Goal: Task Accomplishment & Management: Complete application form

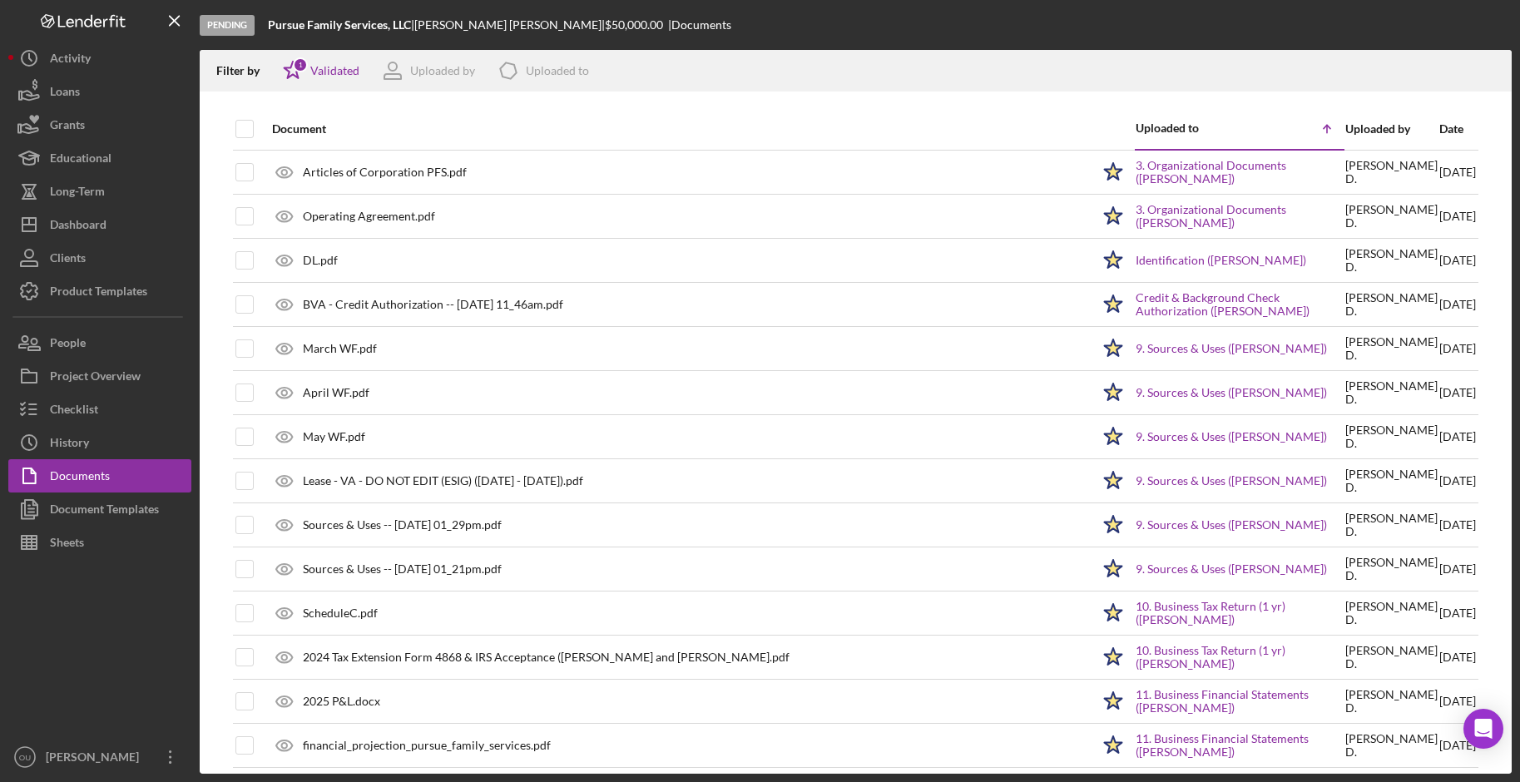
click at [1205, 128] on div "Date" at bounding box center [1457, 128] width 37 height 13
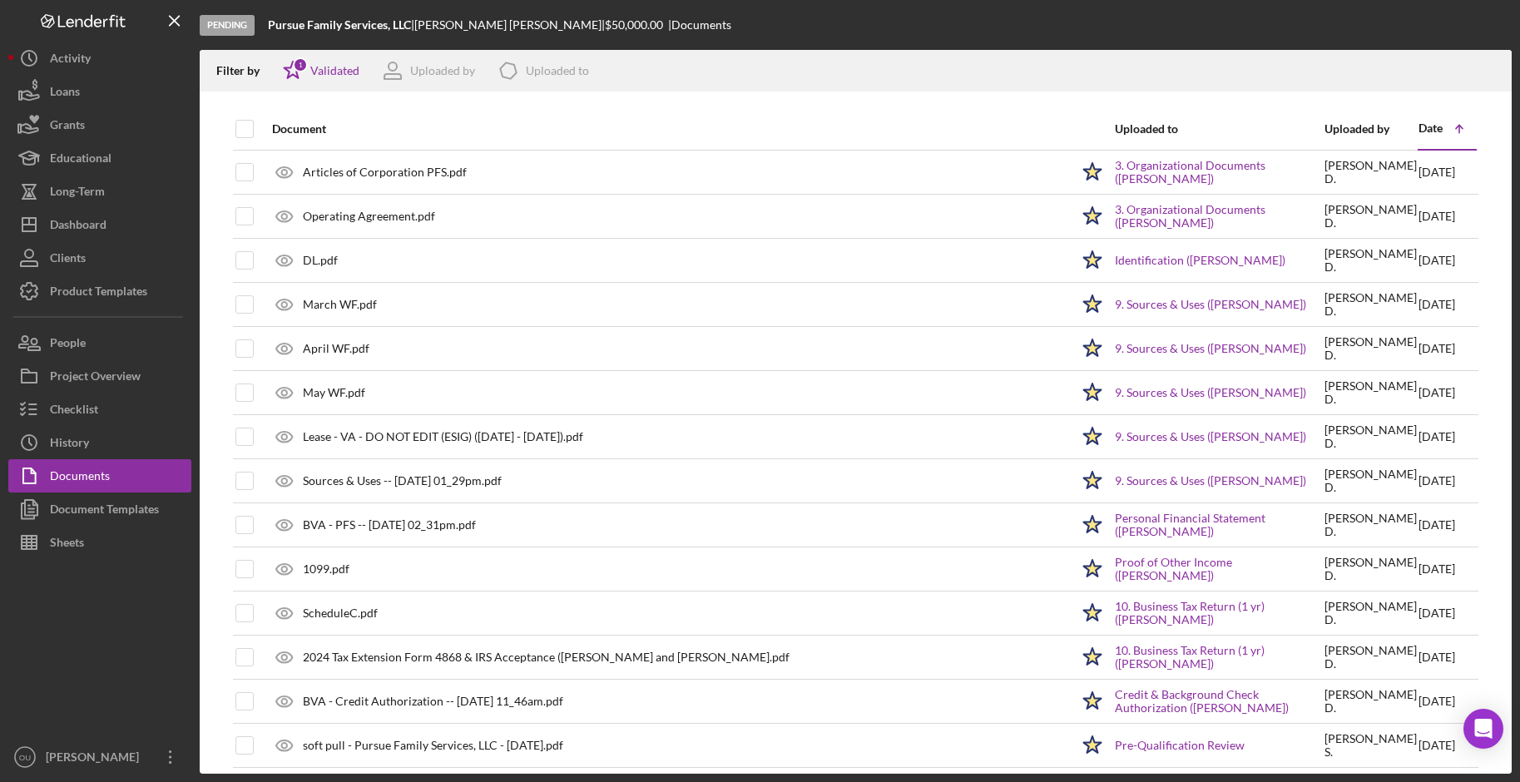
click at [1205, 128] on div "Date" at bounding box center [1430, 127] width 24 height 13
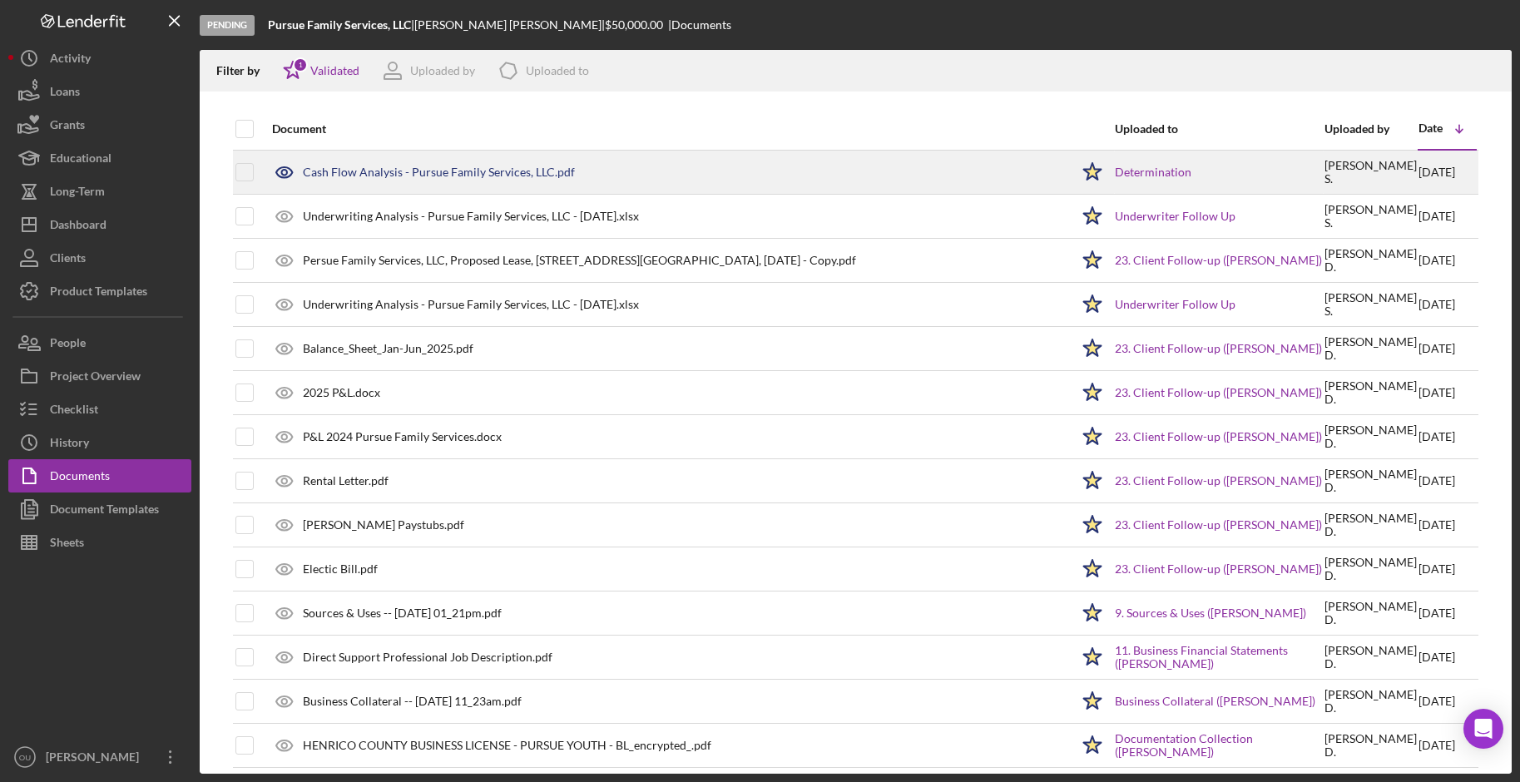
click at [663, 166] on div "Cash Flow Analysis - Pursue Family Services, LLC.pdf" at bounding box center [667, 172] width 806 height 42
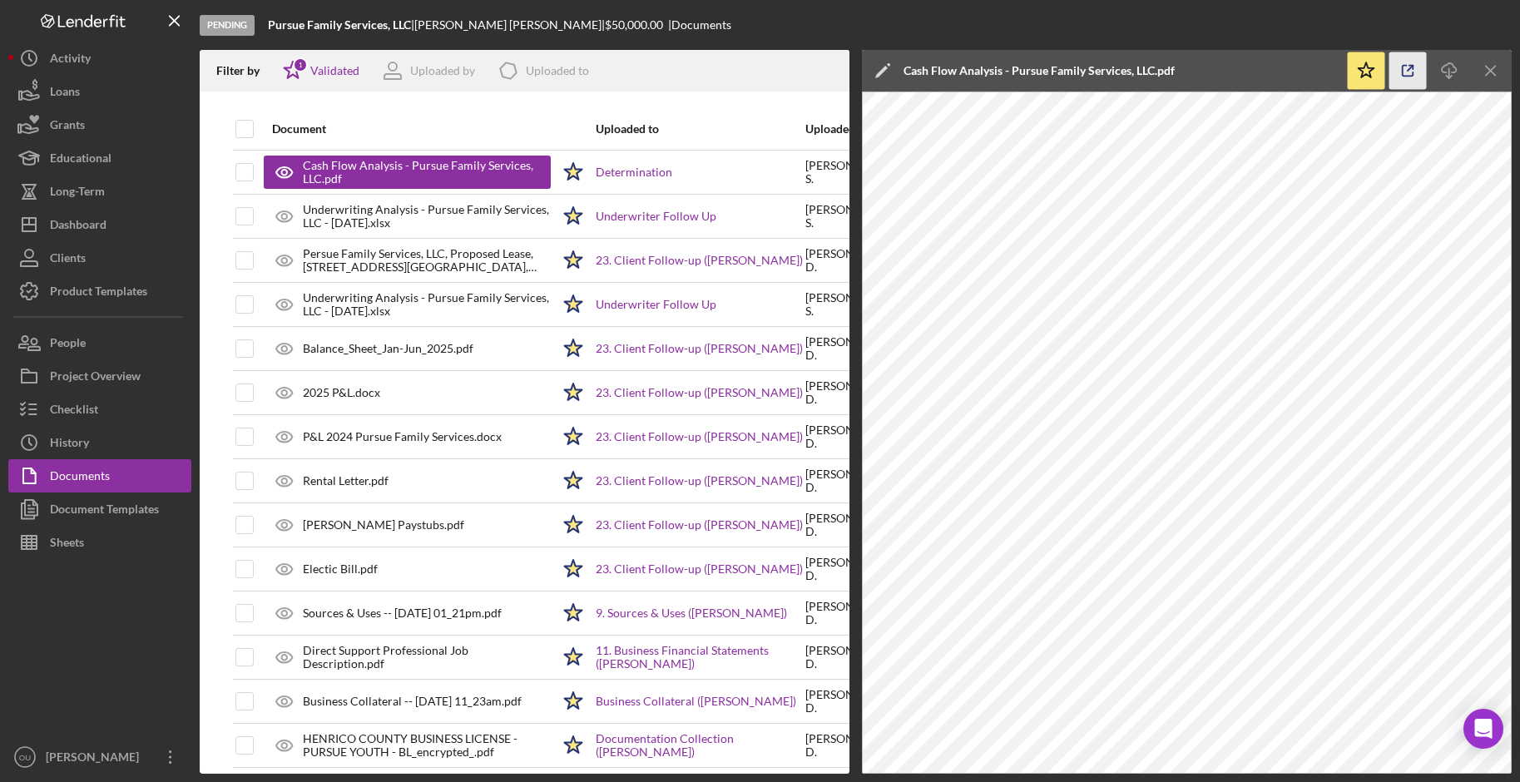
click at [1205, 66] on icon "button" at bounding box center [1407, 71] width 11 height 11
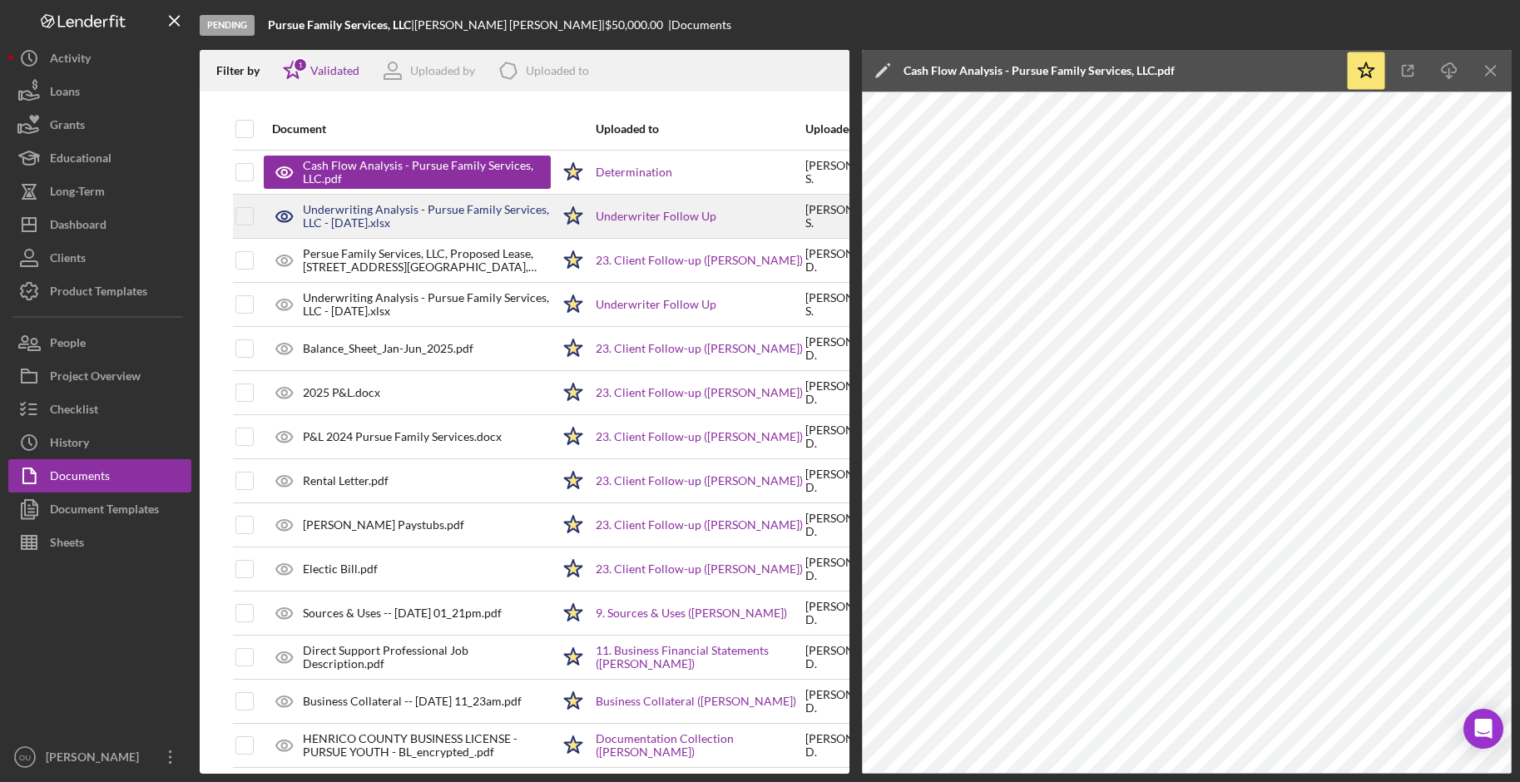
click at [504, 226] on div "Underwriting Analysis - Pursue Family Services, LLC - 08.25.25.xlsx" at bounding box center [427, 216] width 248 height 27
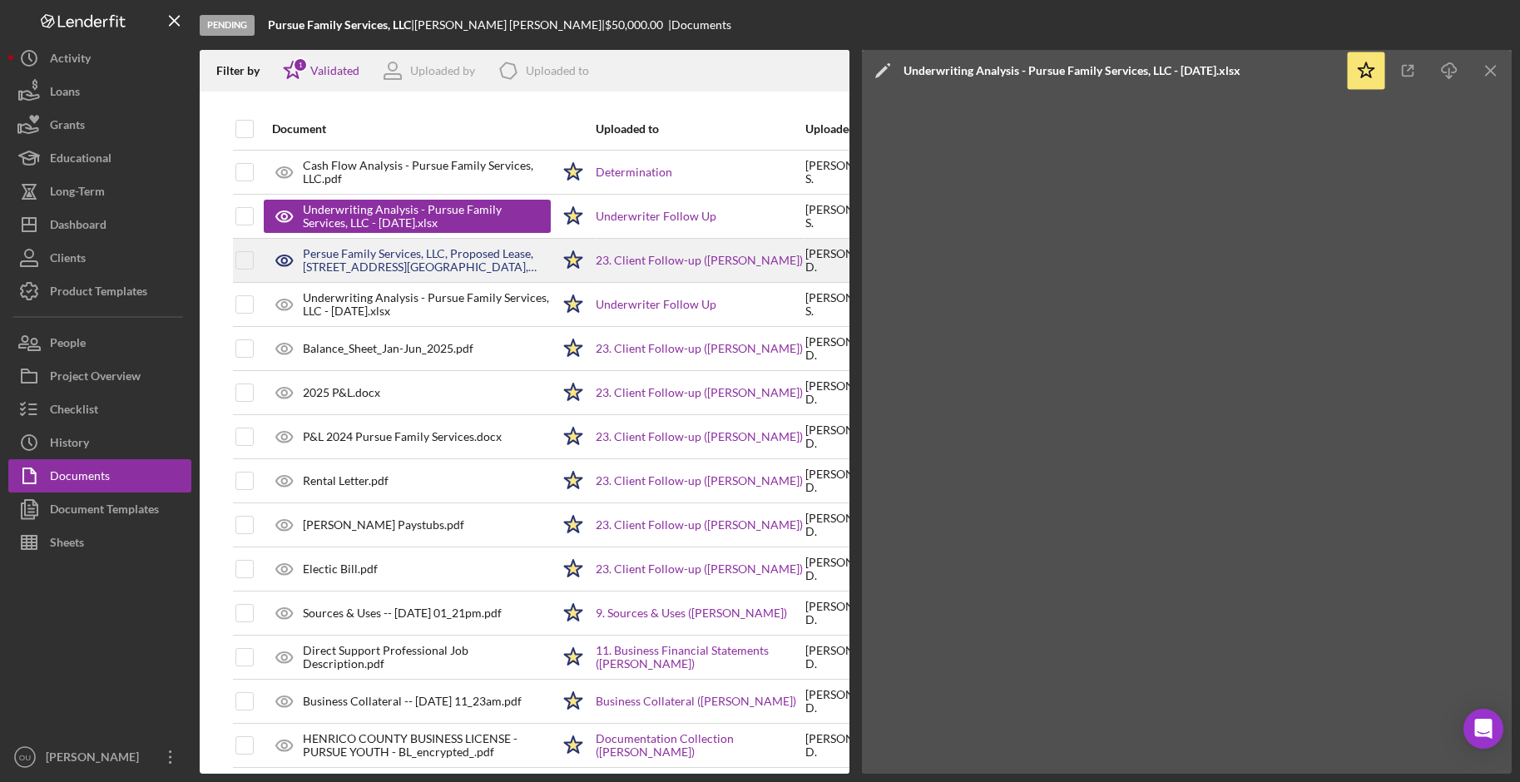
click at [332, 255] on div "Persue Family Services, LLC, Proposed Lease, 9413 Hull St. Rd, Suite D, Rockwoo…" at bounding box center [427, 260] width 248 height 27
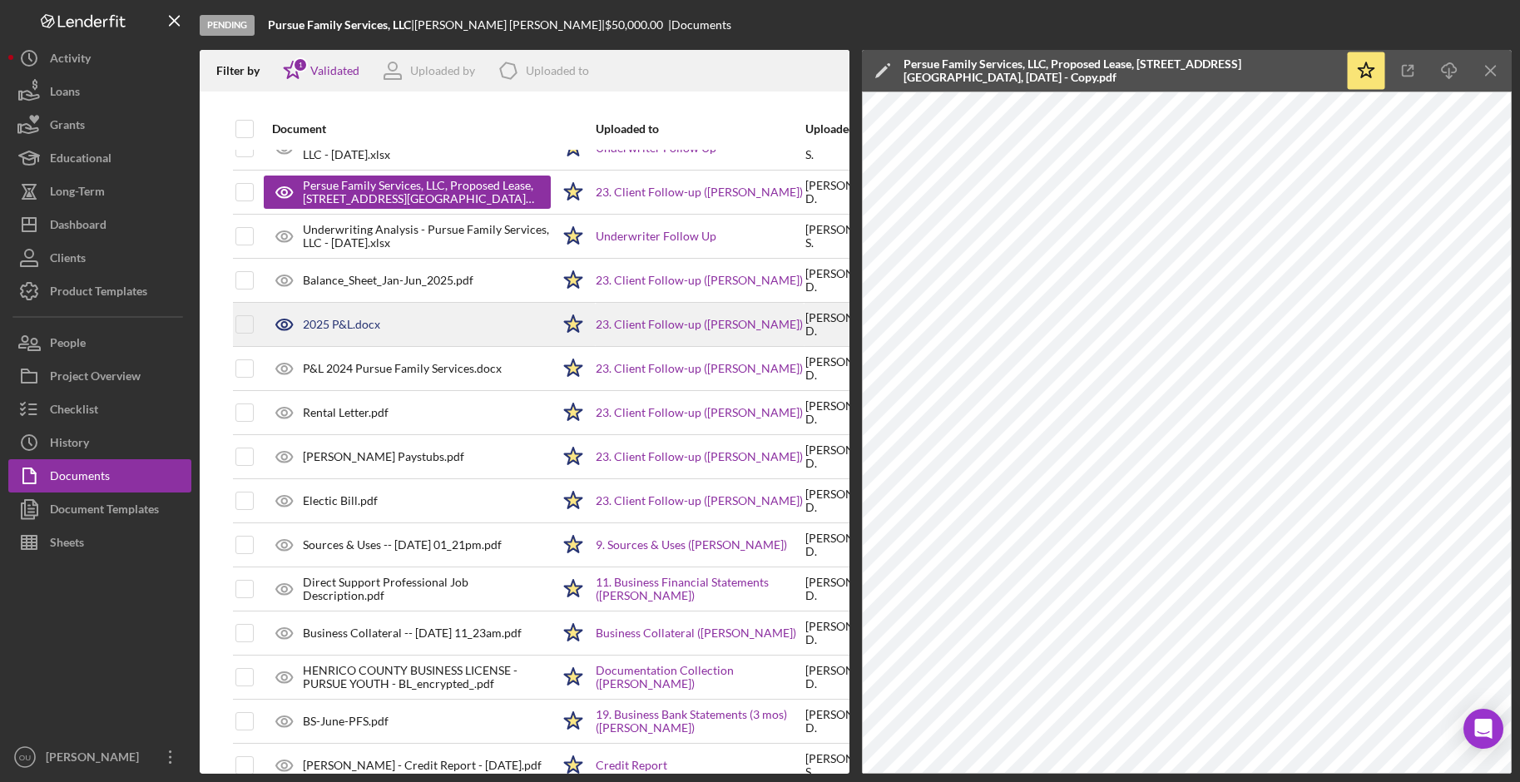
scroll to position [78, 0]
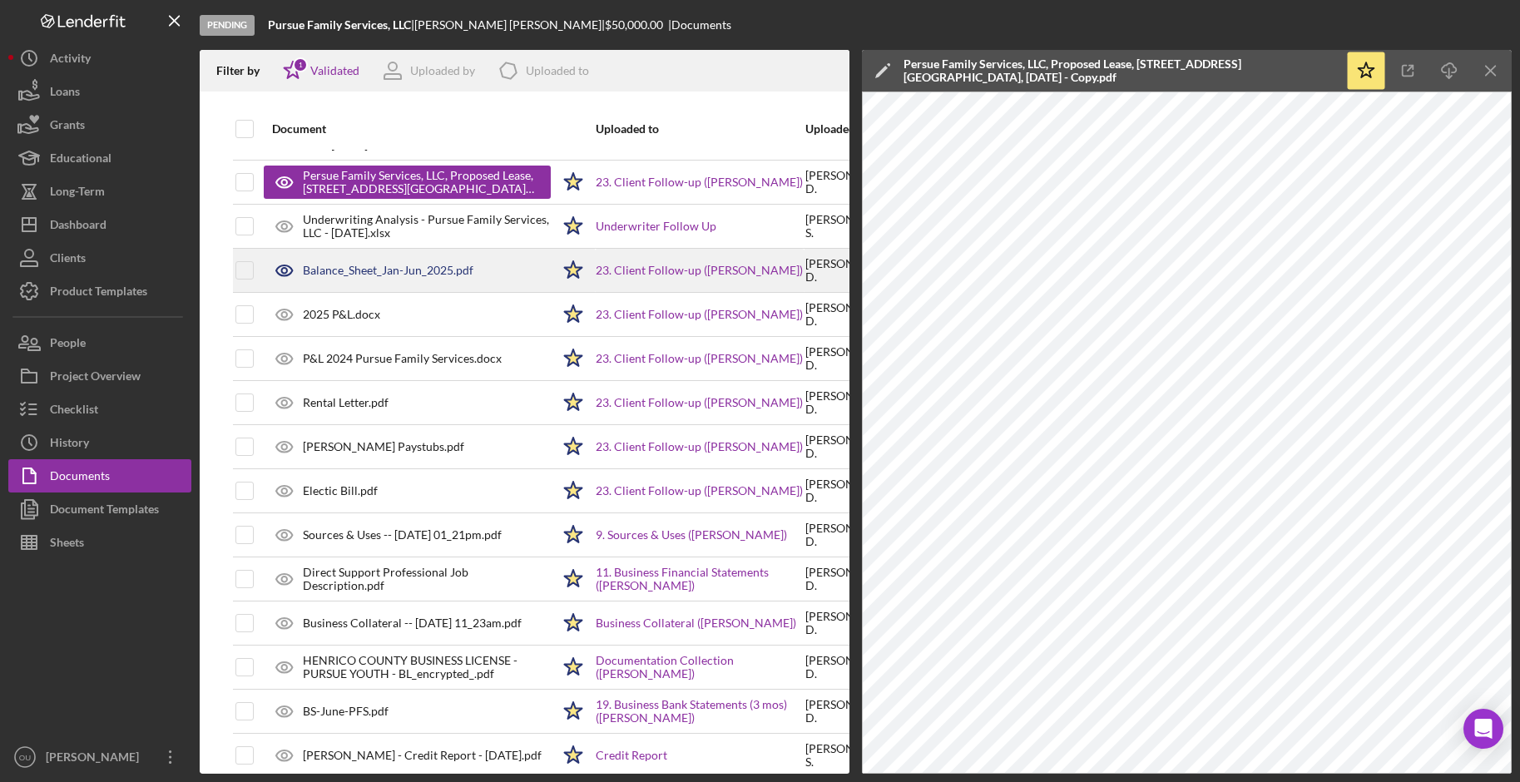
click at [412, 272] on div "Balance_Sheet_Jan-Jun_2025.pdf" at bounding box center [388, 270] width 171 height 13
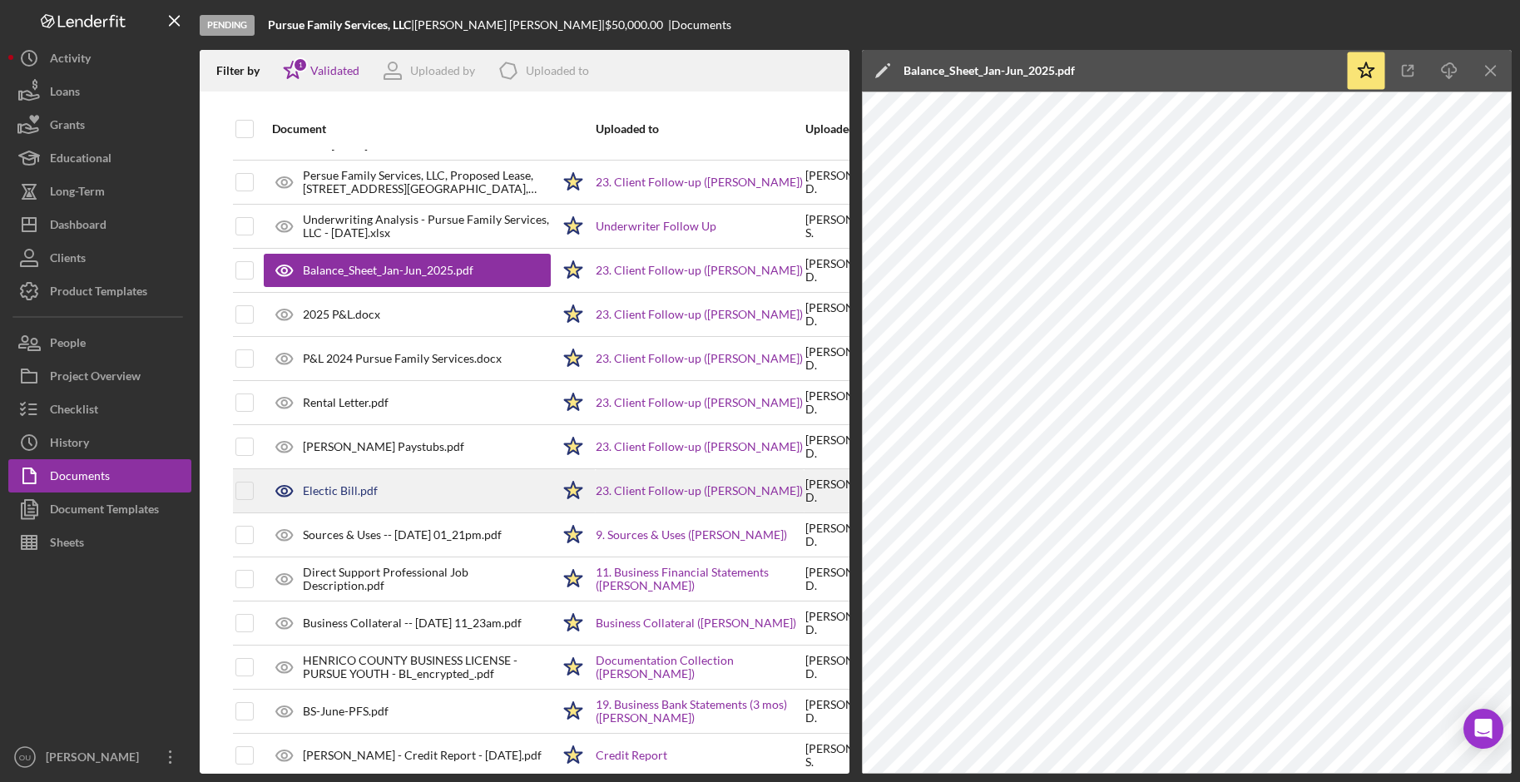
scroll to position [78, 128]
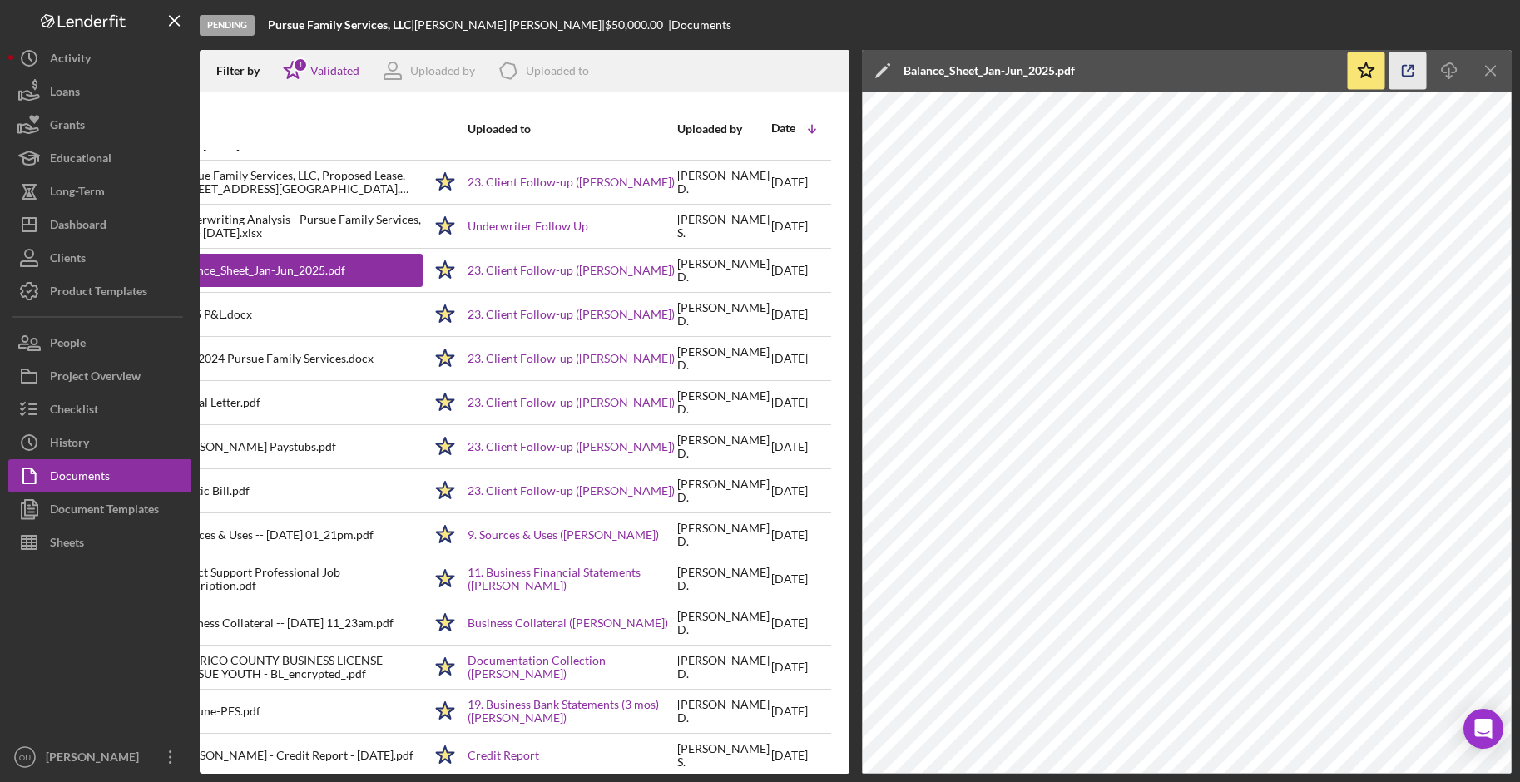
click at [1205, 70] on icon "button" at bounding box center [1407, 70] width 37 height 37
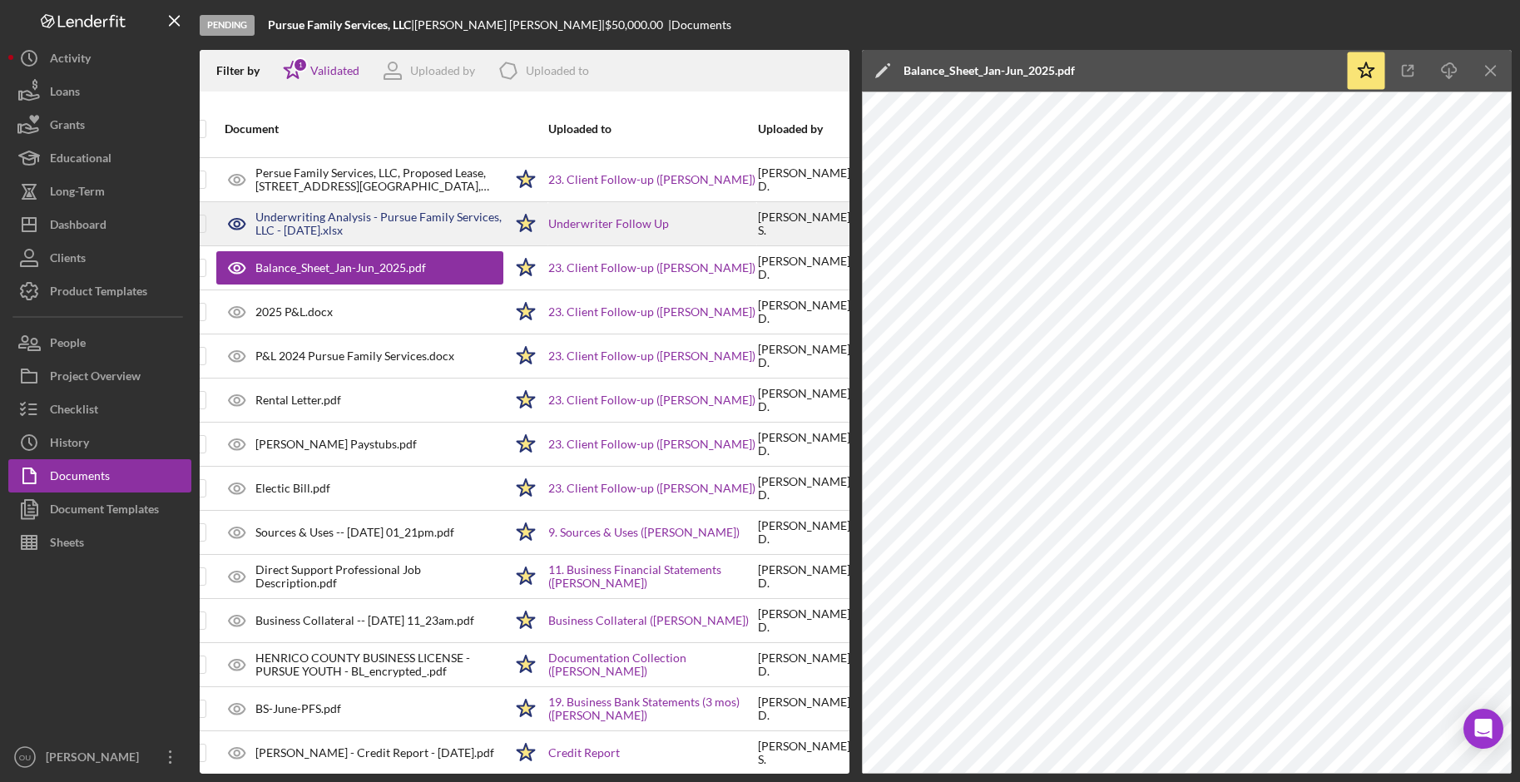
scroll to position [81, 0]
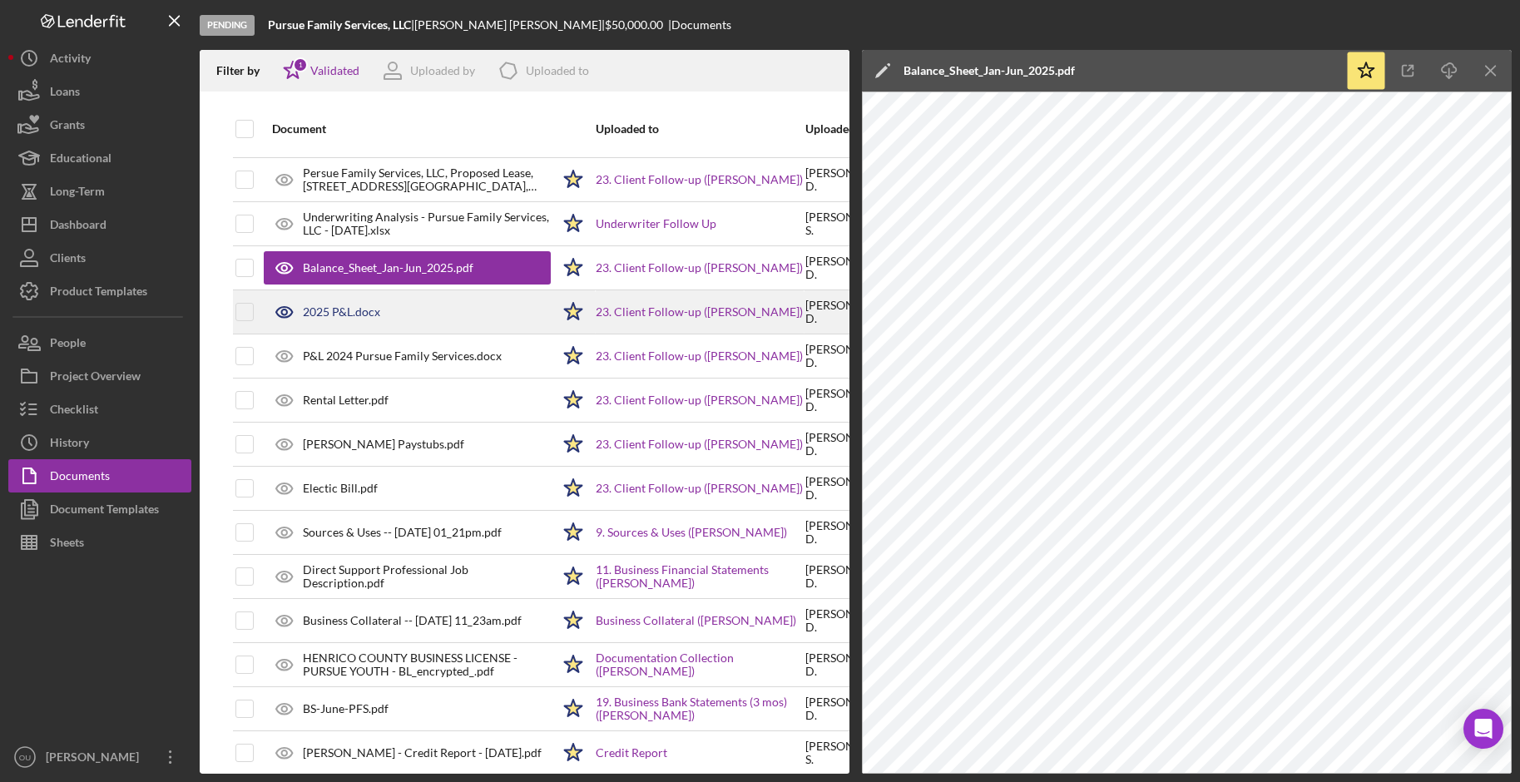
click at [438, 315] on div "2025 P&L.docx" at bounding box center [407, 312] width 287 height 42
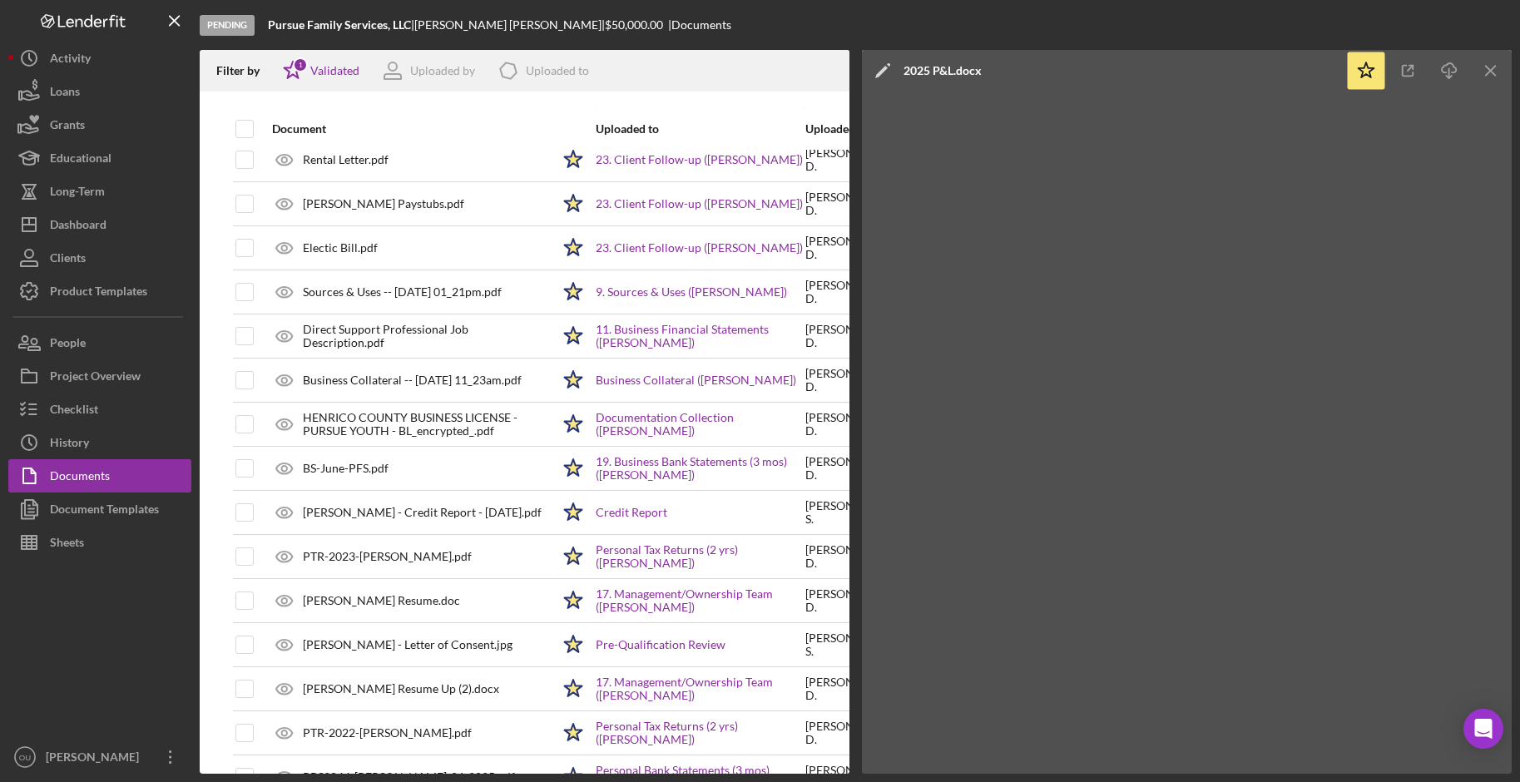
scroll to position [324, 0]
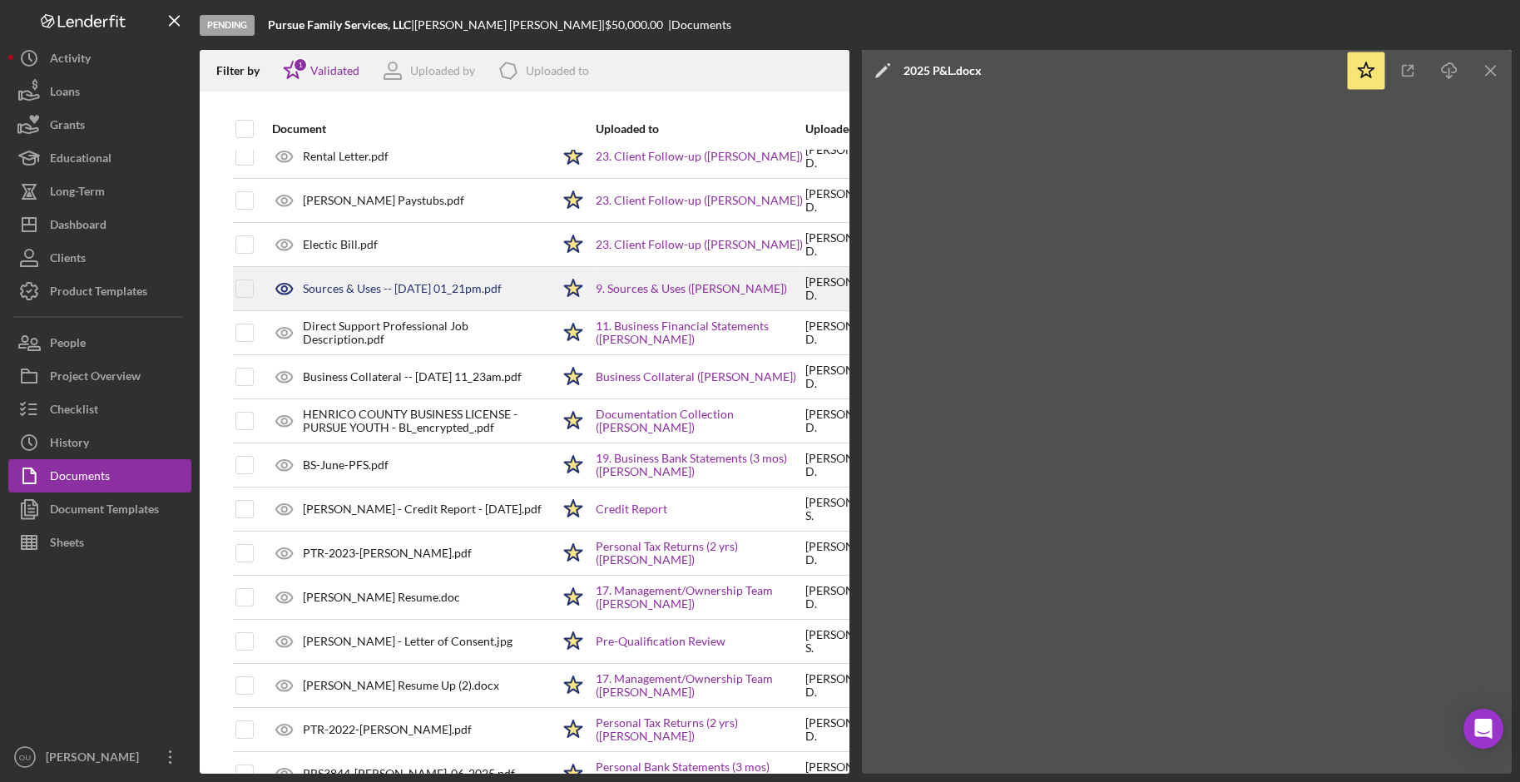
click at [431, 288] on div "Sources & Uses -- [DATE] 01_21pm.pdf" at bounding box center [402, 288] width 199 height 13
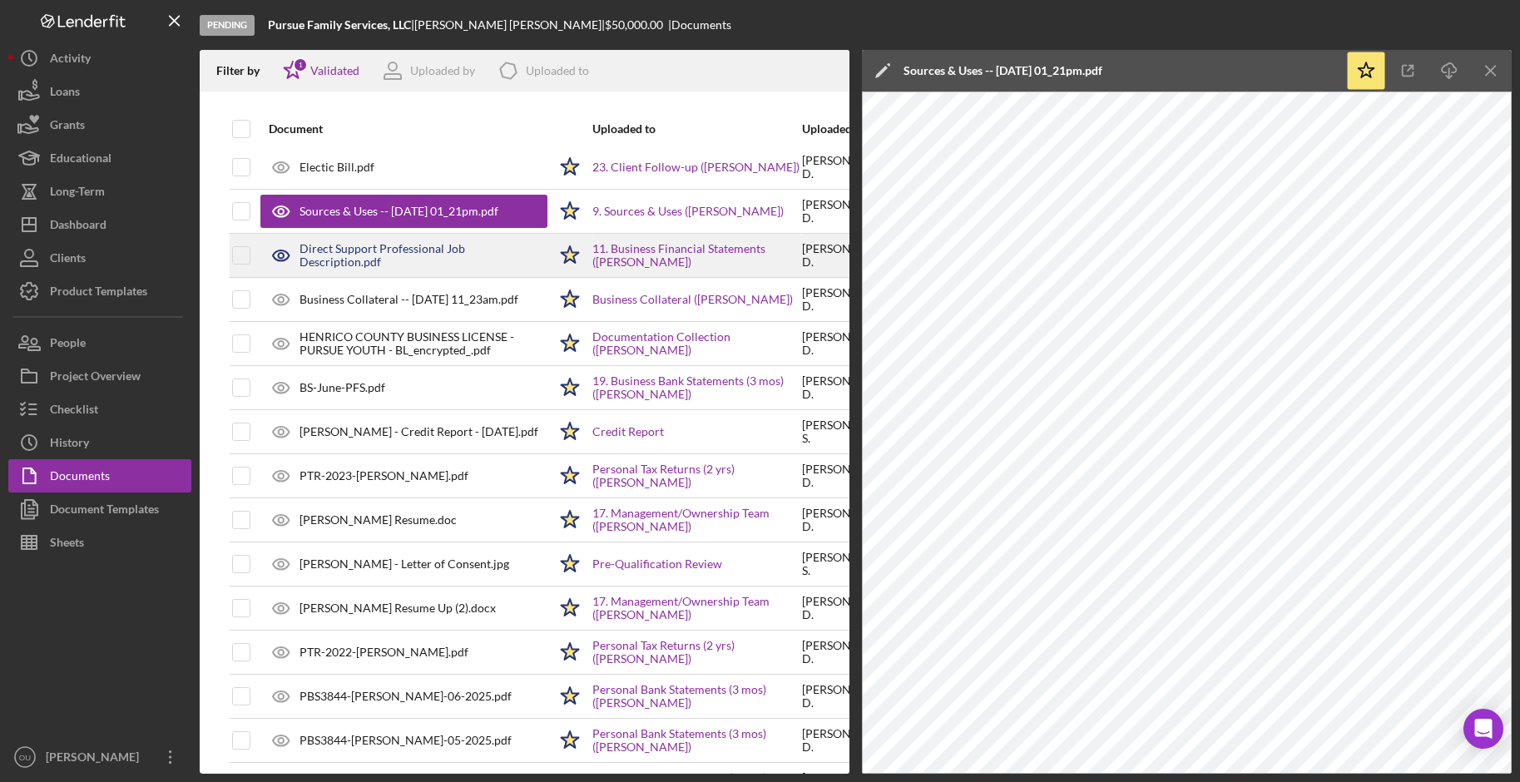
scroll to position [412, 3]
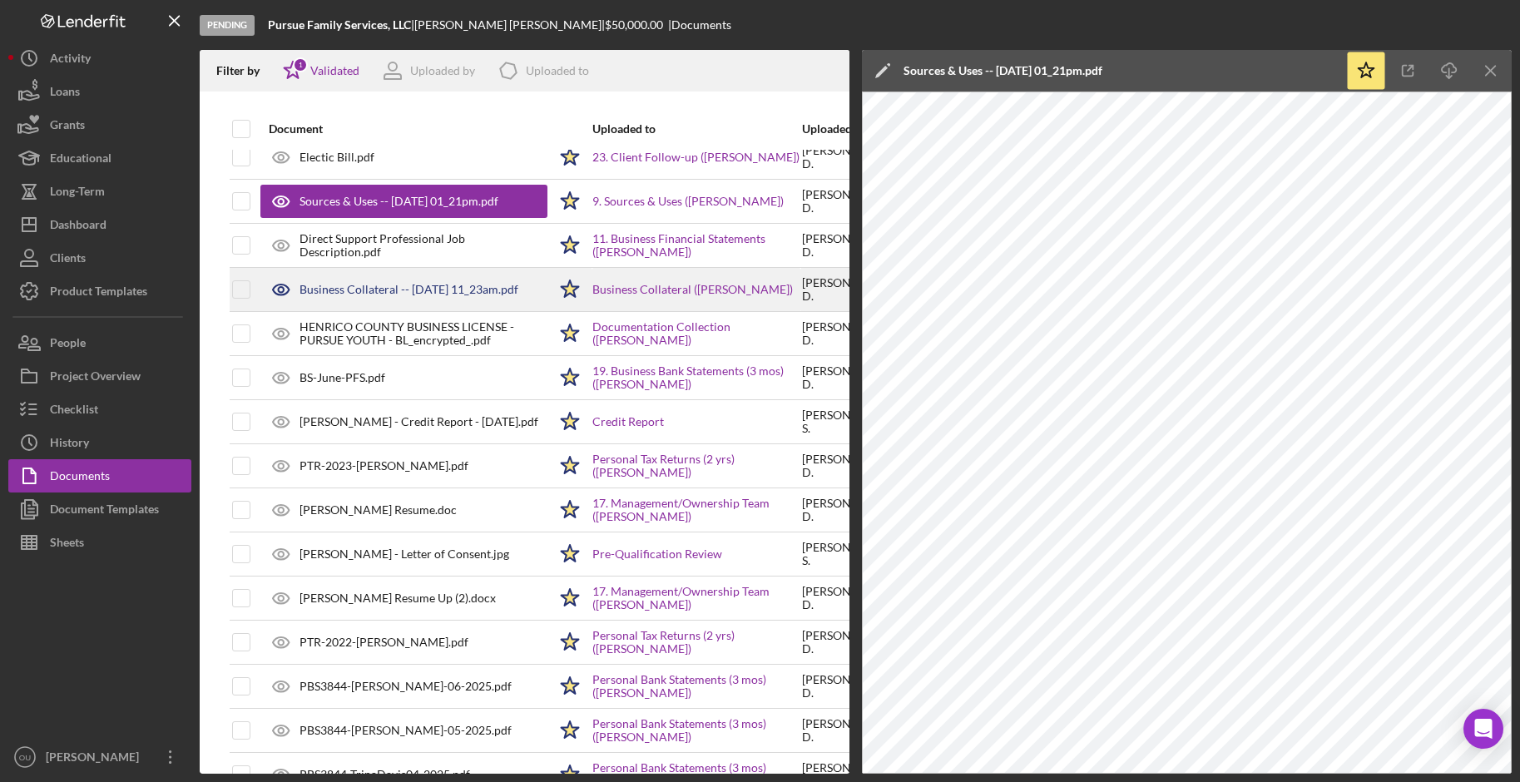
click at [440, 305] on div "Business Collateral -- 2025-07-31 11_23am.pdf" at bounding box center [403, 290] width 287 height 42
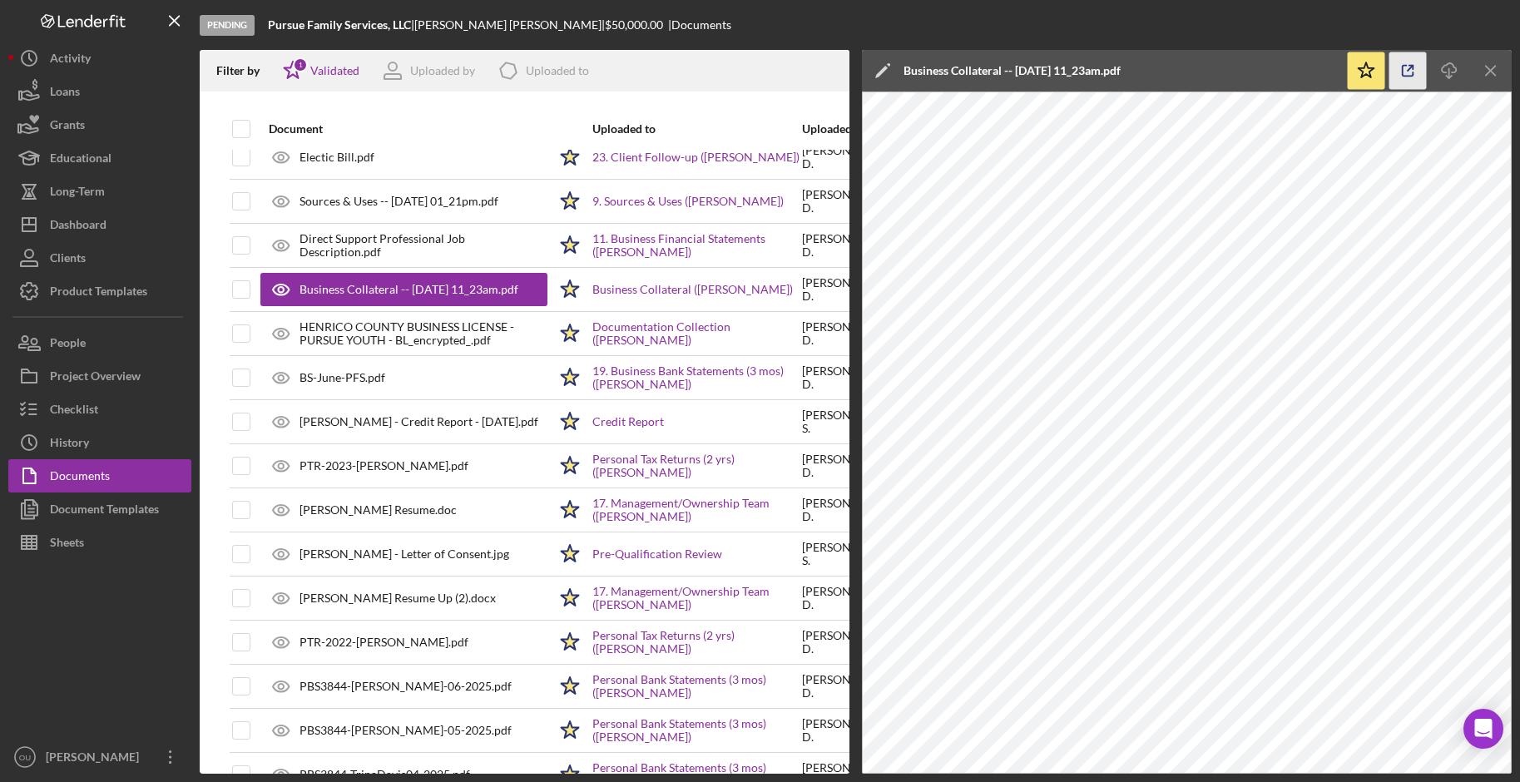
click at [1205, 71] on icon "button" at bounding box center [1407, 70] width 37 height 37
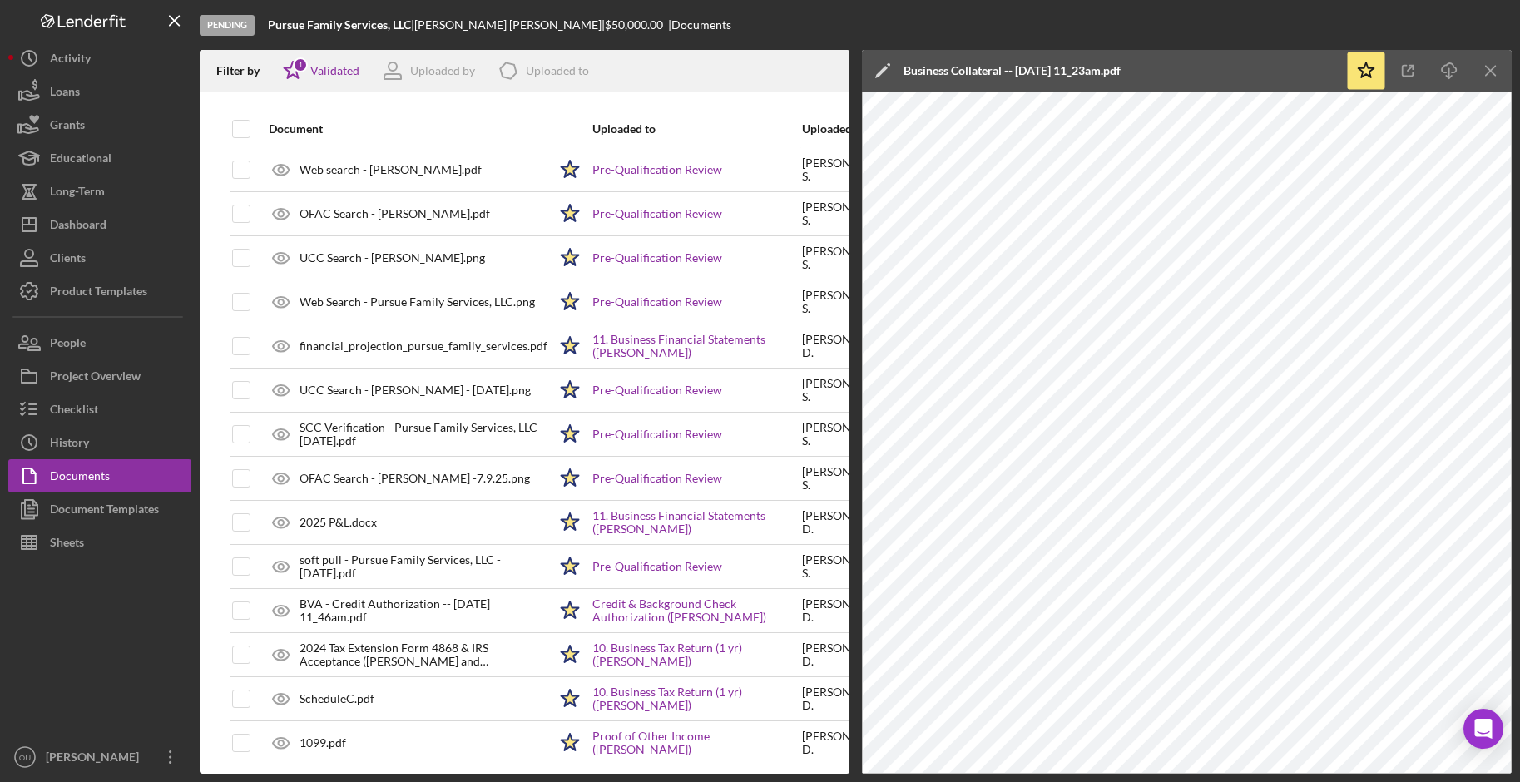
scroll to position [1064, 3]
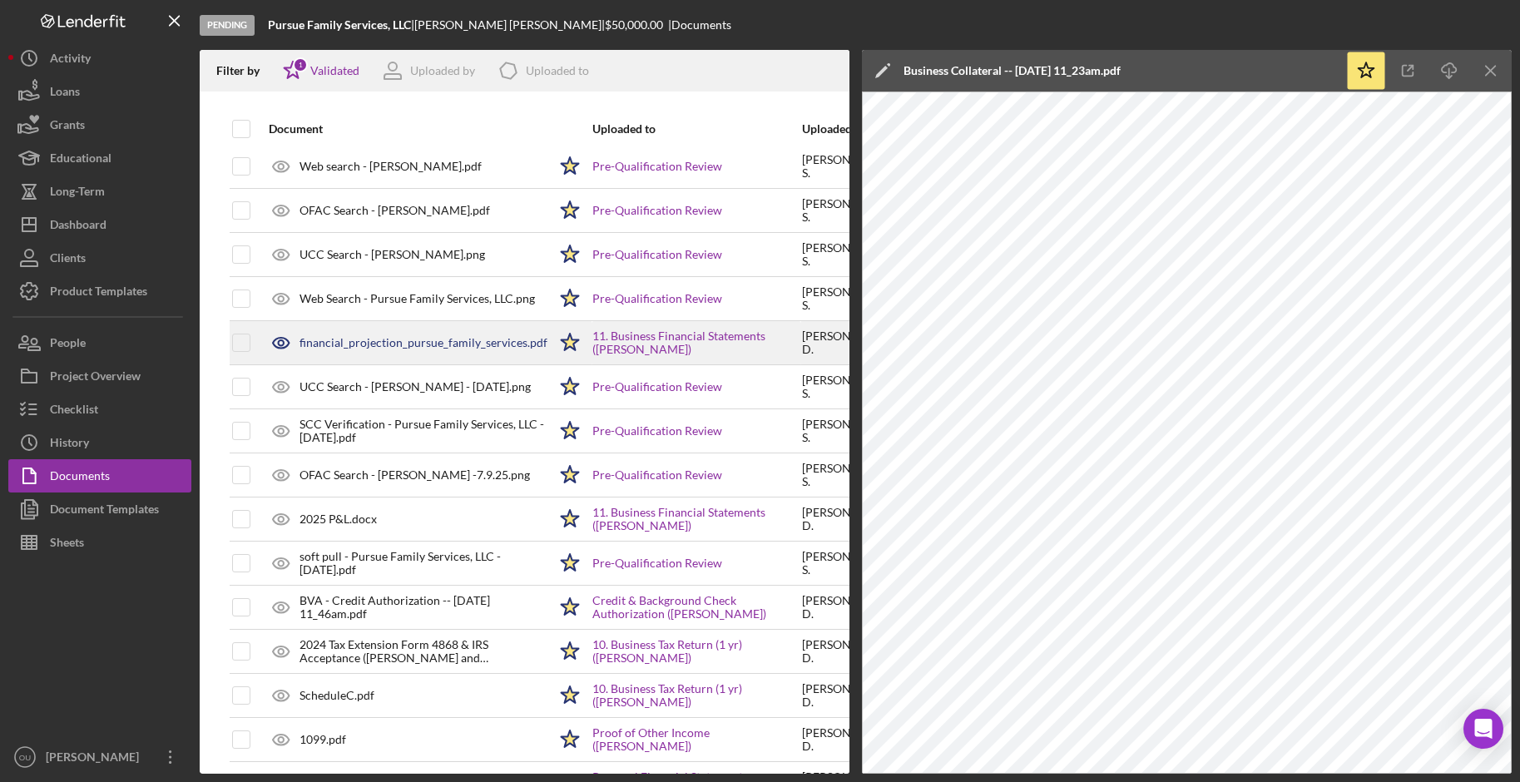
click at [430, 344] on div "financial_projection_pursue_family_services.pdf" at bounding box center [423, 342] width 248 height 13
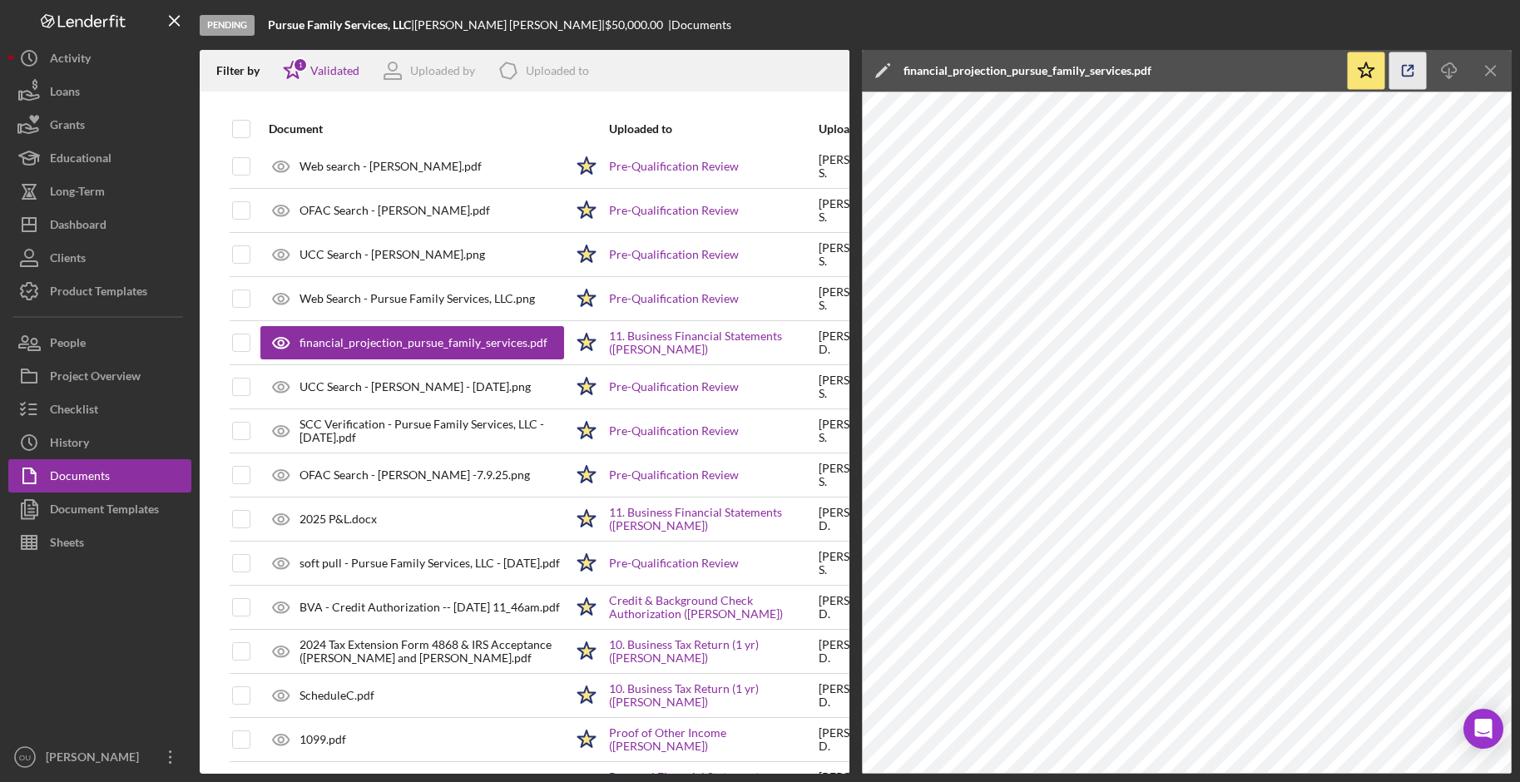
click at [1205, 72] on icon "button" at bounding box center [1407, 70] width 37 height 37
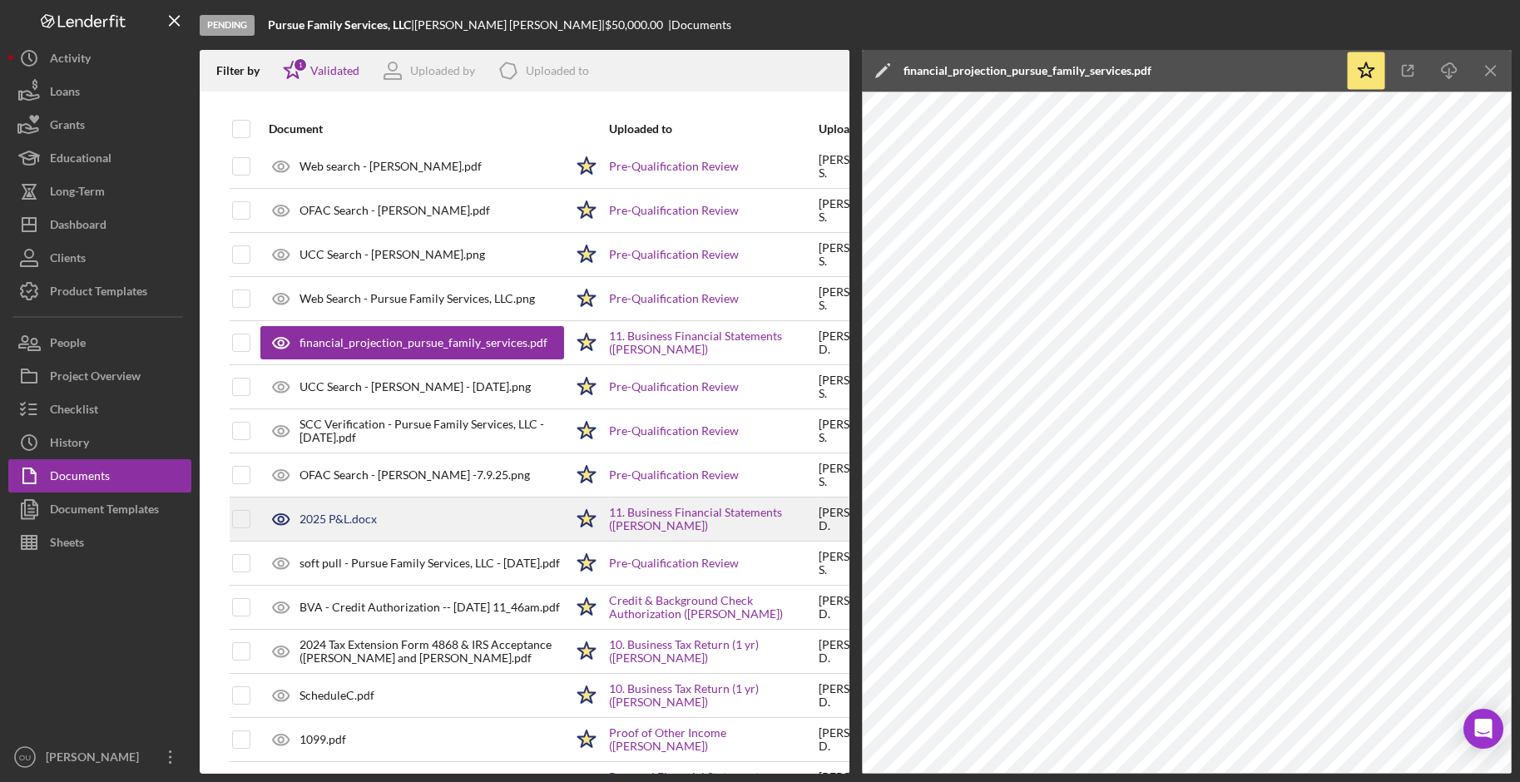
click at [418, 521] on div "2025 P&L.docx" at bounding box center [412, 519] width 304 height 42
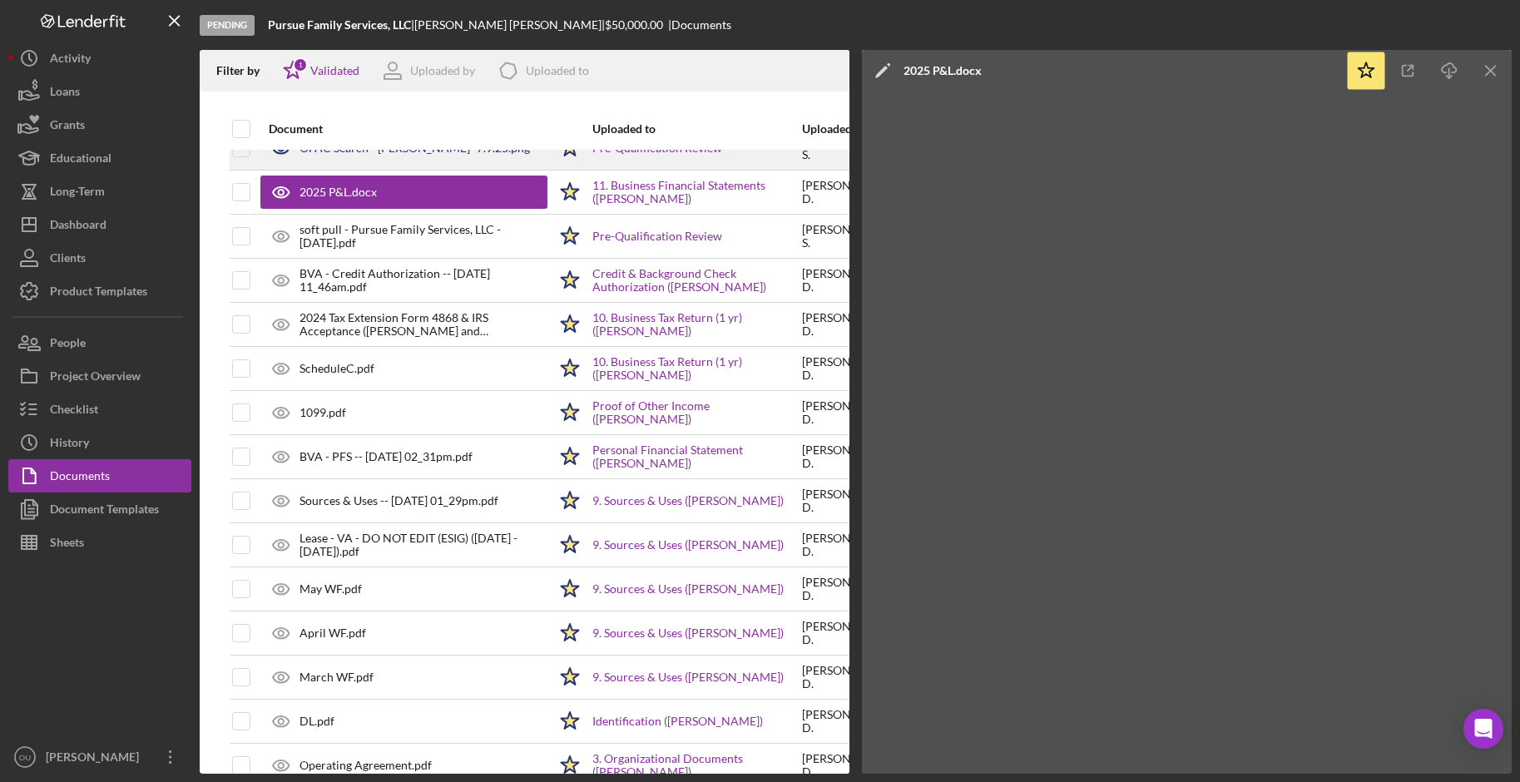
scroll to position [1406, 3]
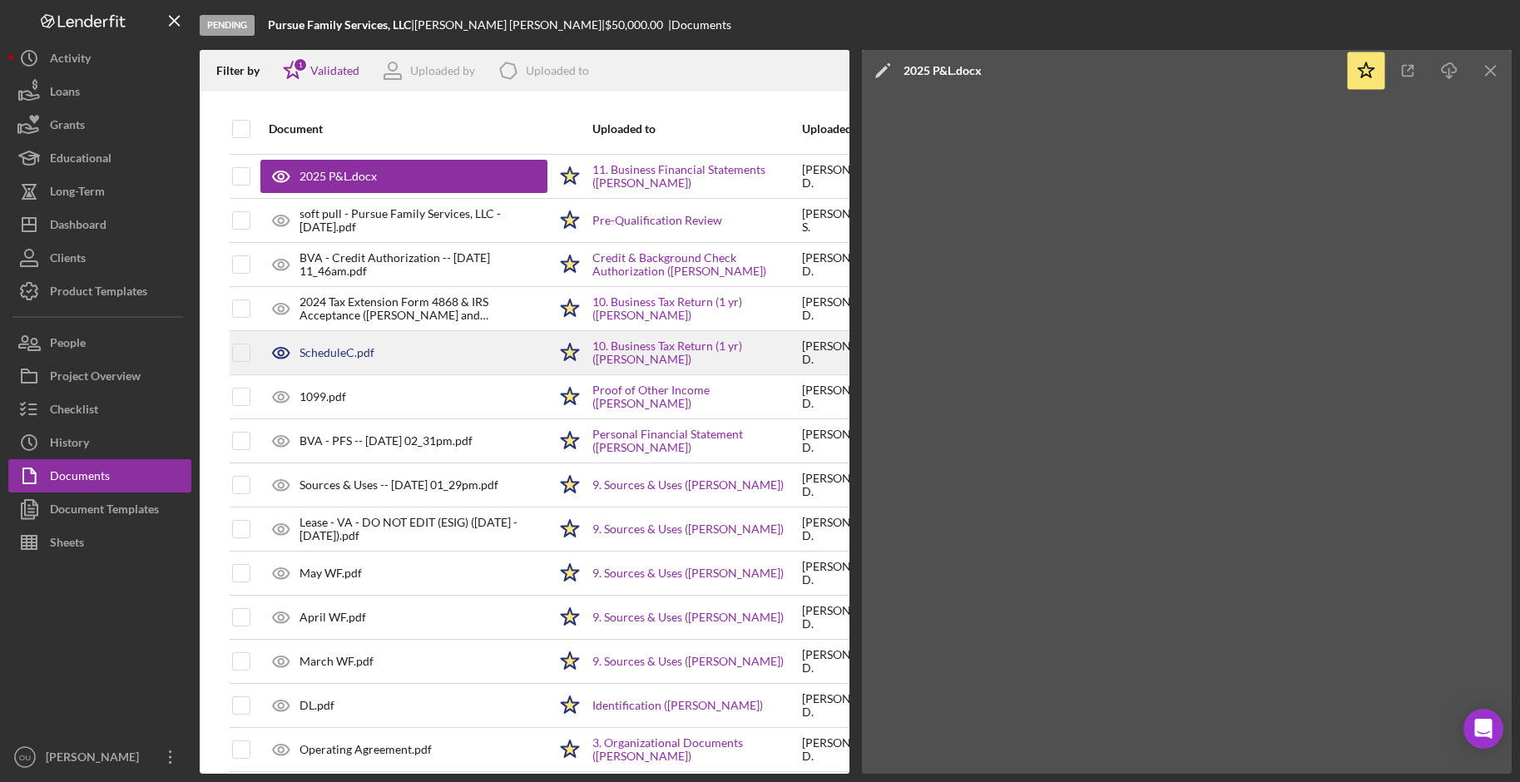
click at [477, 341] on div "ScheduleC.pdf" at bounding box center [403, 353] width 287 height 42
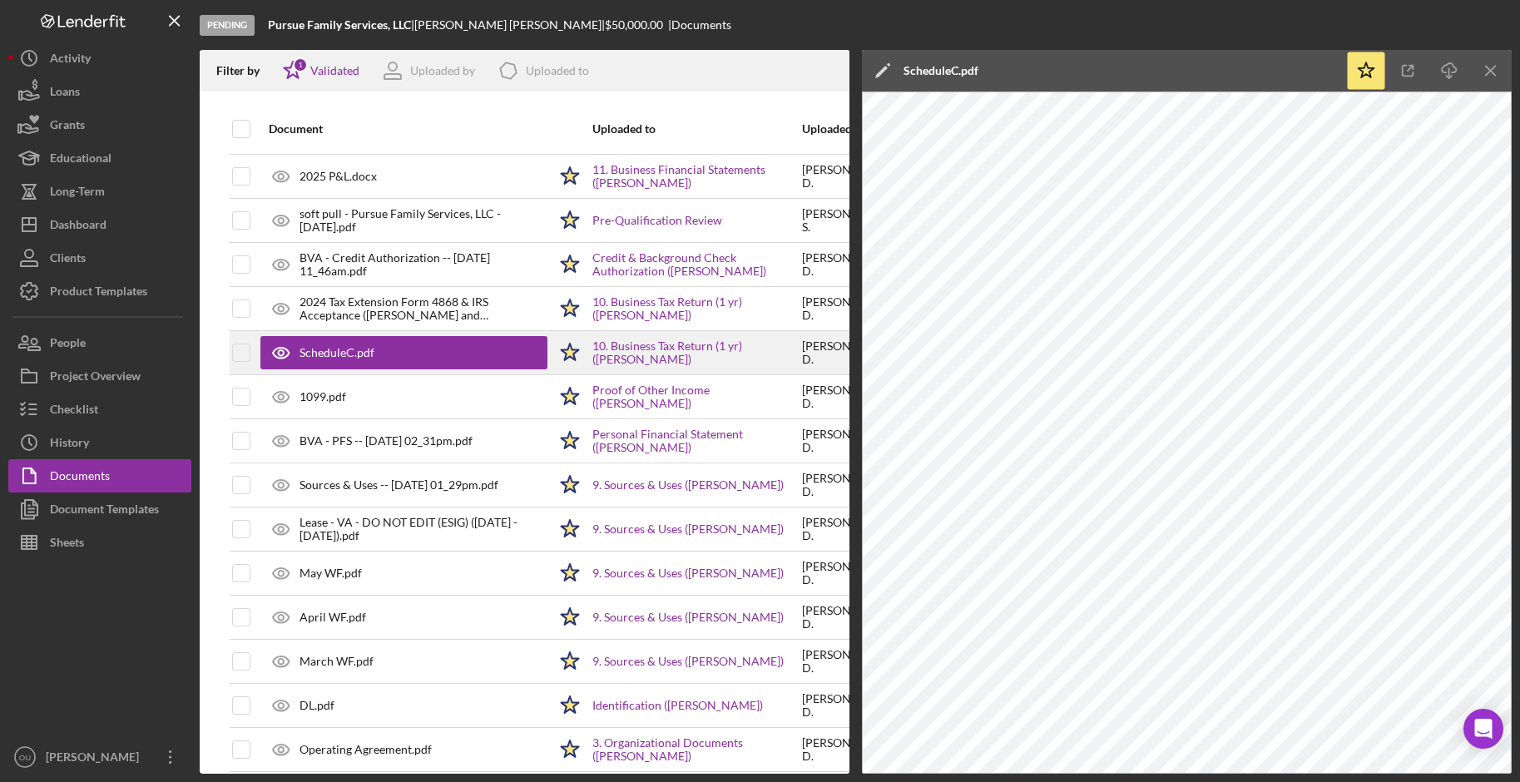
click at [477, 341] on div "ScheduleC.pdf" at bounding box center [403, 352] width 287 height 33
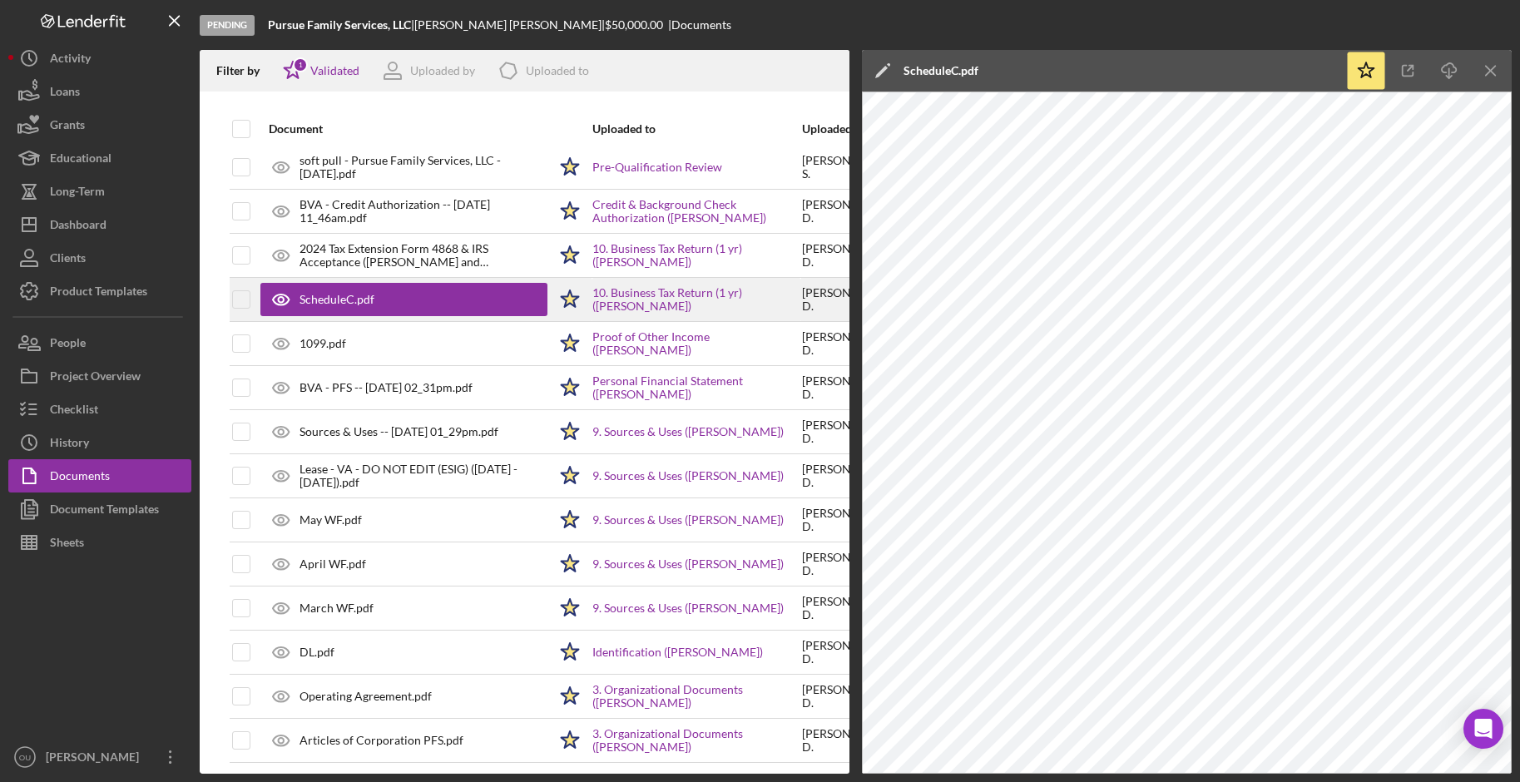
scroll to position [1466, 3]
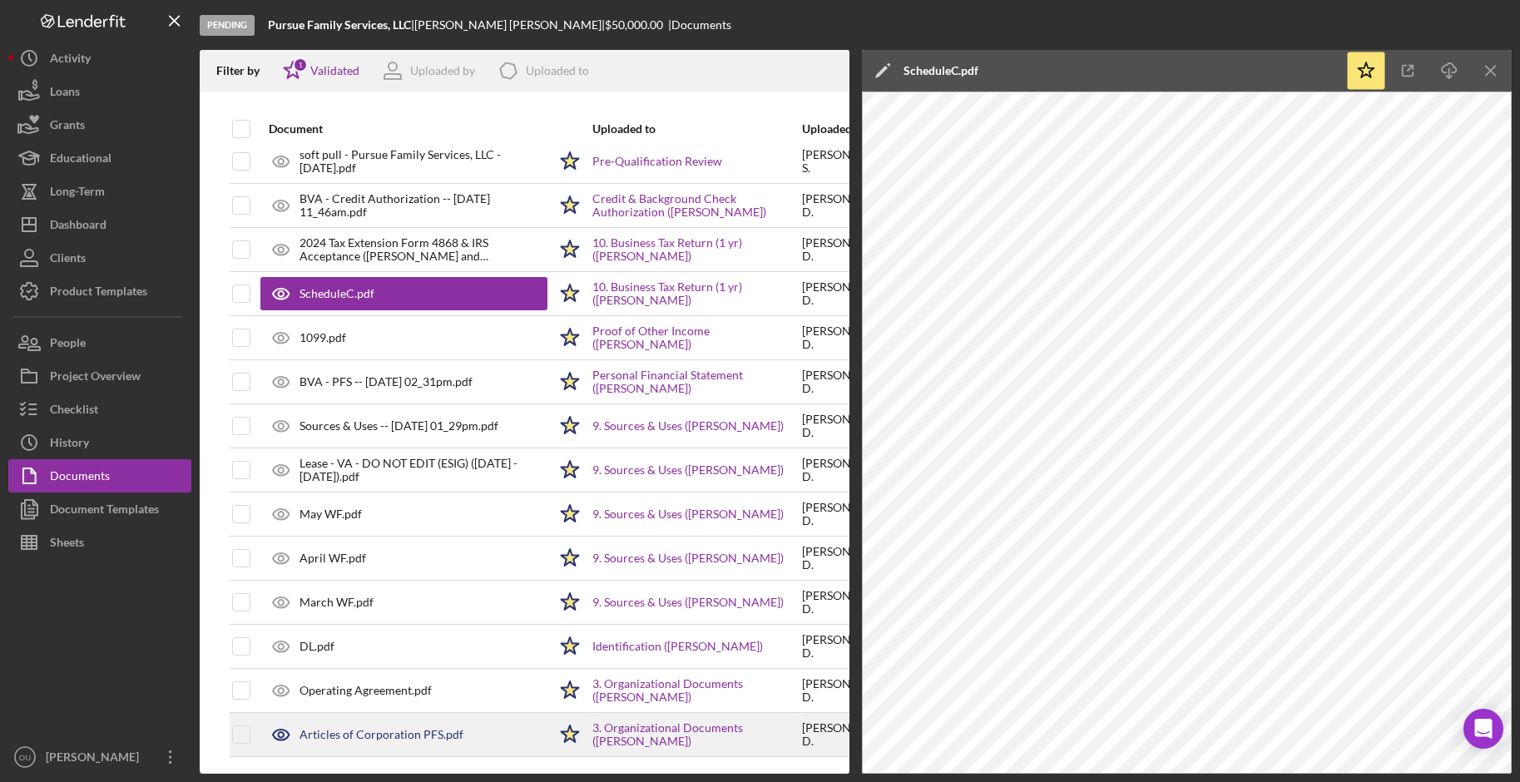
click at [478, 604] on div "Articles of Corporation PFS.pdf" at bounding box center [403, 735] width 287 height 42
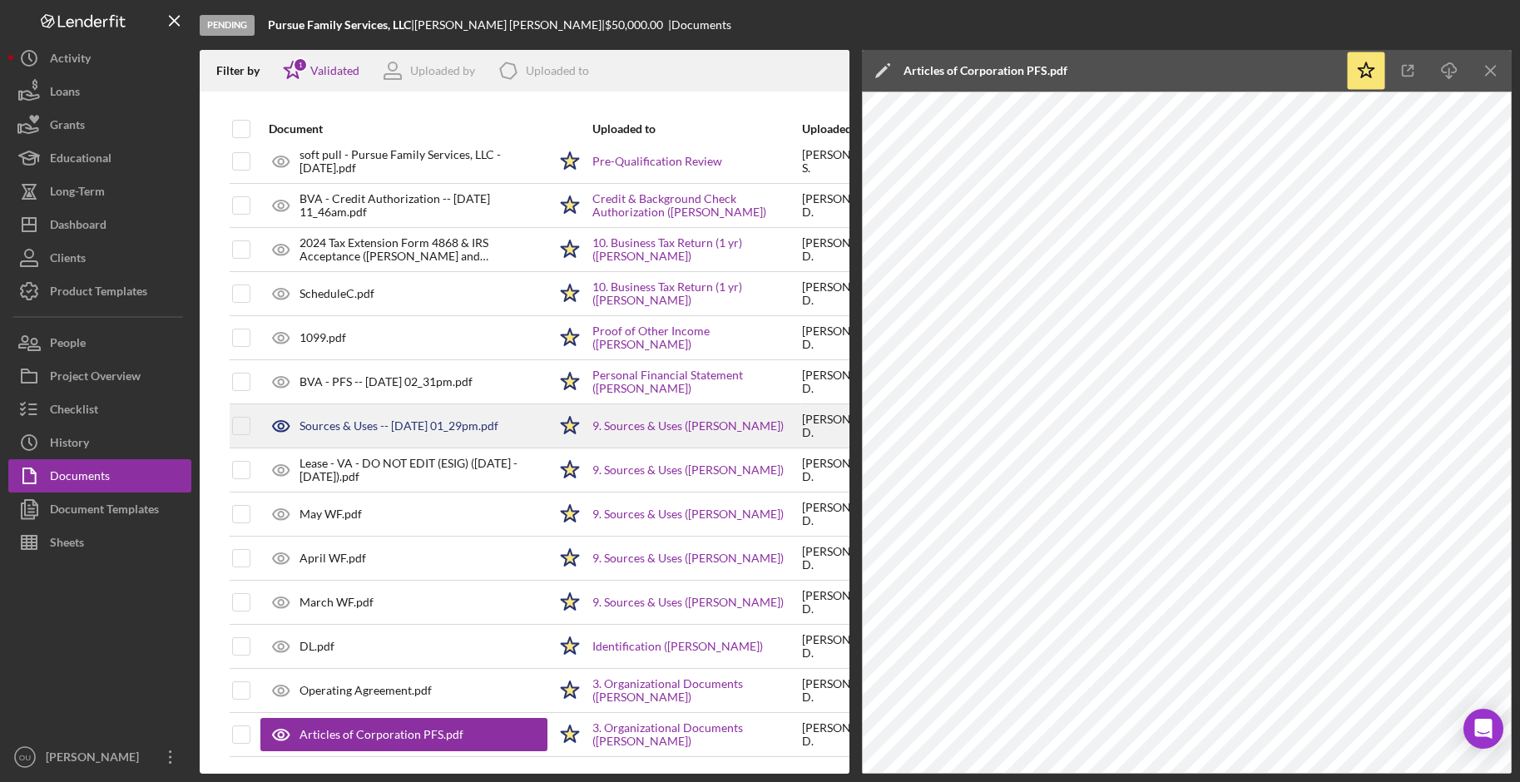
click at [414, 423] on div "Sources & Uses -- [DATE] 01_29pm.pdf" at bounding box center [398, 425] width 199 height 13
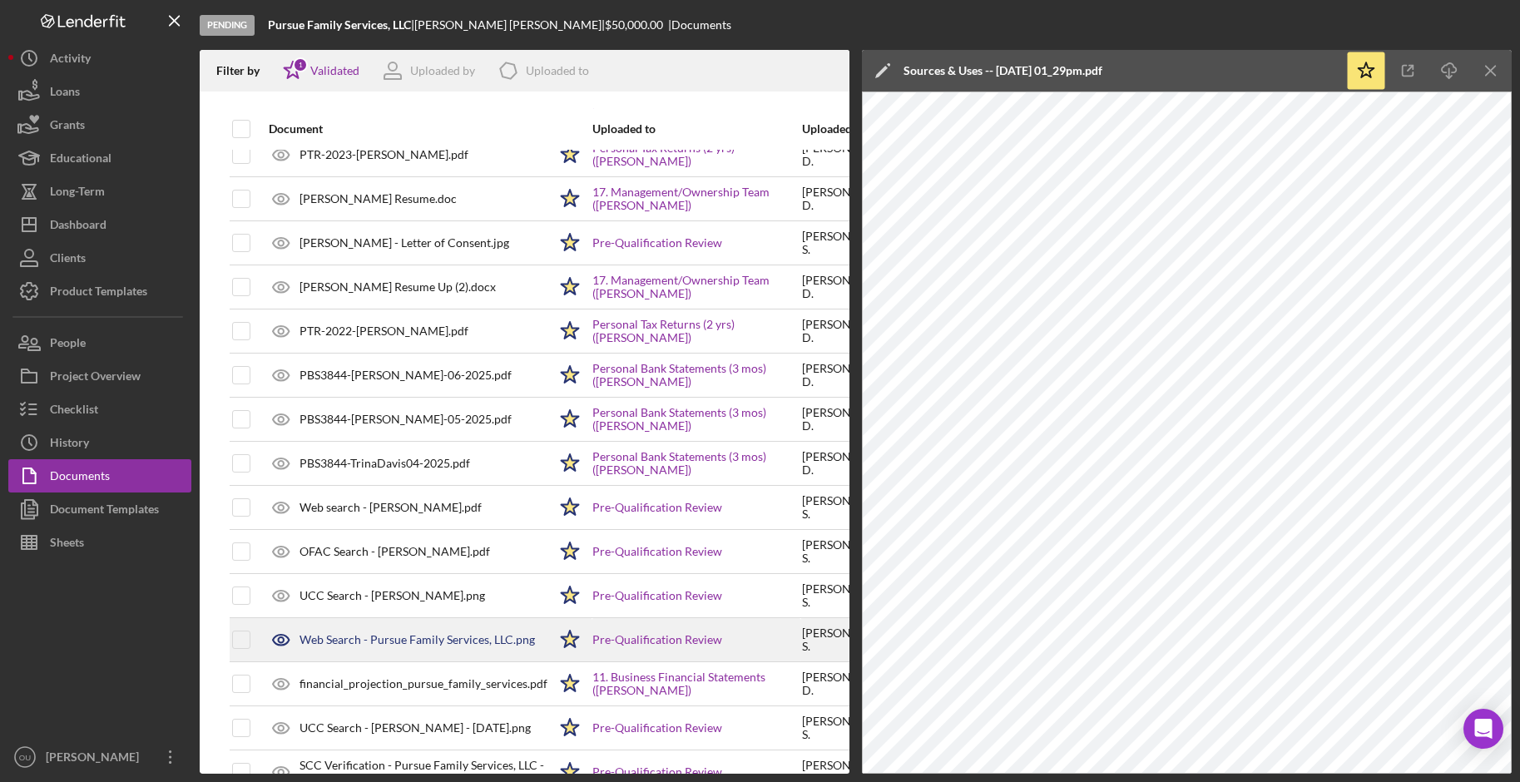
scroll to position [695, 3]
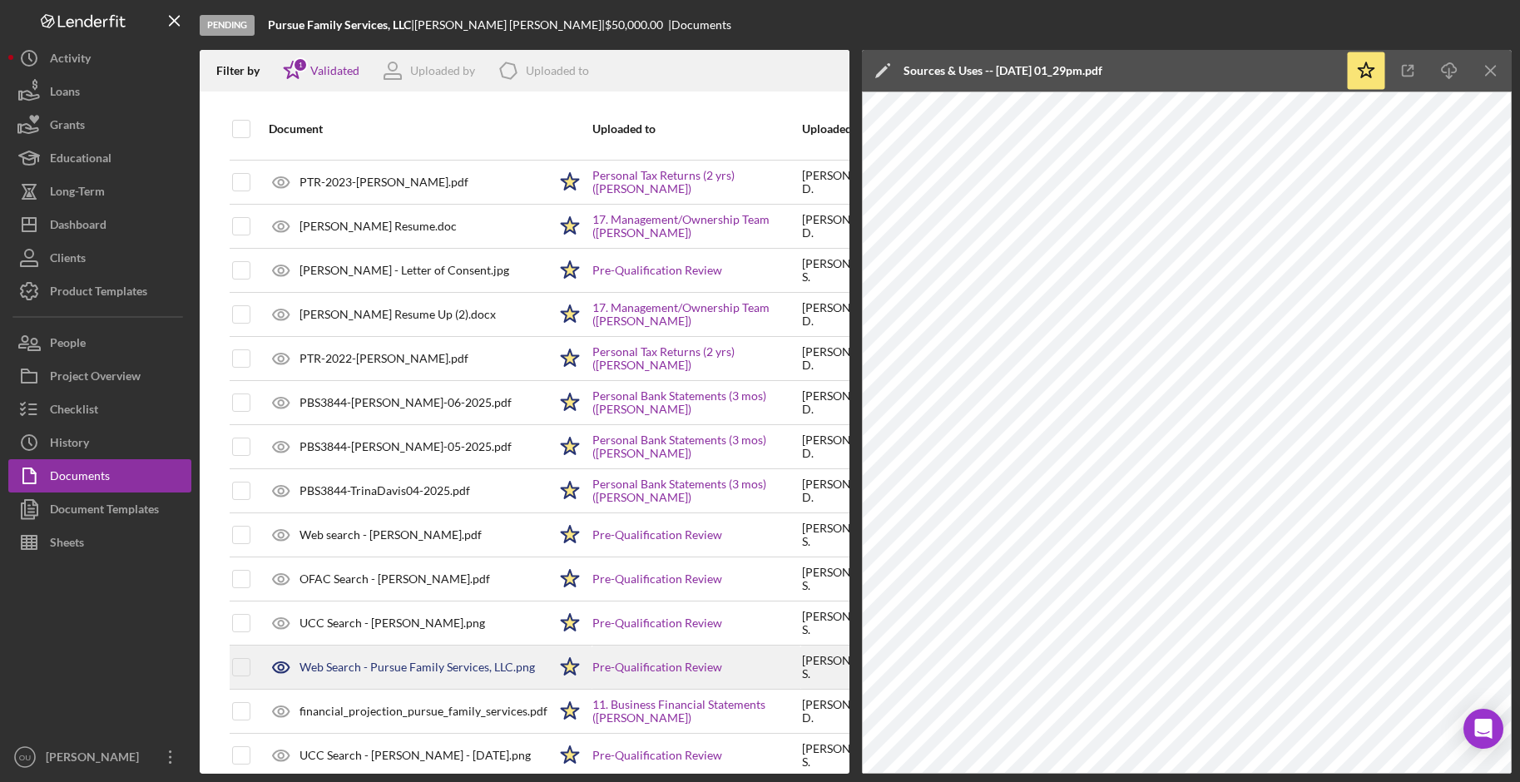
click at [408, 357] on div "PTR-2022-Trina Davis.pdf" at bounding box center [383, 358] width 169 height 13
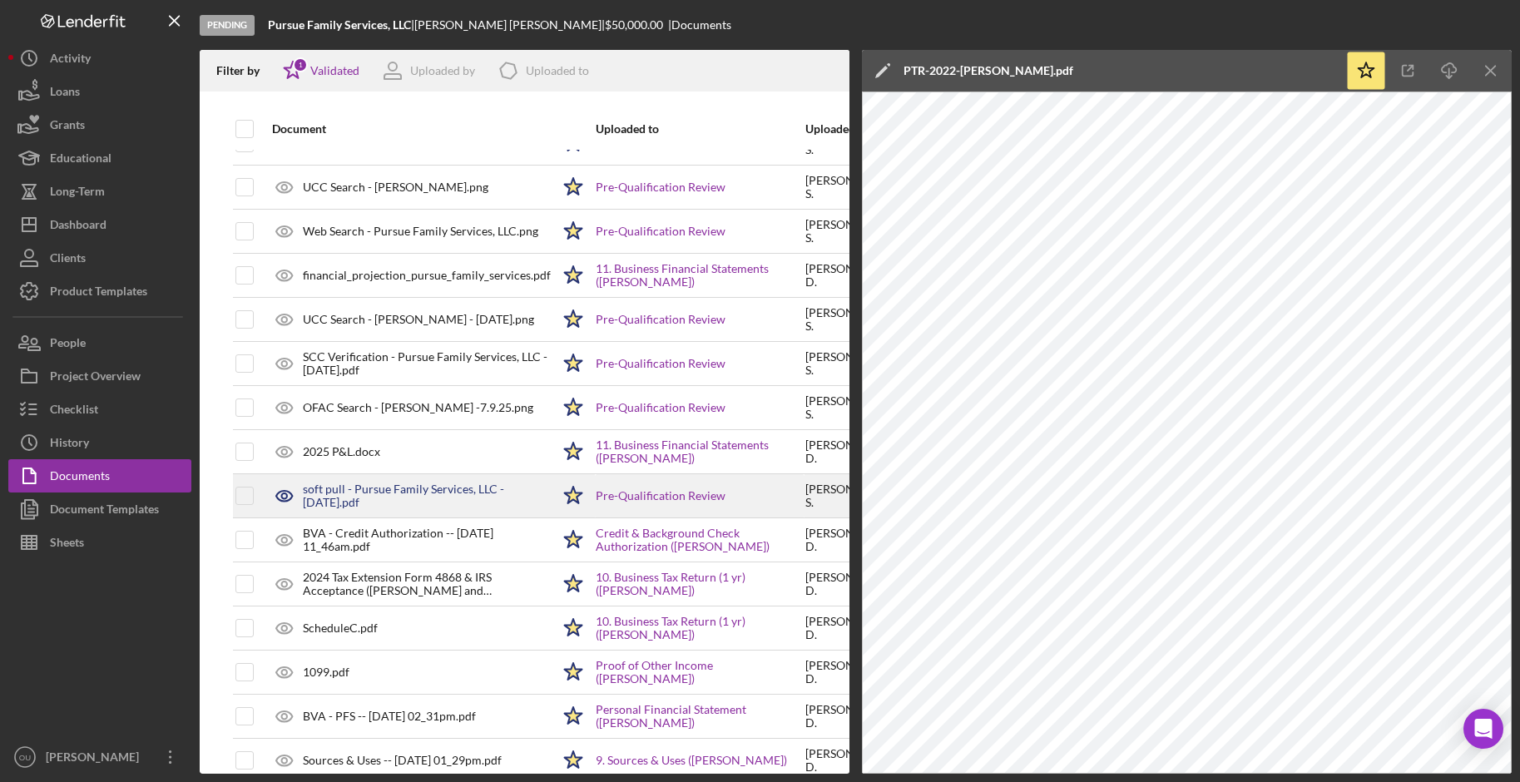
scroll to position [1144, 0]
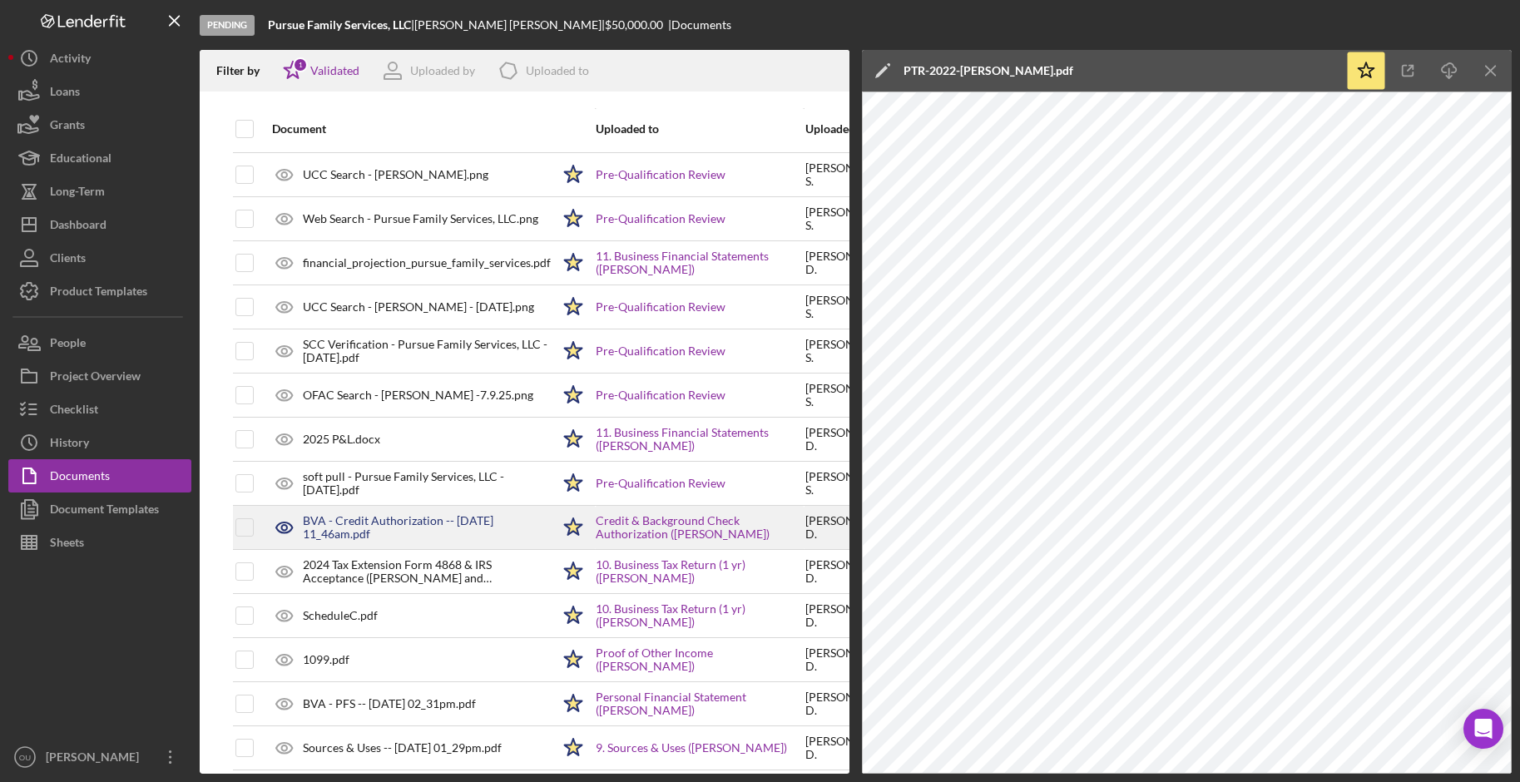
click at [444, 529] on div "BVA - Credit Authorization -- 2025-06-30 11_46am.pdf" at bounding box center [427, 527] width 248 height 27
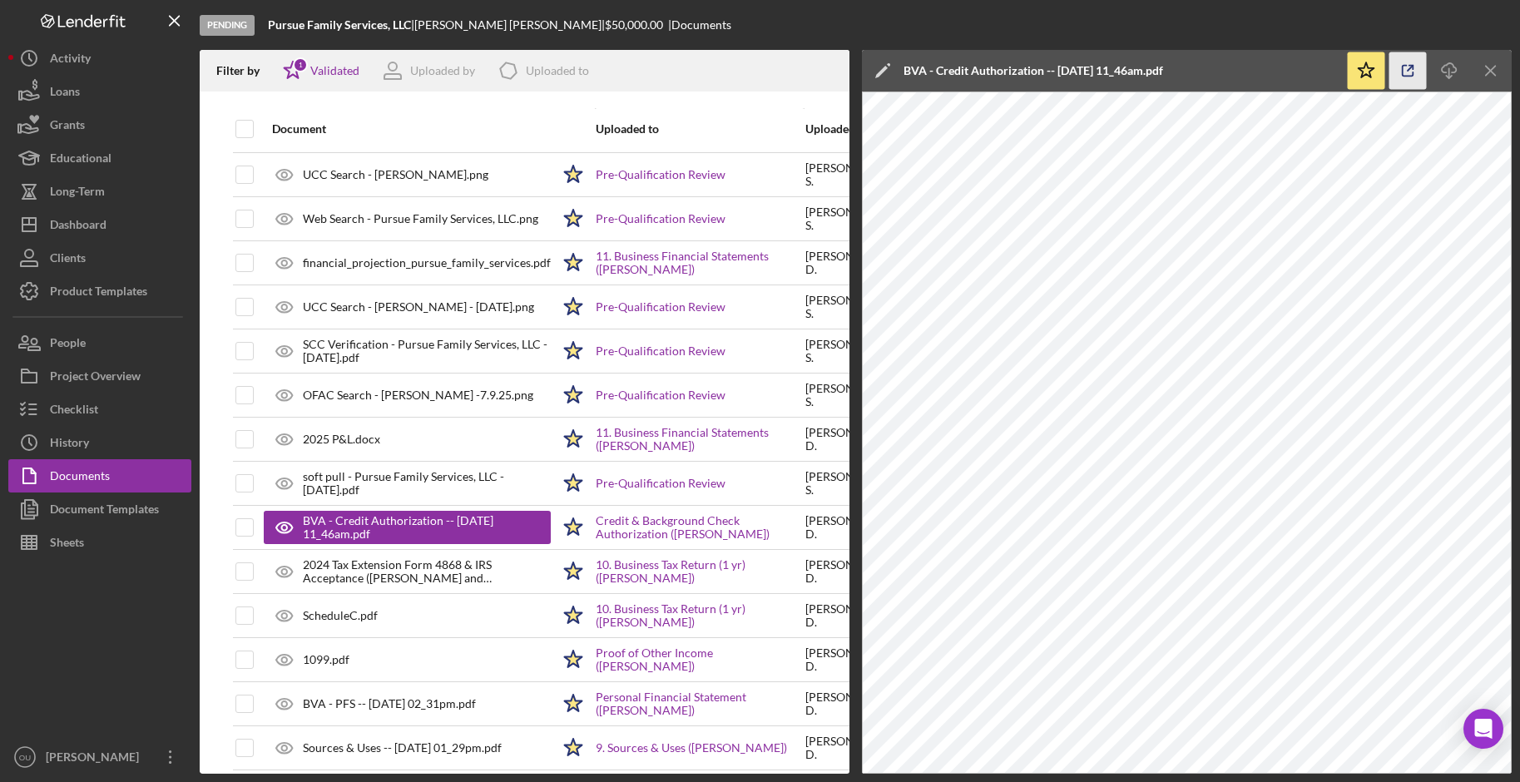
click at [1205, 68] on line "button" at bounding box center [1409, 68] width 5 height 5
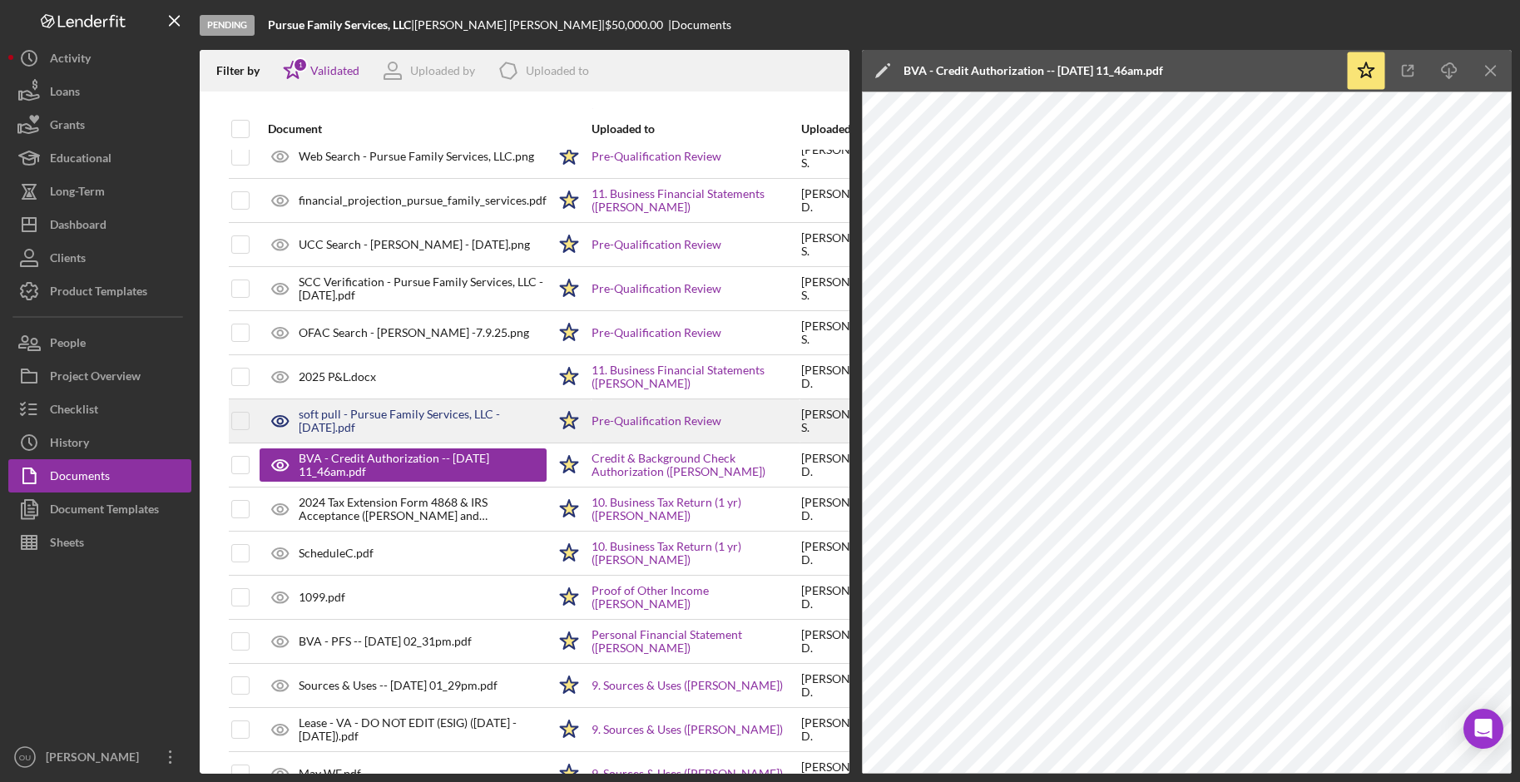
scroll to position [1210, 4]
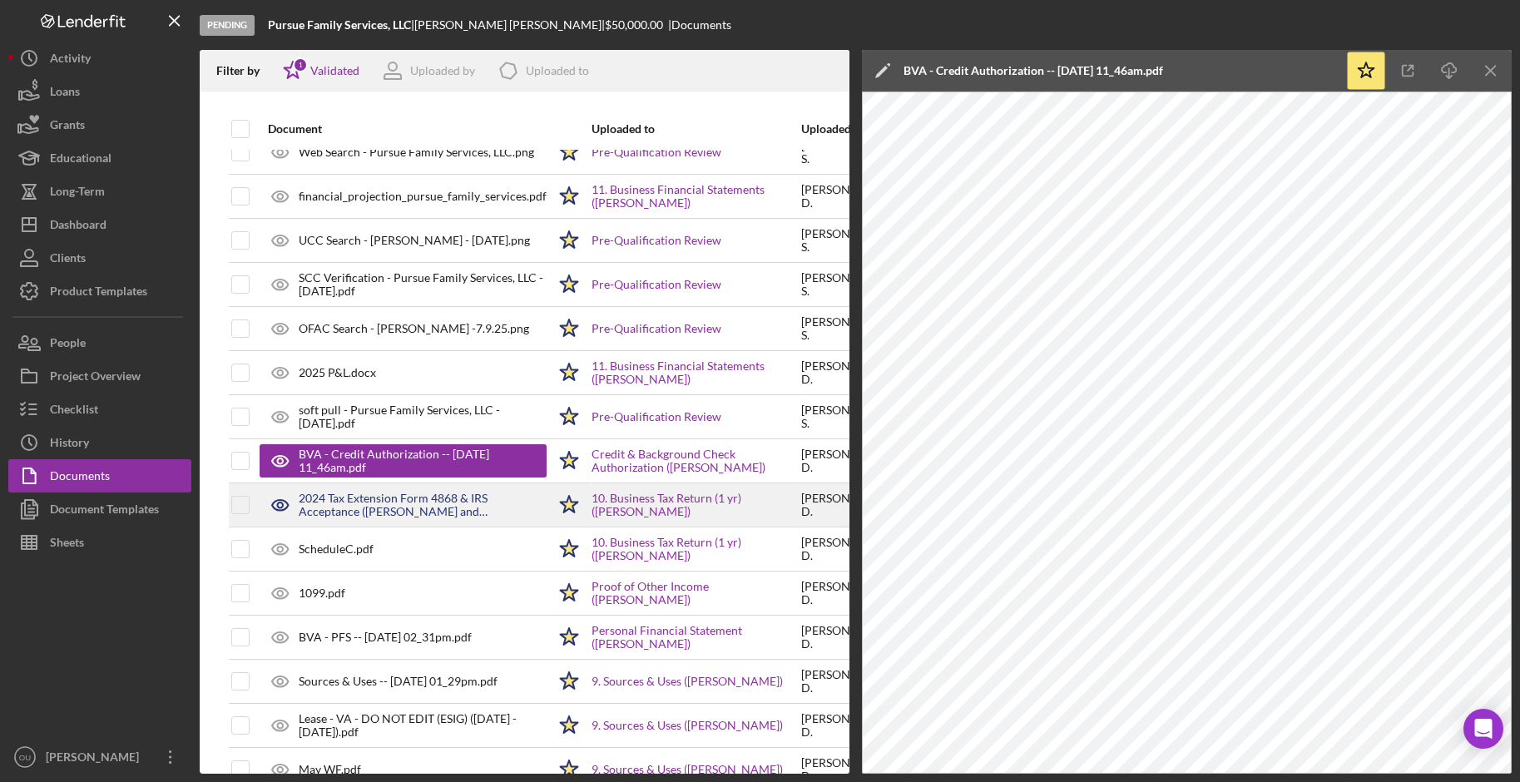
click at [424, 493] on div "2024 Tax Extension Form 4868 & IRS Acceptance (DAVIS SHANNON and TRINA B).pdf" at bounding box center [423, 505] width 248 height 27
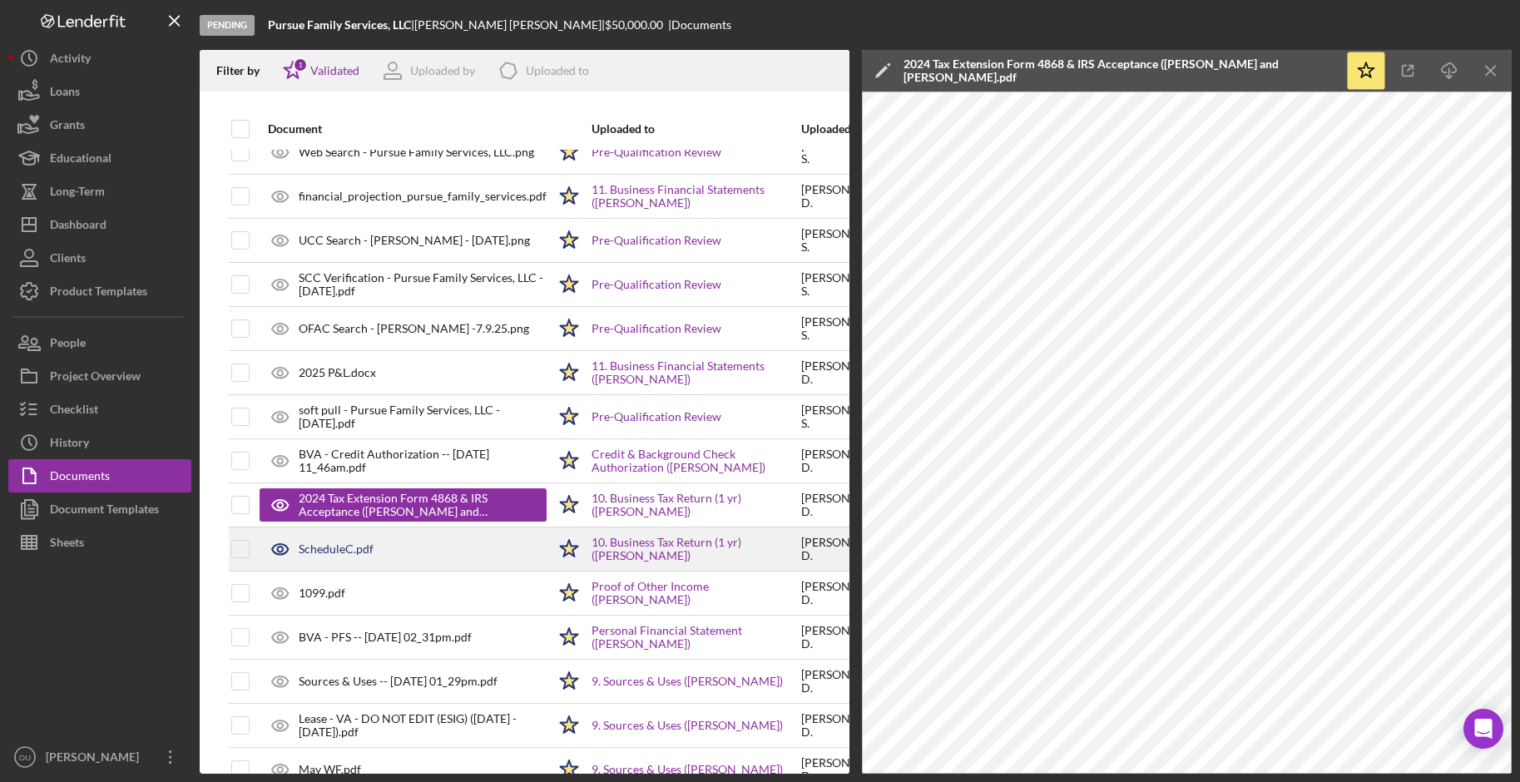
click at [419, 543] on div "ScheduleC.pdf" at bounding box center [403, 549] width 287 height 42
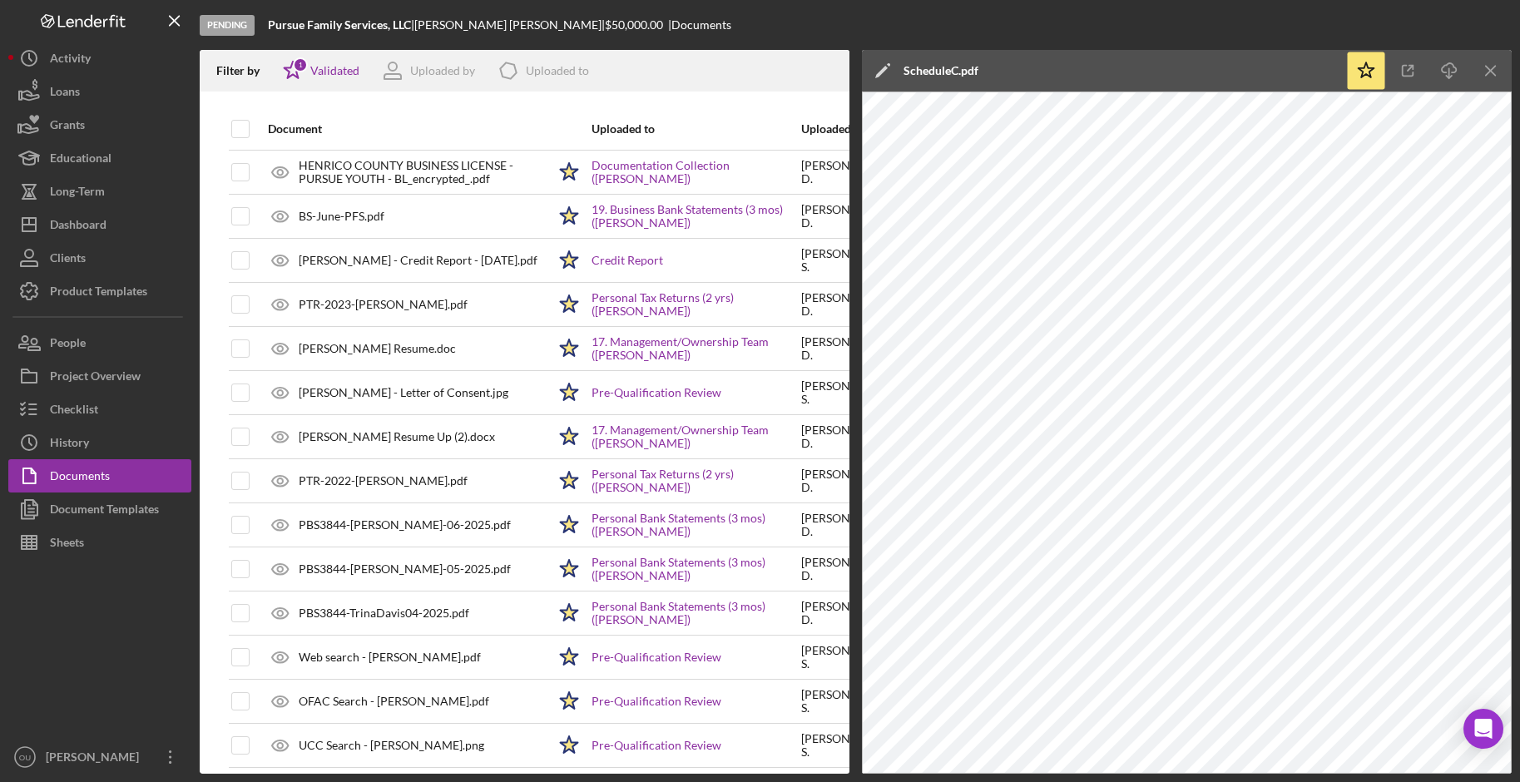
scroll to position [570, 4]
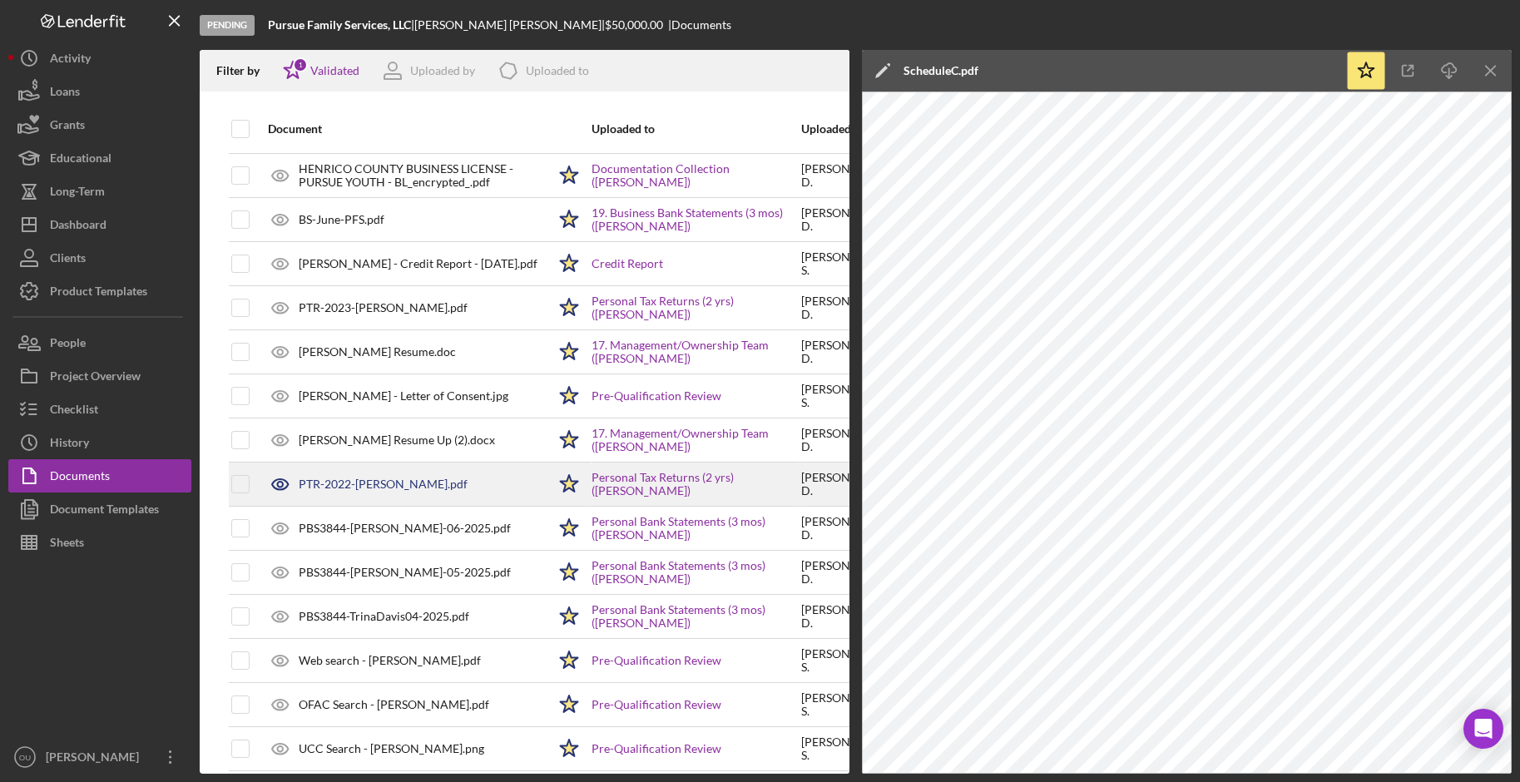
click at [482, 489] on div "PTR-2022-Trina Davis.pdf" at bounding box center [403, 484] width 287 height 42
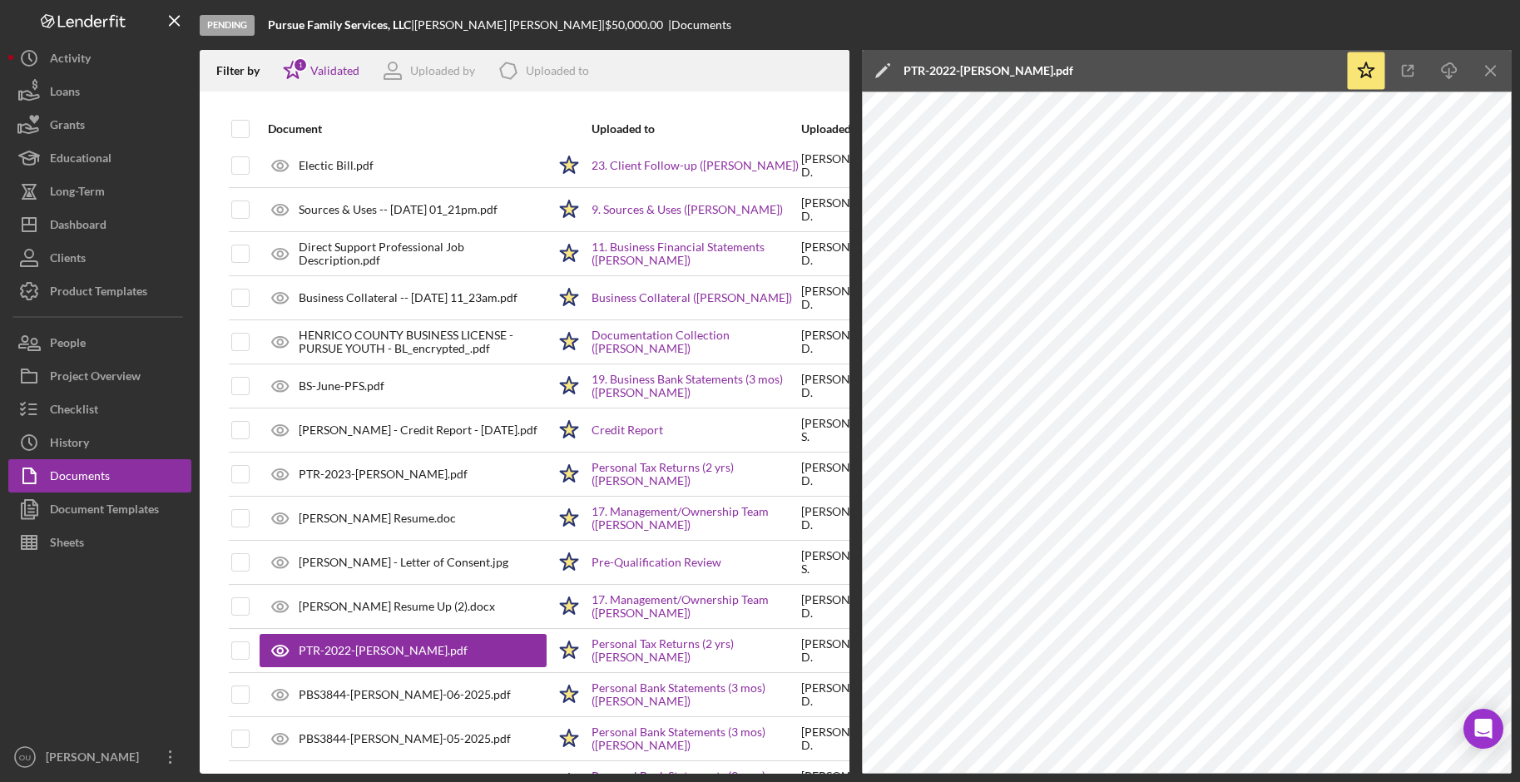
scroll to position [0, 4]
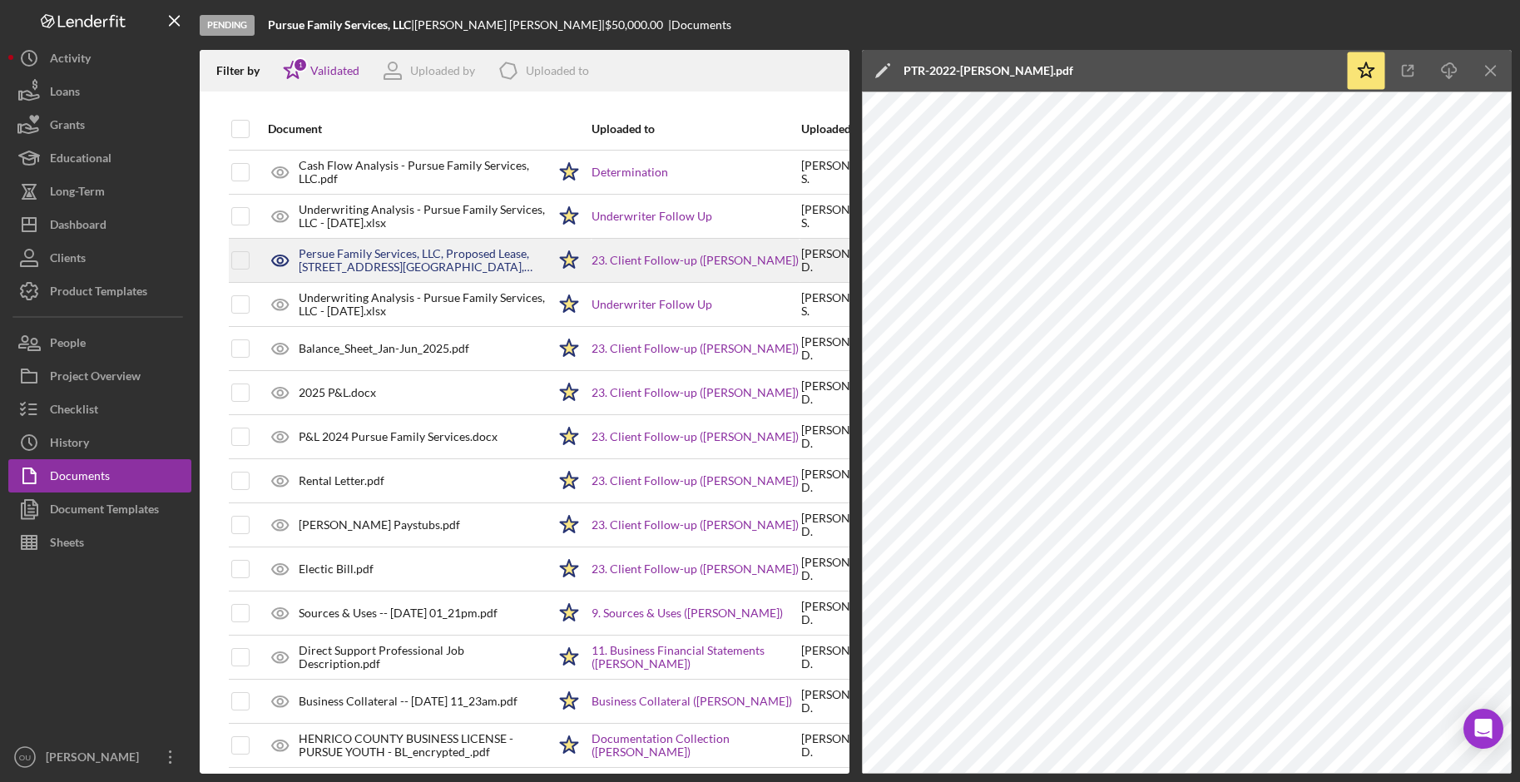
click at [424, 269] on div "Persue Family Services, LLC, Proposed Lease, 9413 Hull St. Rd, Suite D, Rockwoo…" at bounding box center [423, 260] width 248 height 27
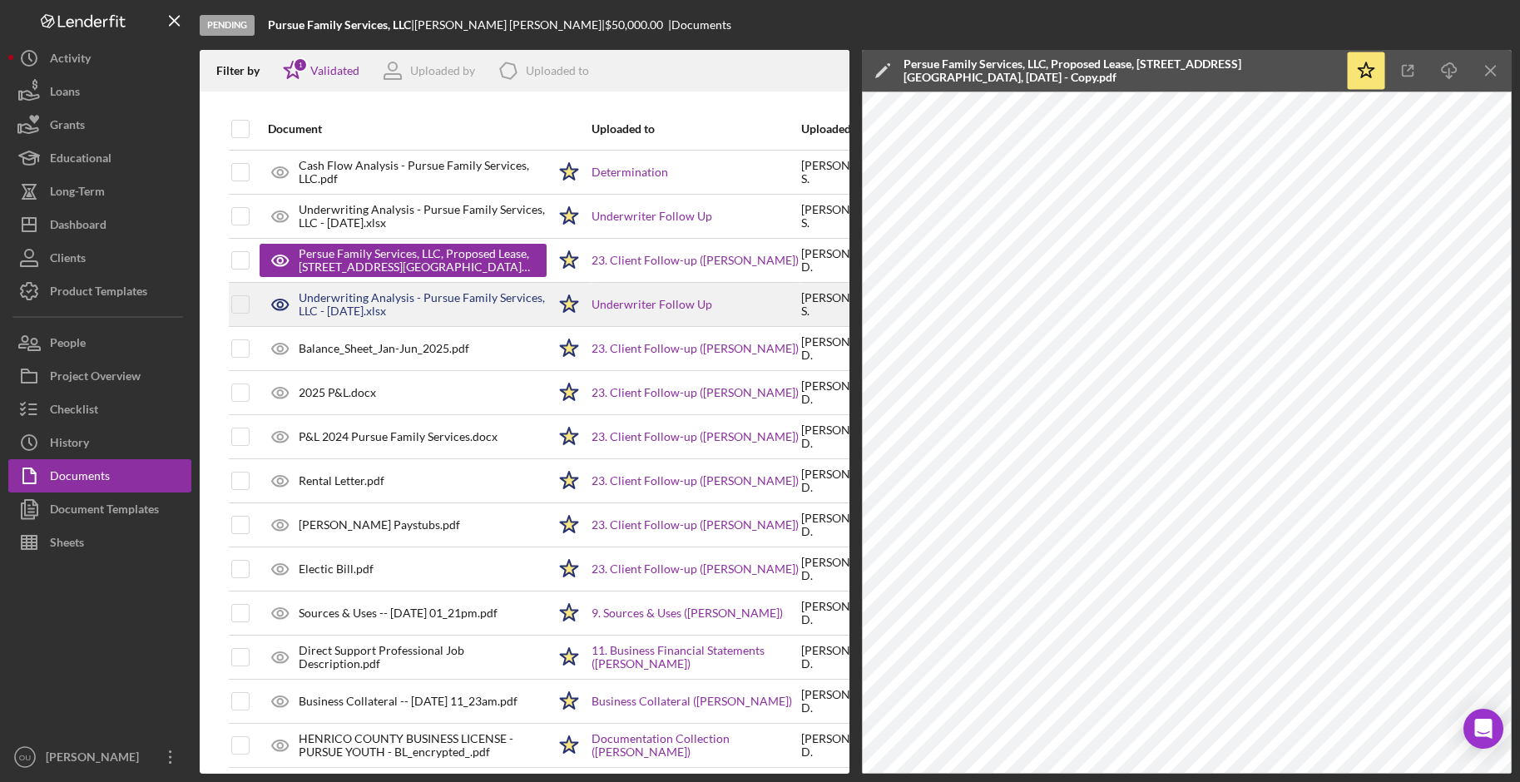
click at [418, 314] on div "Underwriting Analysis - Pursue Family Services, LLC - 08.19.25.xlsx" at bounding box center [423, 304] width 248 height 27
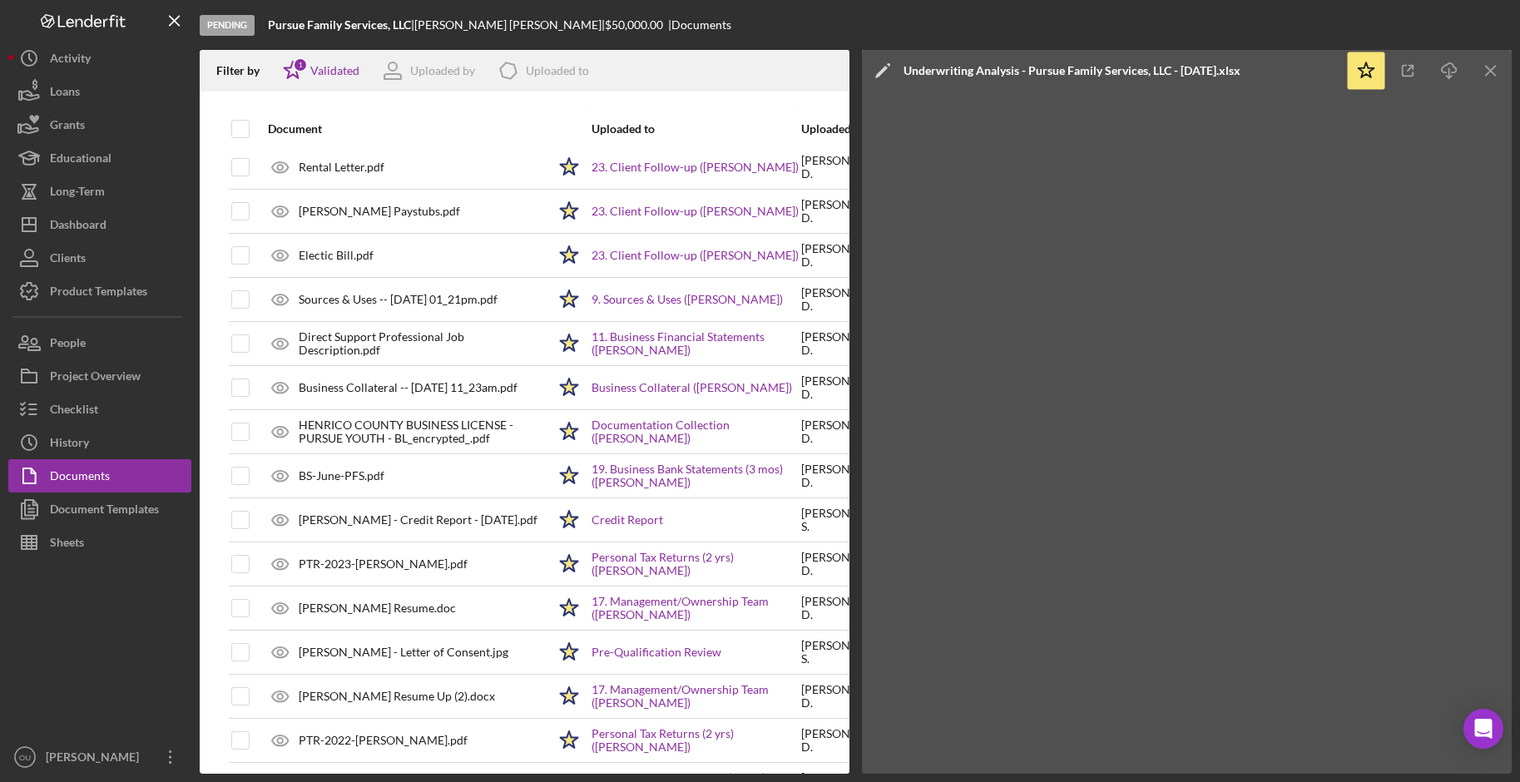
scroll to position [318, 4]
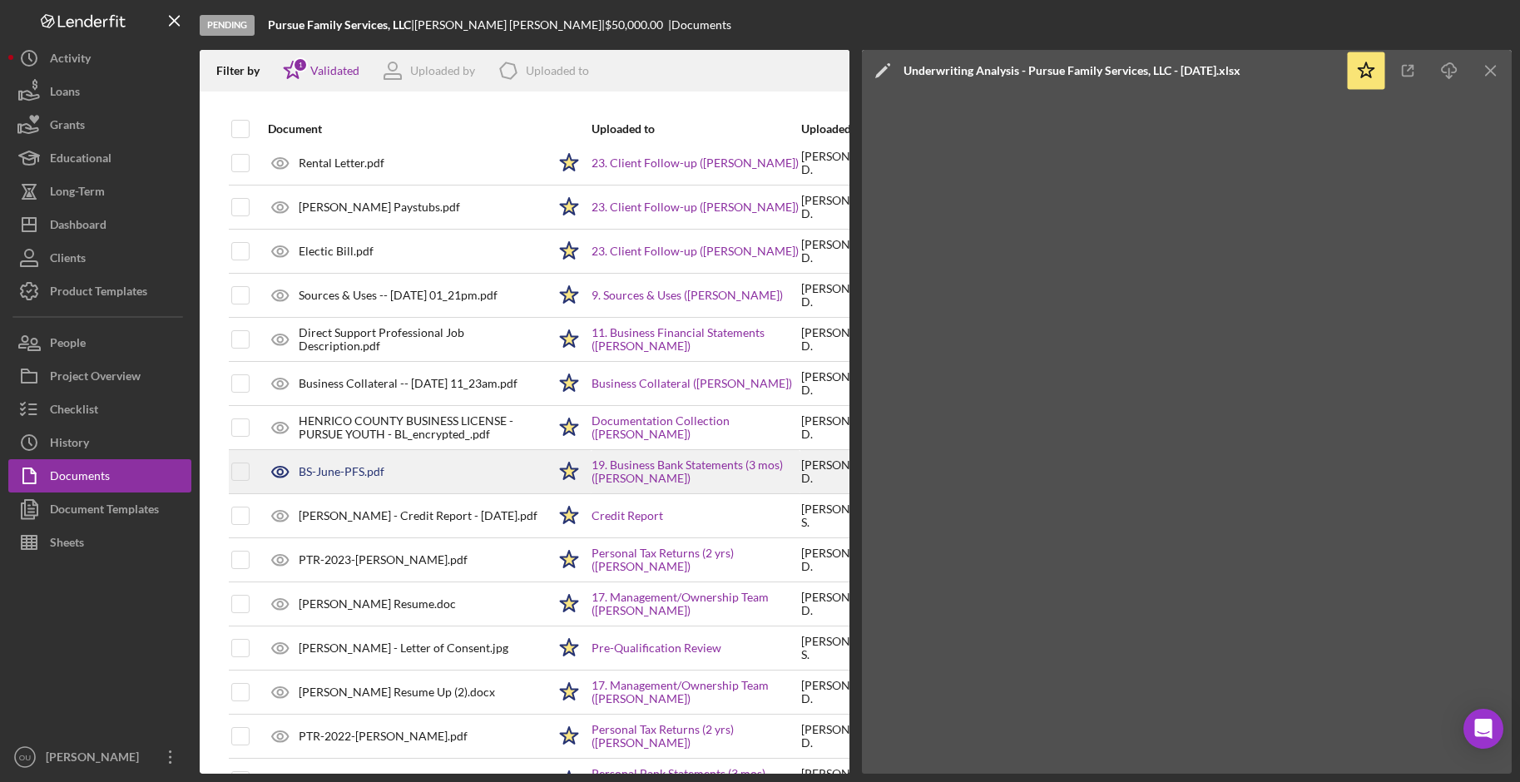
click at [362, 472] on div "BS-June-PFS.pdf" at bounding box center [342, 471] width 86 height 13
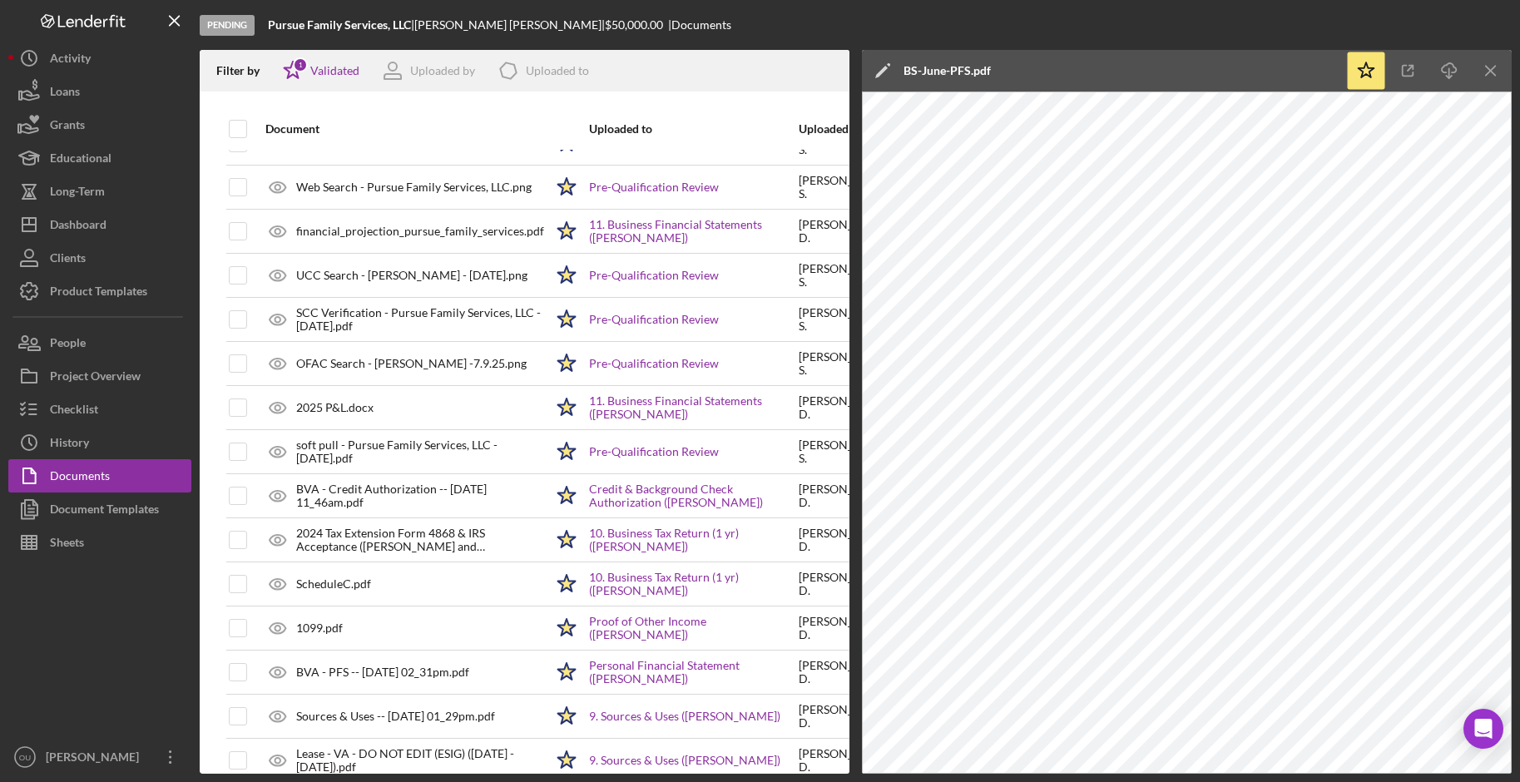
scroll to position [1178, 7]
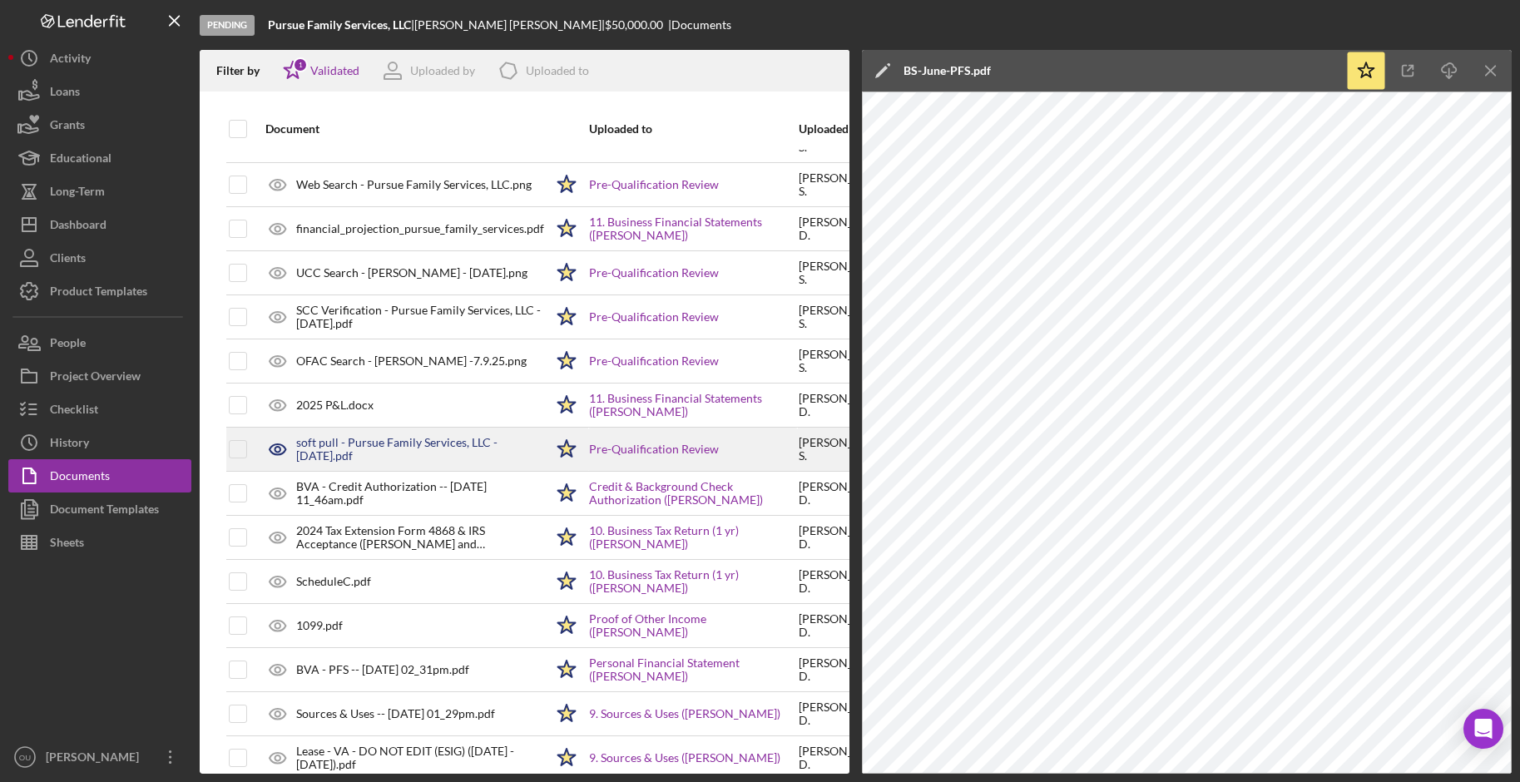
click at [416, 468] on div "soft pull - Pursue Family Services, LLC - 7.1.25.pdf" at bounding box center [400, 449] width 287 height 42
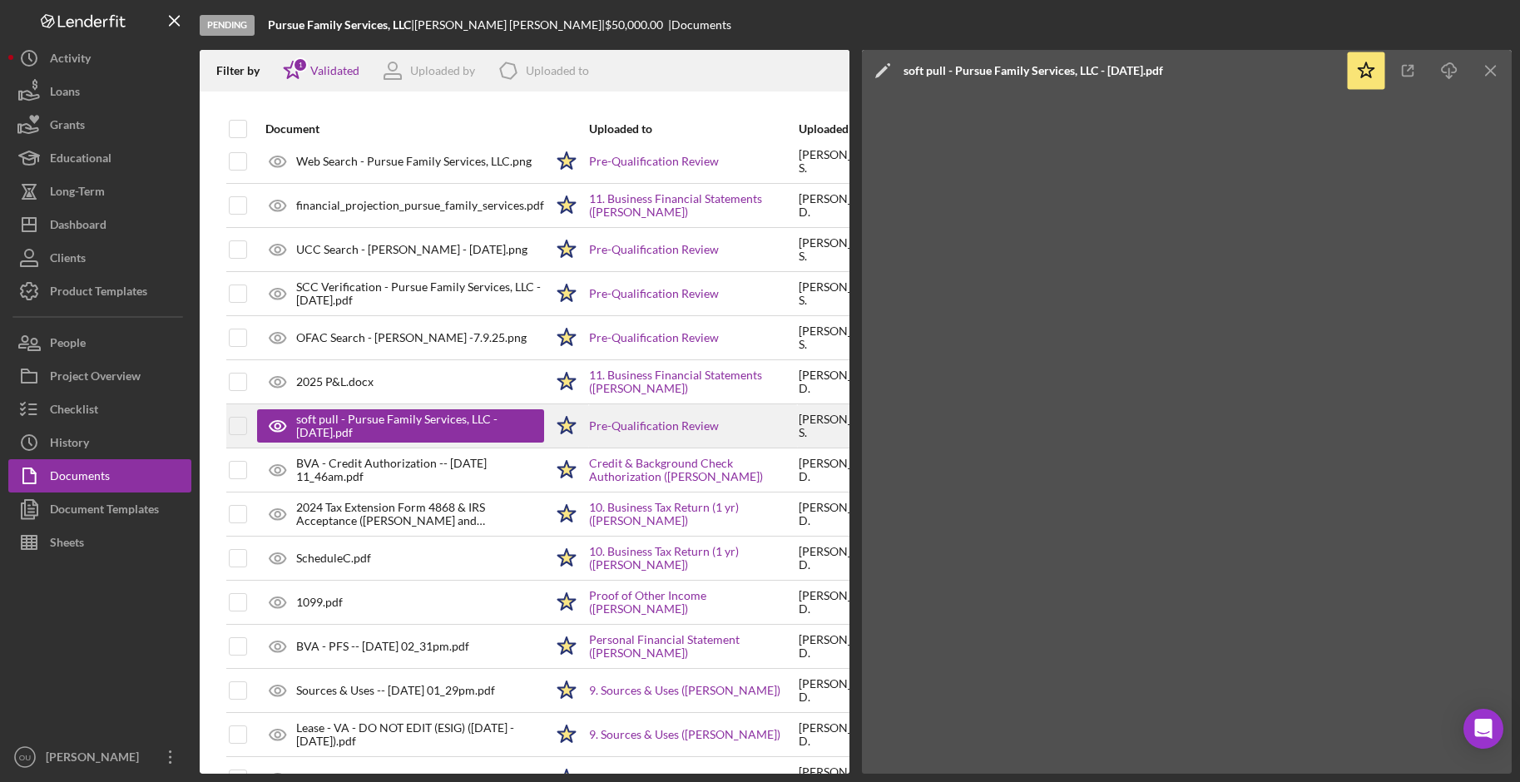
scroll to position [1207, 7]
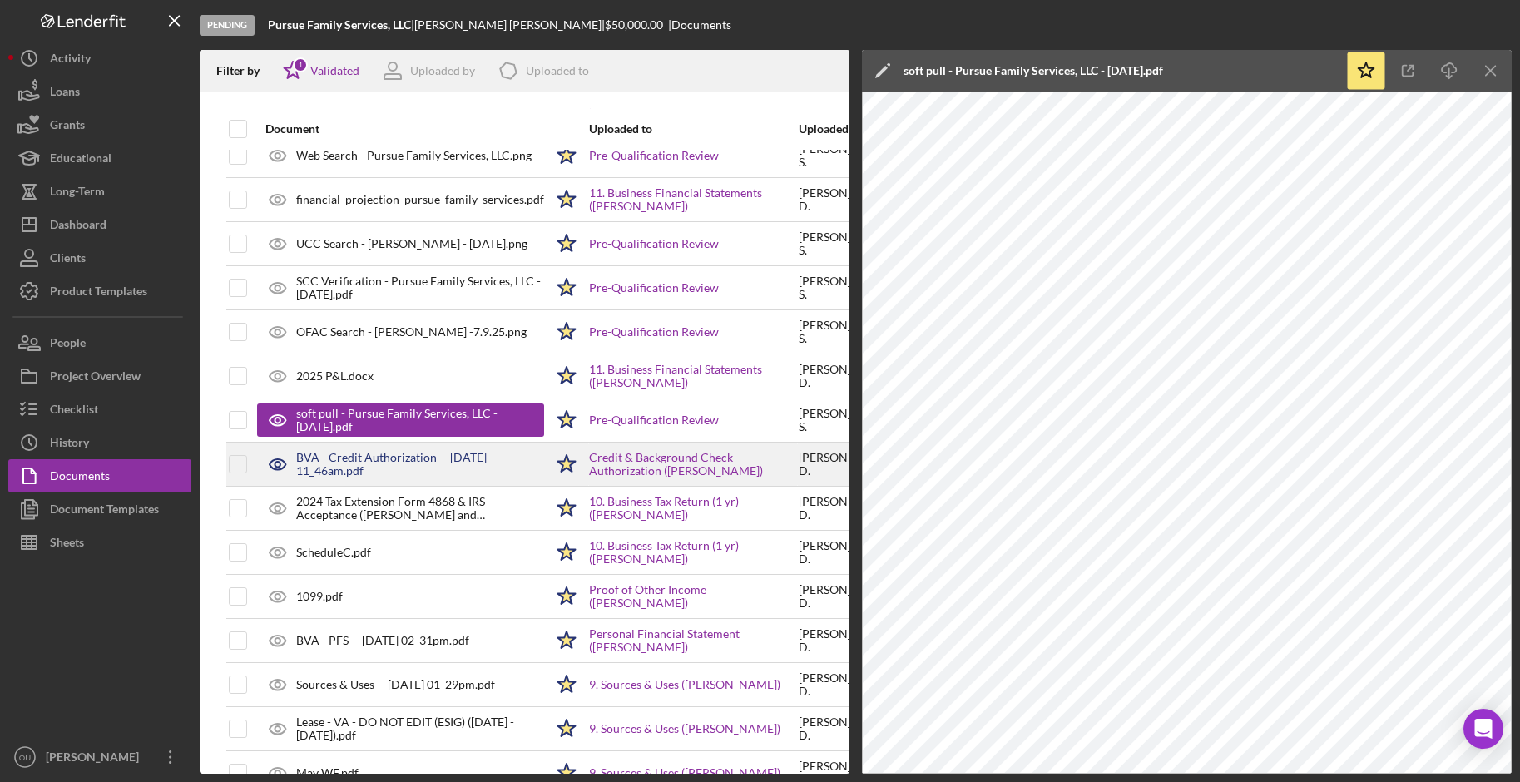
click at [419, 455] on div "BVA - Credit Authorization -- 2025-06-30 11_46am.pdf" at bounding box center [420, 464] width 248 height 27
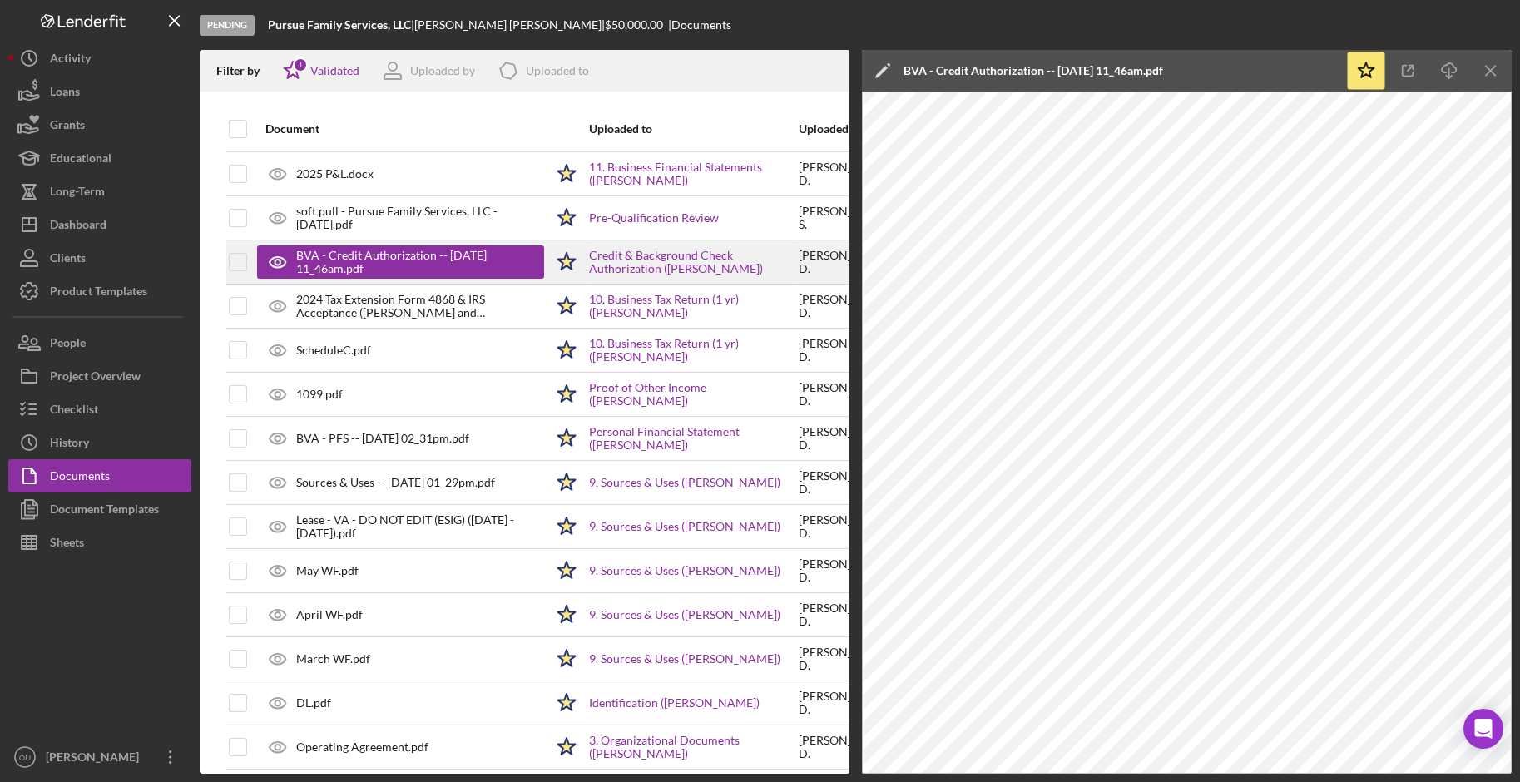
scroll to position [1411, 7]
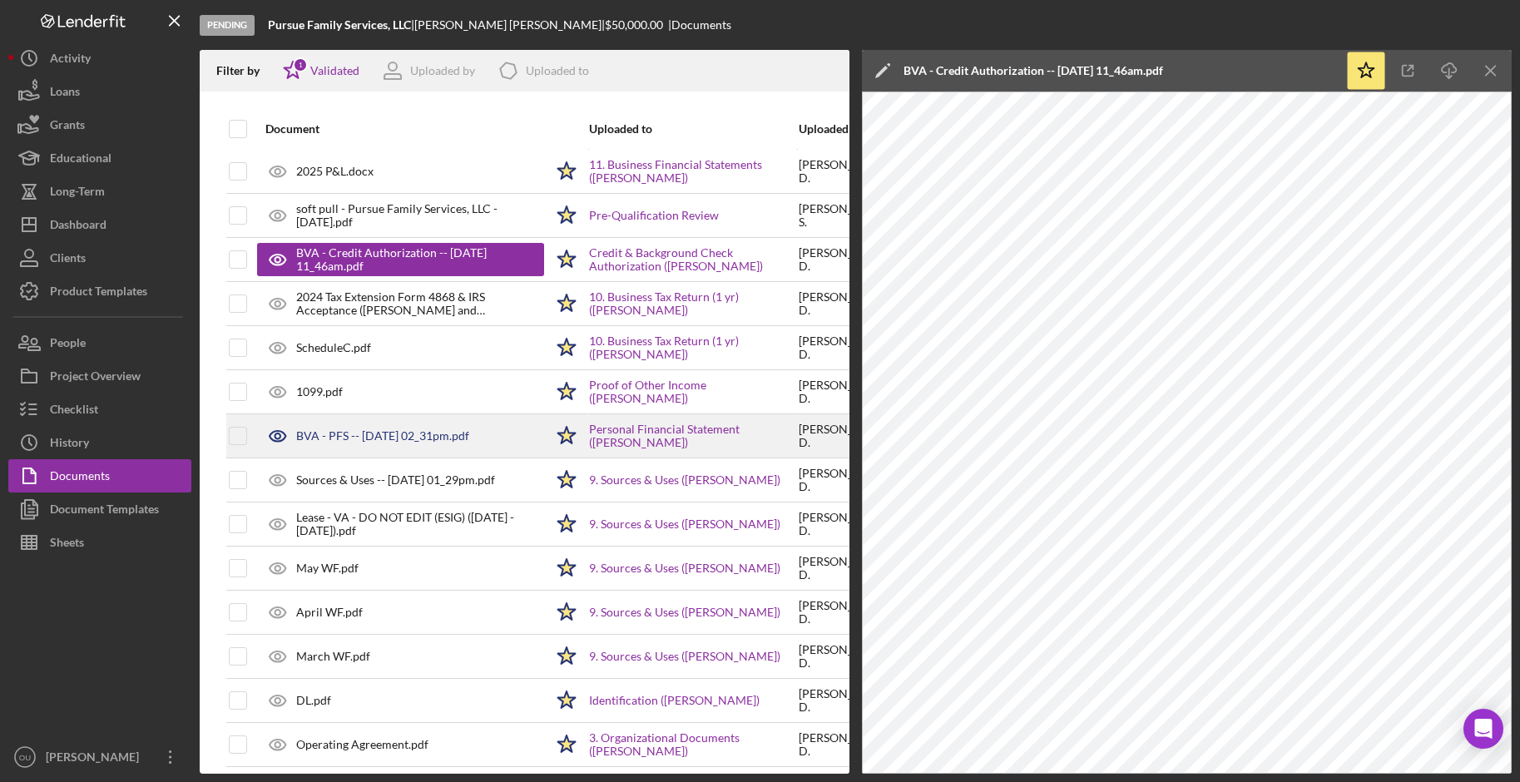
click at [418, 437] on div "BVA - PFS -- 2025-06-17 02_31pm.pdf" at bounding box center [382, 435] width 173 height 13
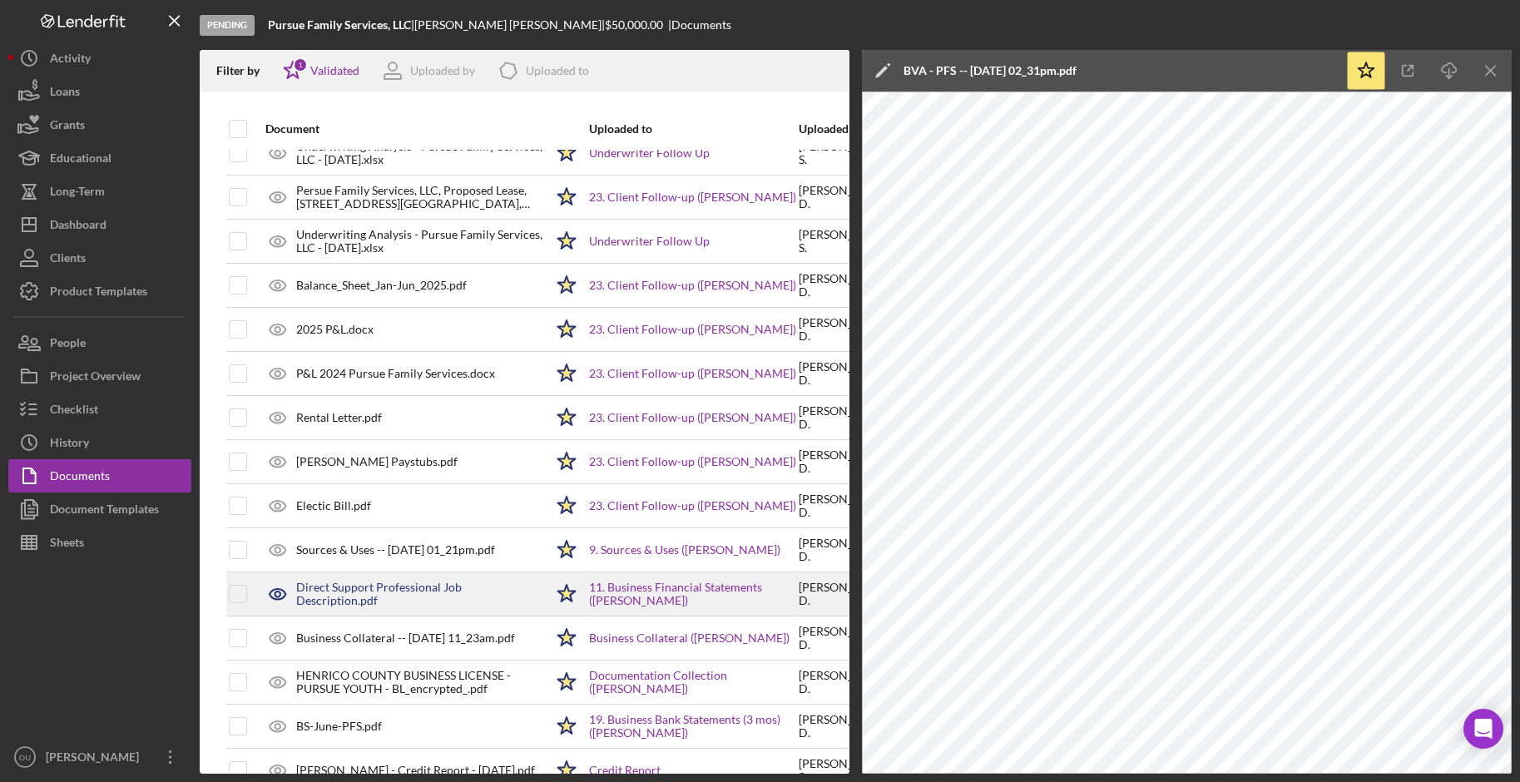
scroll to position [64, 7]
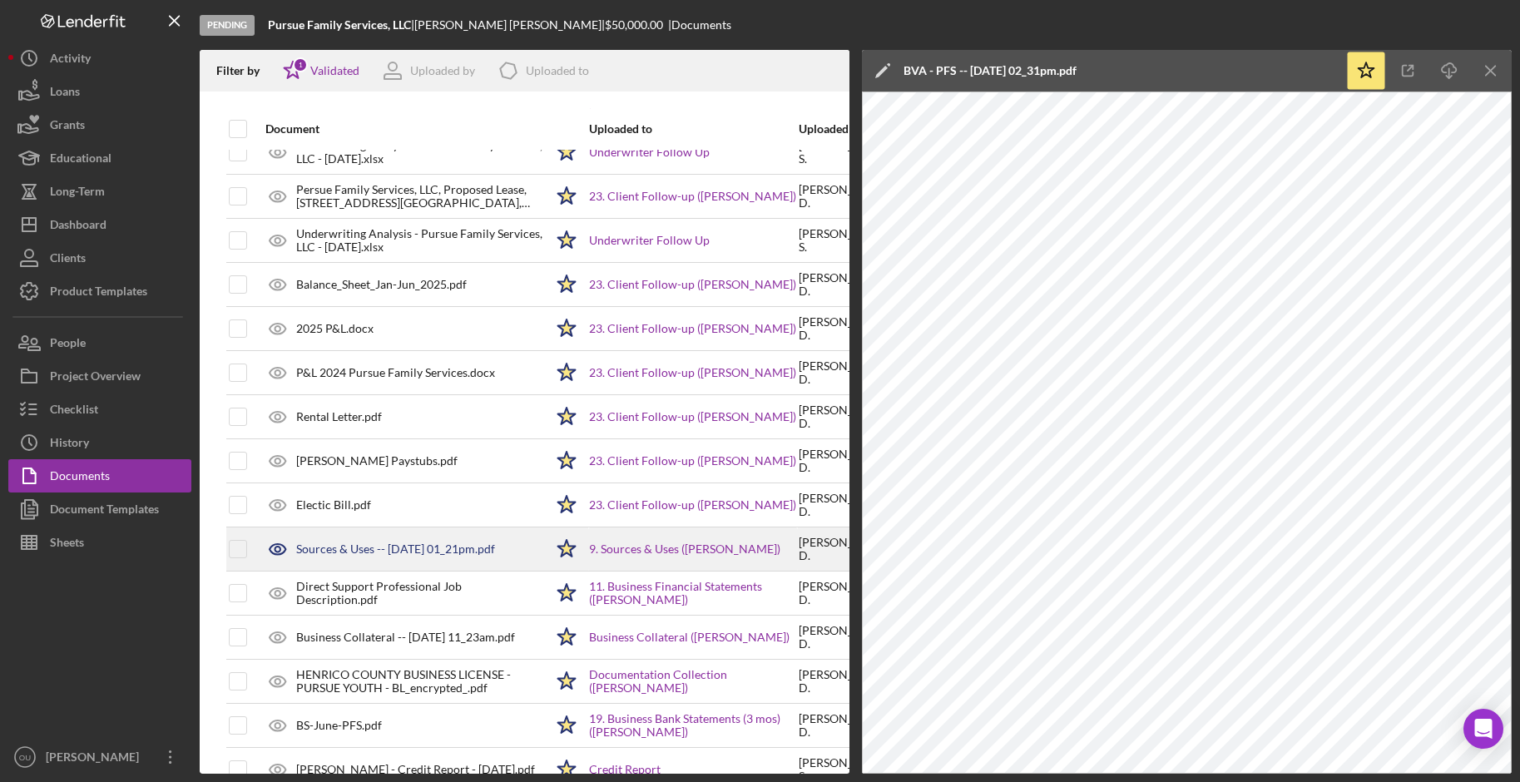
click at [398, 556] on div "Sources & Uses -- [DATE] 01_21pm.pdf" at bounding box center [400, 549] width 287 height 42
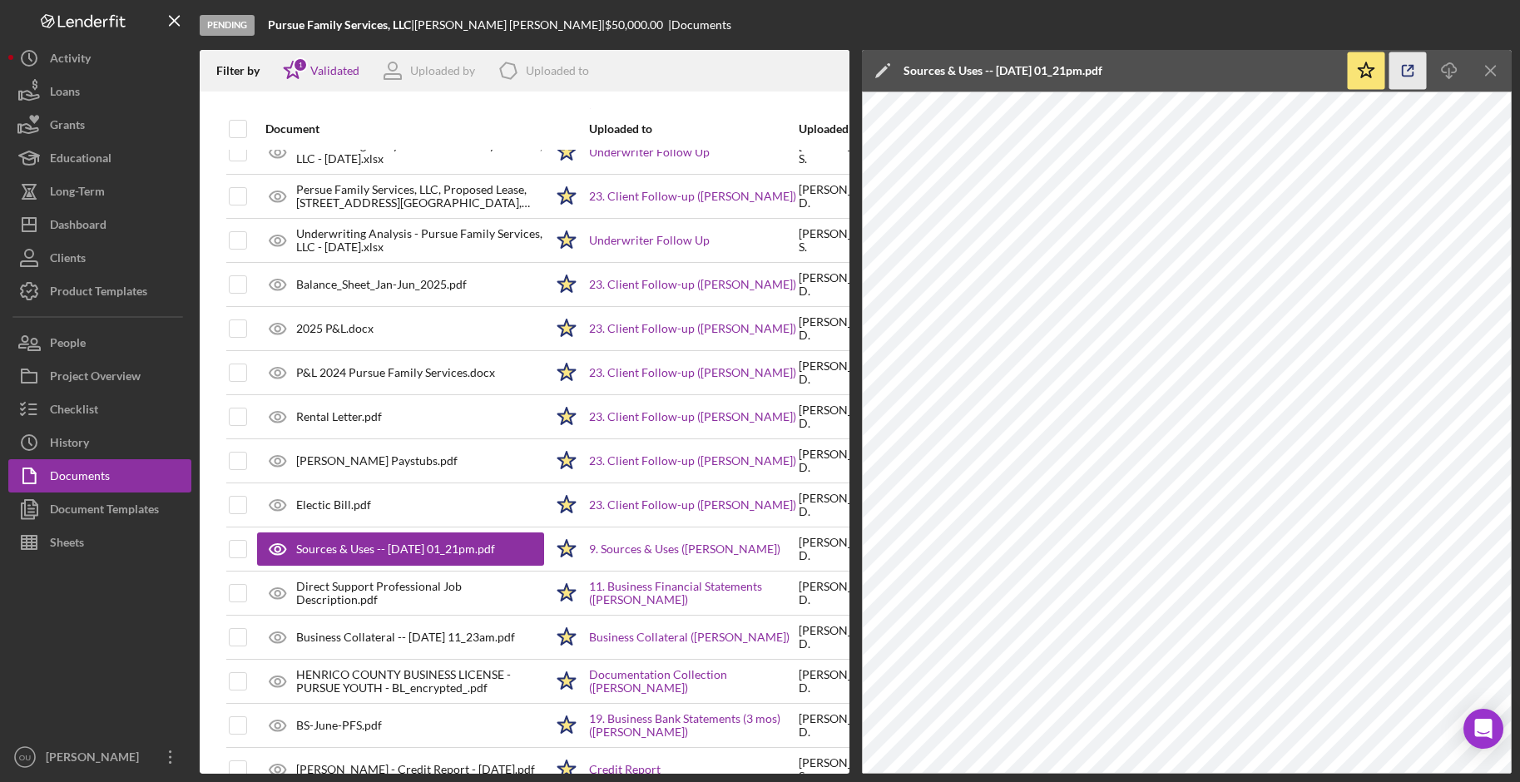
click at [1205, 73] on icon "button" at bounding box center [1407, 70] width 37 height 37
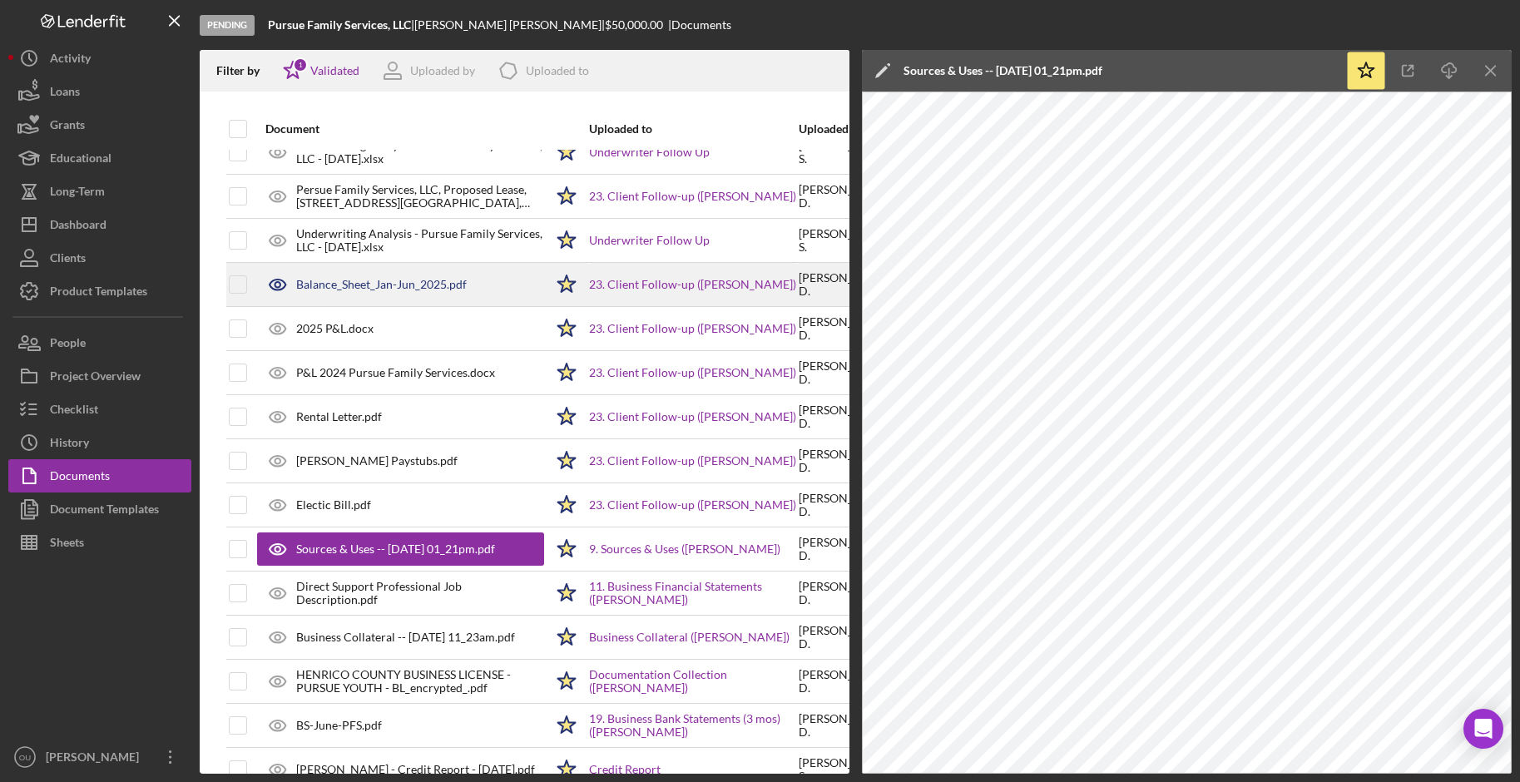
scroll to position [0, 7]
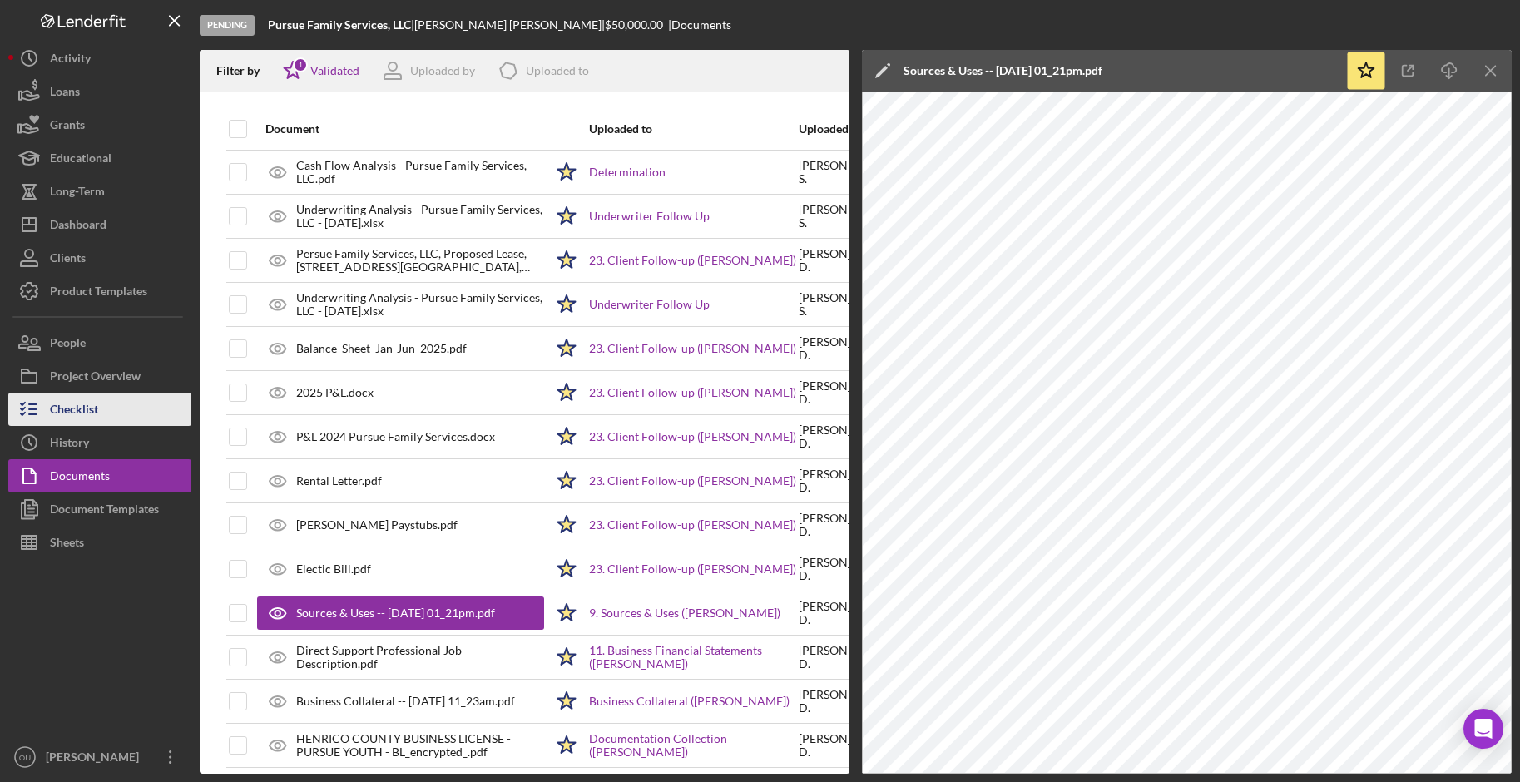
click at [87, 403] on div "Checklist" at bounding box center [74, 411] width 48 height 37
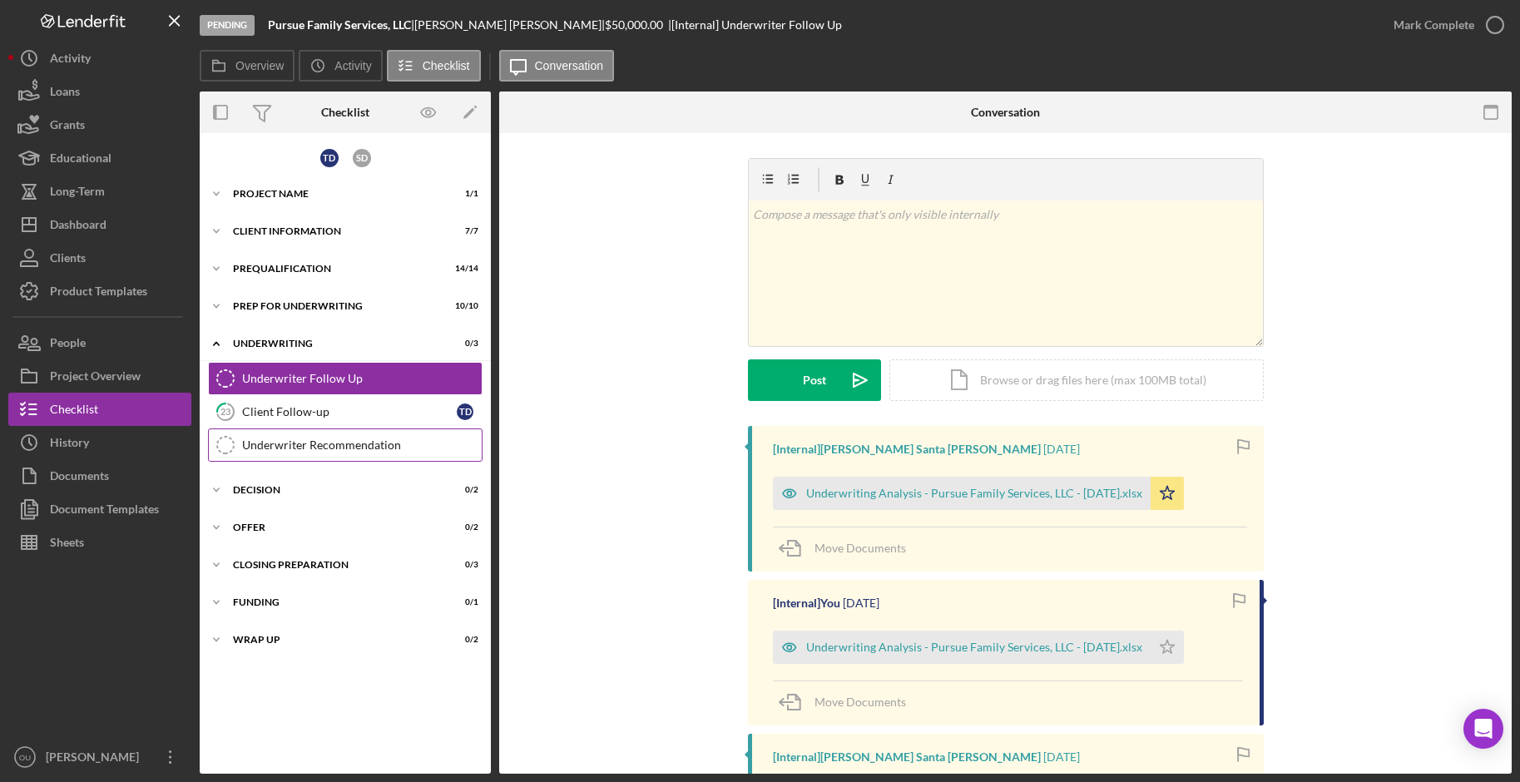
click at [290, 452] on link "Underwriter Recommendation Underwriter Recommendation" at bounding box center [345, 444] width 274 height 33
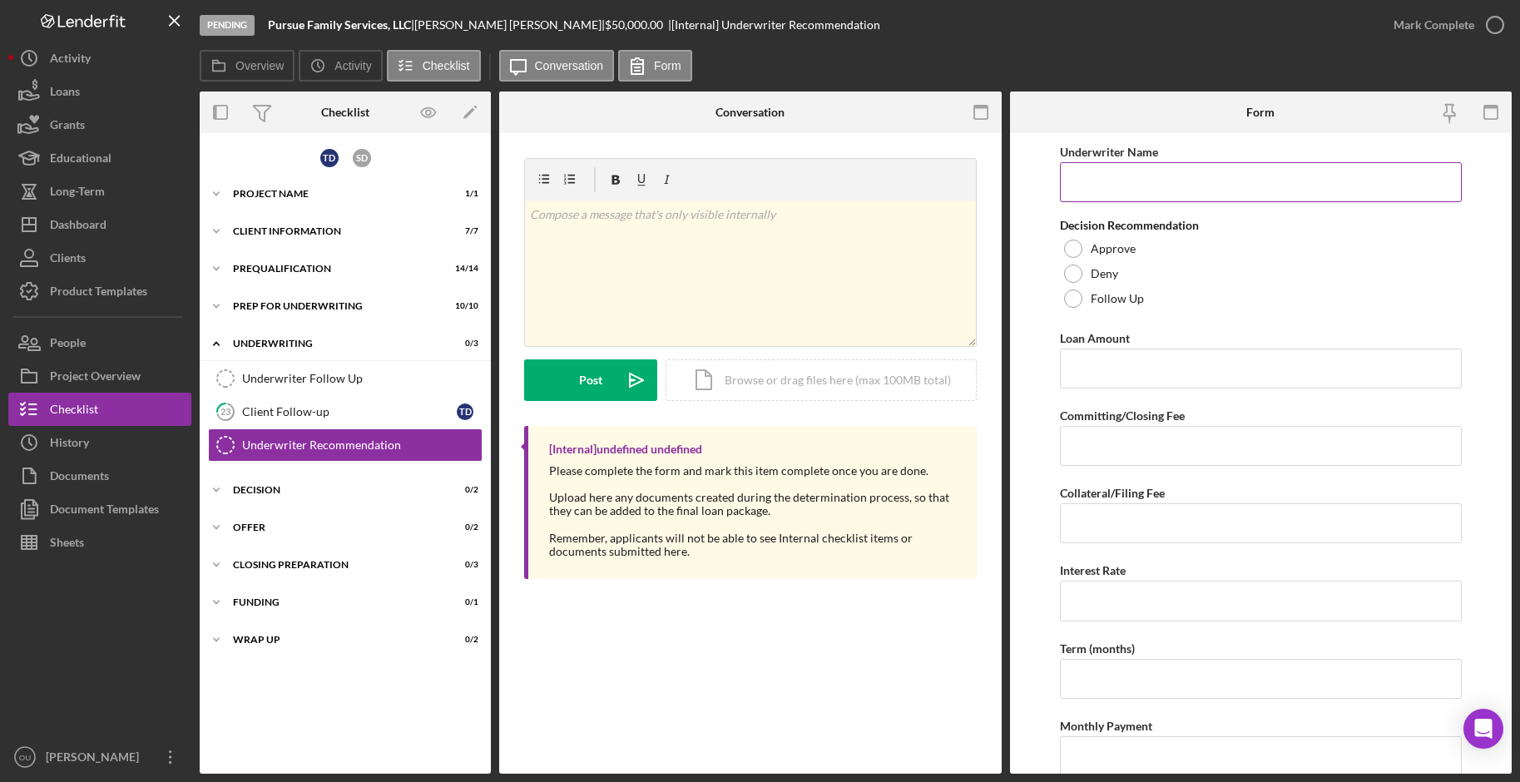
click at [1128, 187] on input "Underwriter Name" at bounding box center [1261, 182] width 402 height 40
type input "Rachel Friedman"
click at [1078, 275] on div at bounding box center [1073, 273] width 18 height 18
click at [1120, 380] on input "Loan Amount" at bounding box center [1261, 369] width 402 height 40
type input "$50,000"
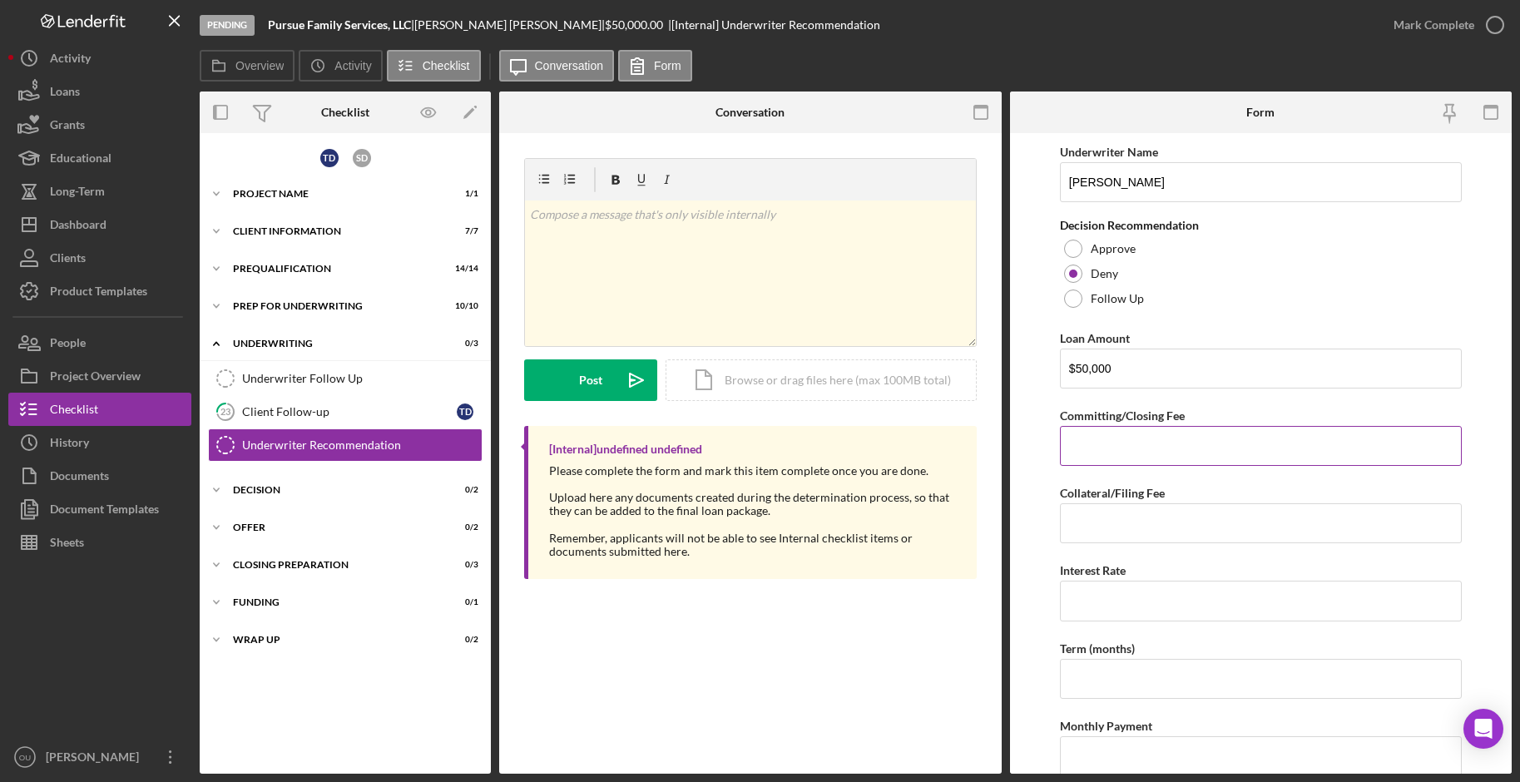
click at [1169, 450] on input "Committing/Closing Fee" at bounding box center [1261, 446] width 402 height 40
type input "$1,700"
click at [1142, 519] on input "Collateral/Filing Fee" at bounding box center [1261, 523] width 402 height 40
type input "$20"
click at [1141, 599] on input "Interest Rate" at bounding box center [1261, 601] width 402 height 40
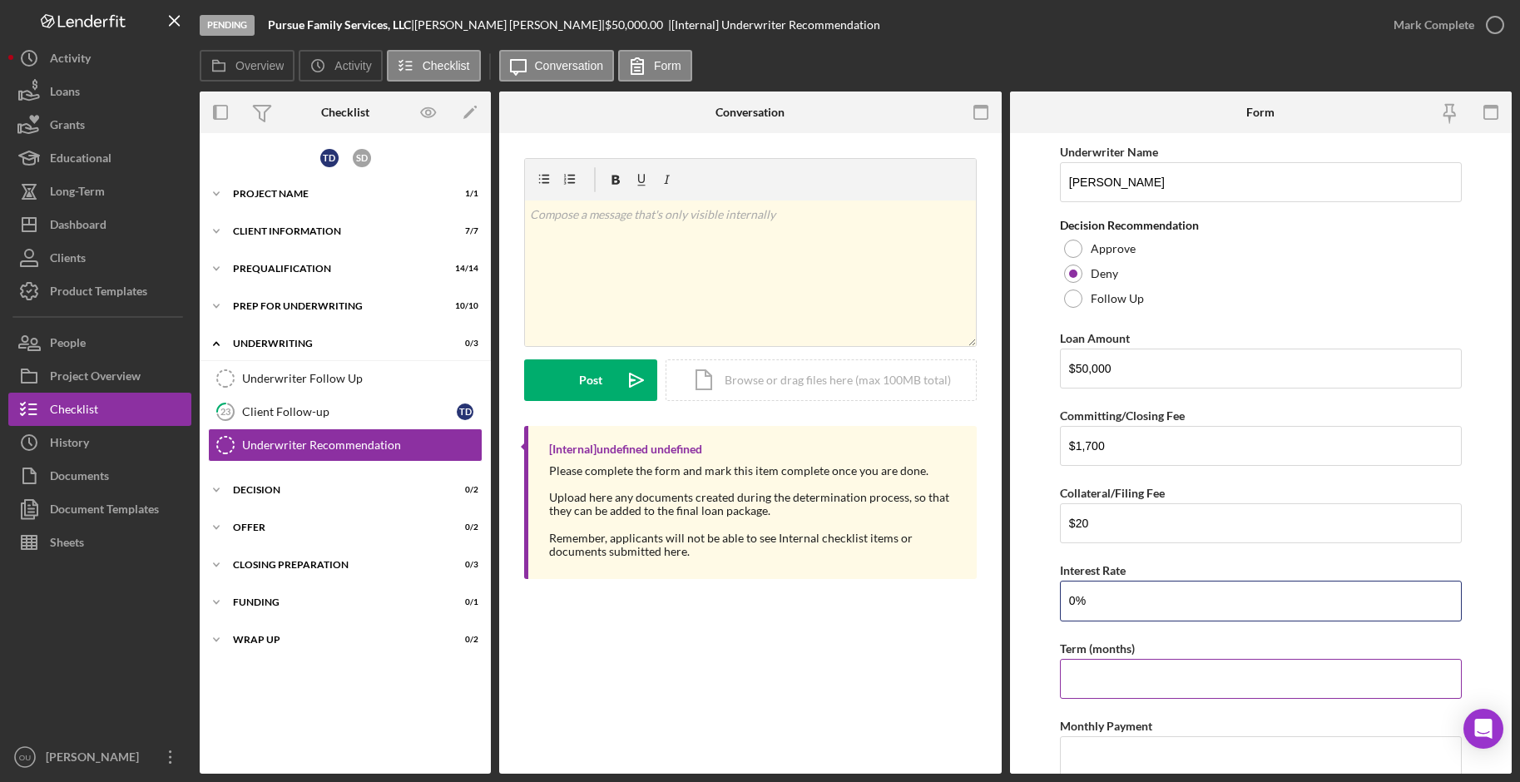
type input "0%"
click at [1135, 604] on input "Term (months)" at bounding box center [1261, 679] width 402 height 40
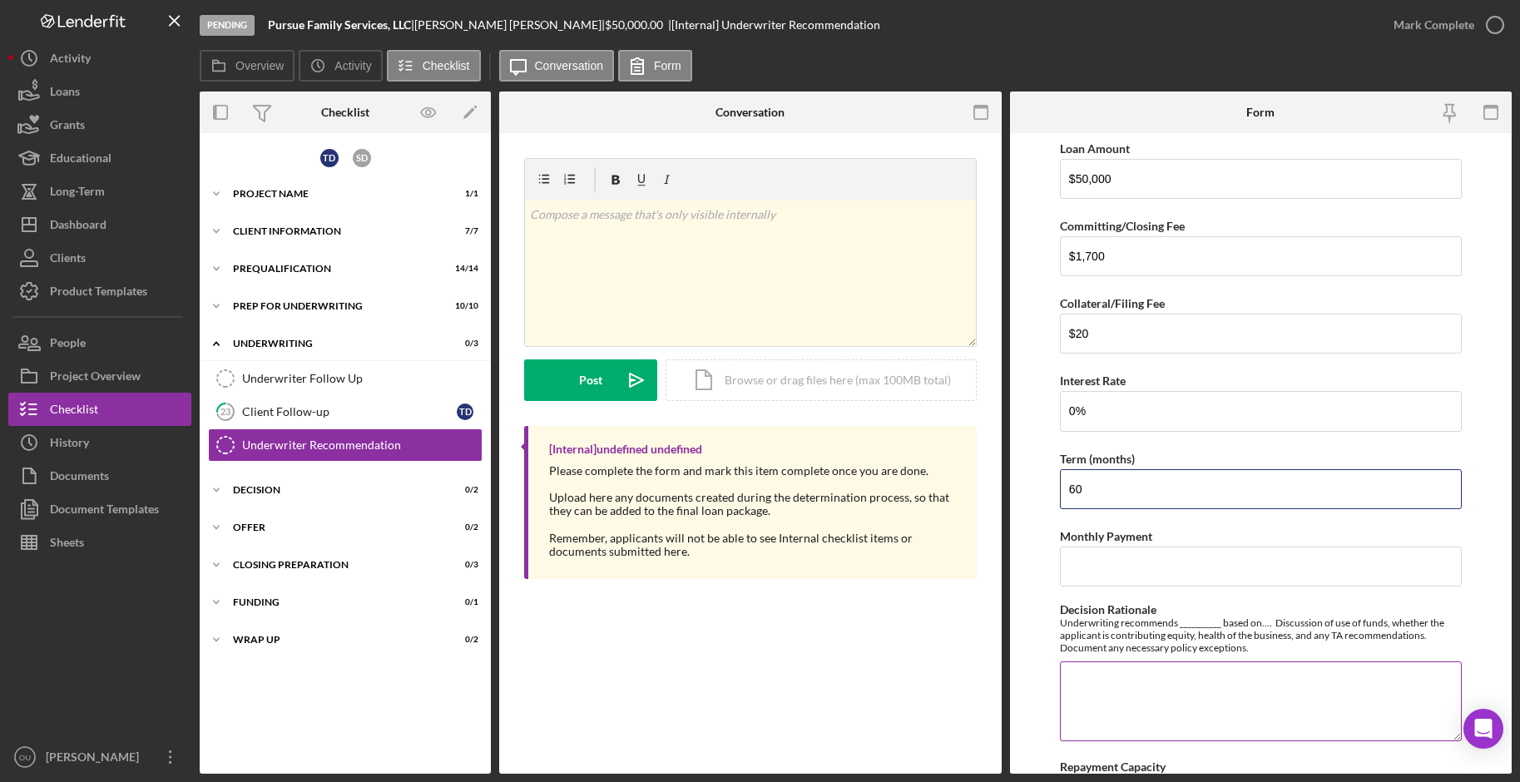
scroll to position [218, 0]
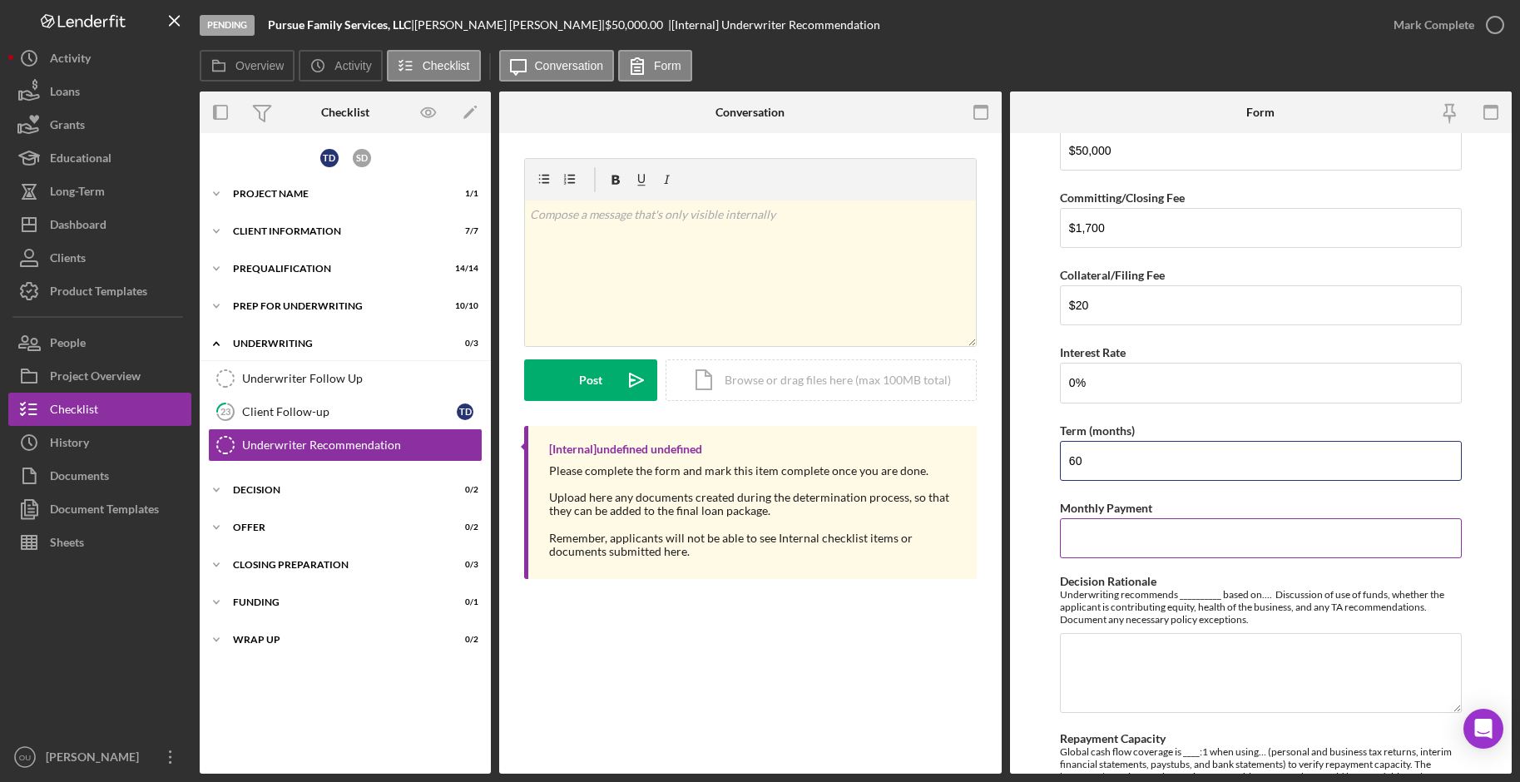
type input "60"
click at [1132, 531] on input "Monthly Payment" at bounding box center [1261, 538] width 402 height 40
type input "$862.00"
click at [1191, 604] on textarea "Decision Rationale" at bounding box center [1261, 673] width 402 height 80
paste textarea "Underwriting recommends denial based on insufficient current and historical rep…"
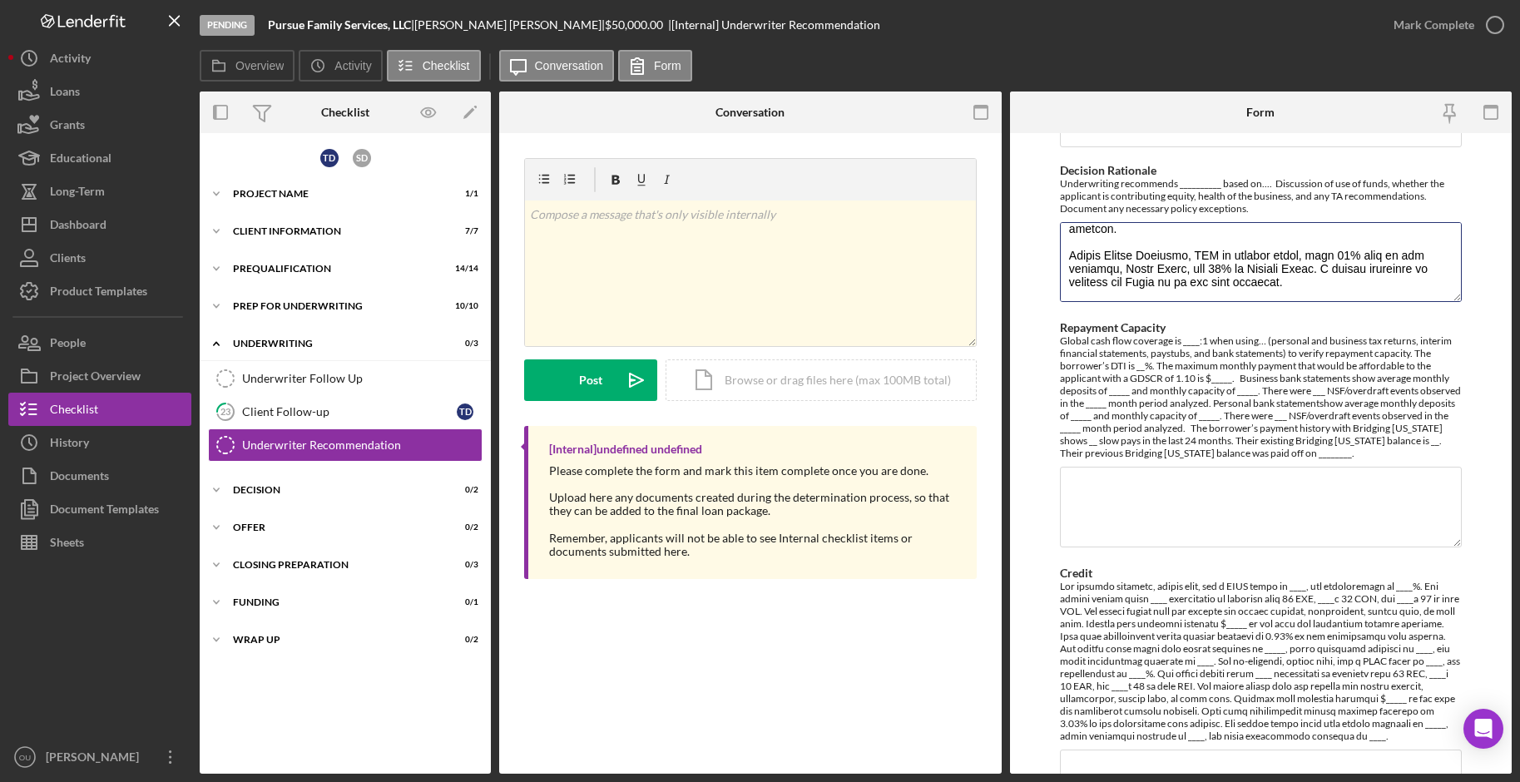
scroll to position [633, 0]
type textarea "Underwriting recommends denial based on insufficient current and historical rep…"
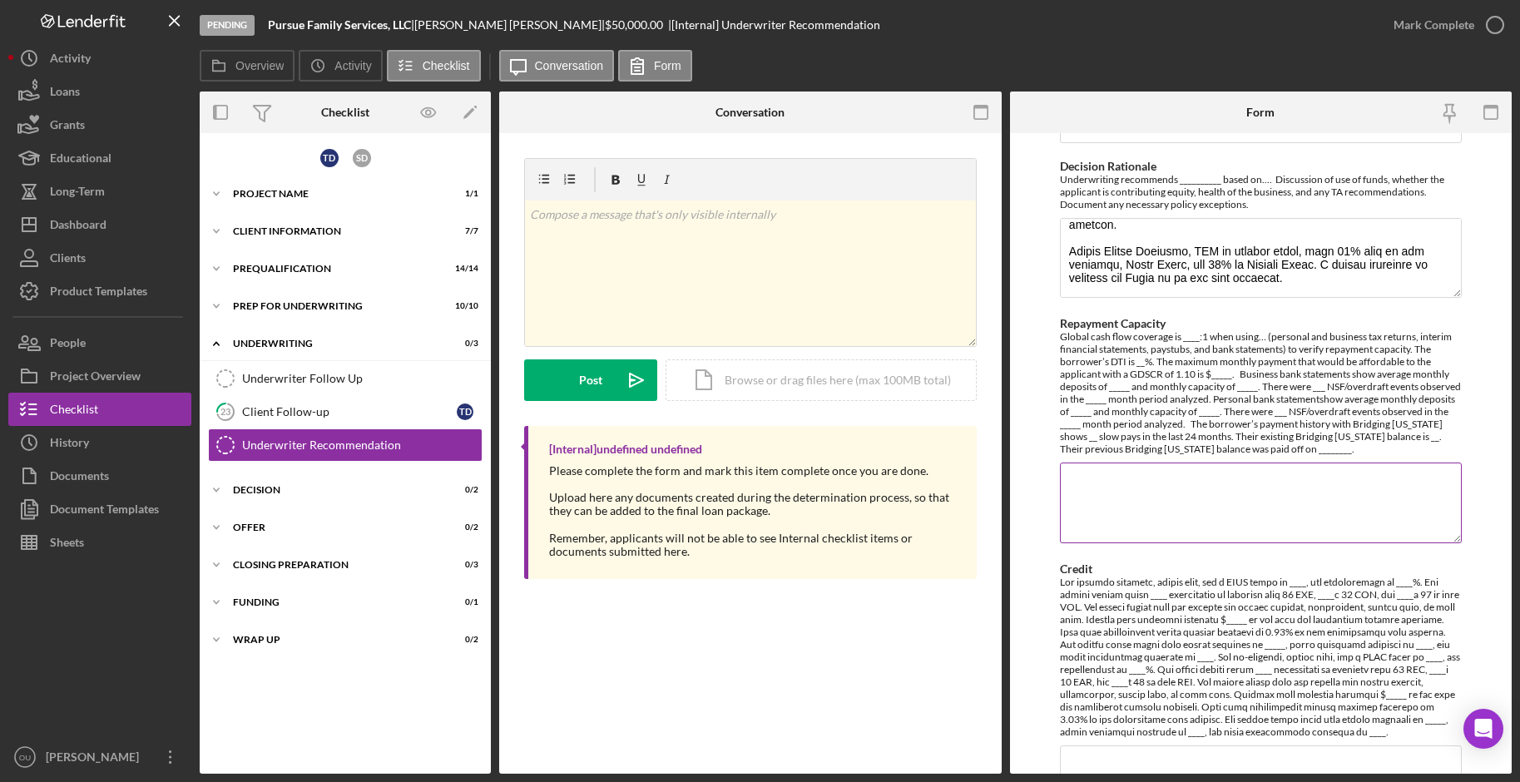
click at [1167, 493] on textarea "Repayment Capacity" at bounding box center [1261, 502] width 402 height 80
paste textarea "Global cash flow coverage is -0.48:1 when using interim financial statements to…"
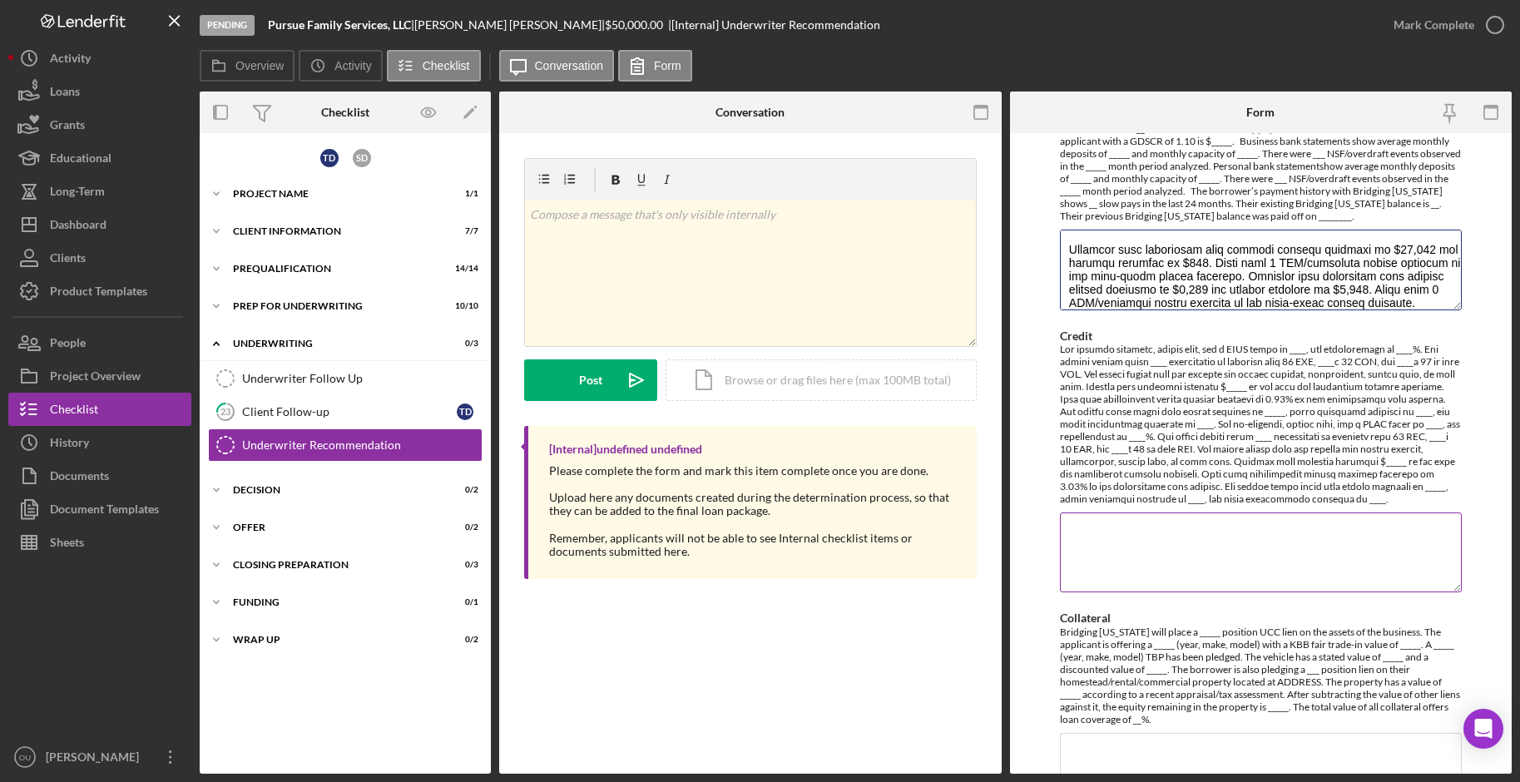
scroll to position [910, 0]
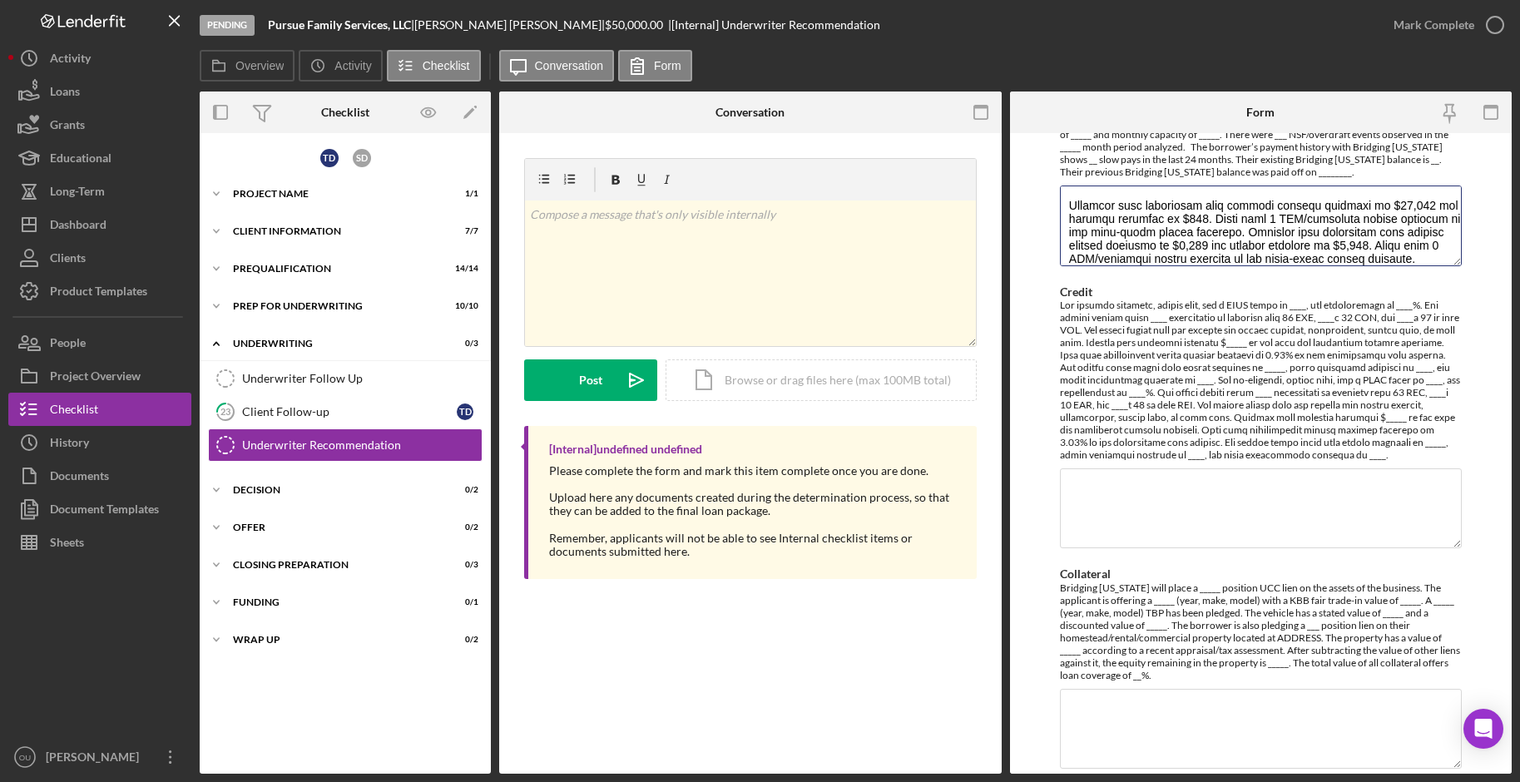
type textarea "Global cash flow coverage is -0.48:1 when using interim financial statements to…"
click at [1205, 487] on textarea "Credit" at bounding box center [1261, 508] width 402 height 80
paste textarea "The borrower, Trina Davis, has a FICO score of <unknown>, Vantage score of 720,…"
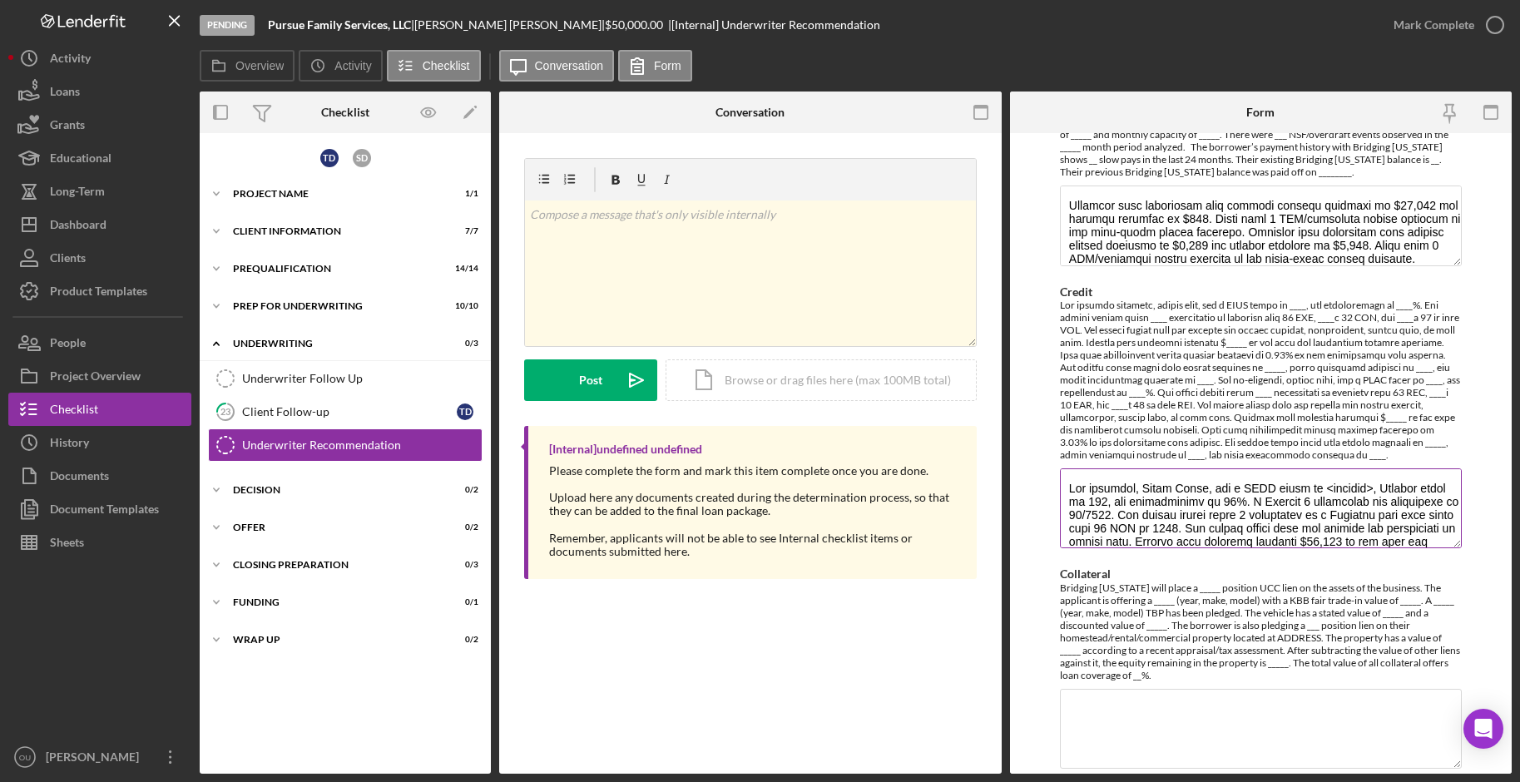
scroll to position [189, 0]
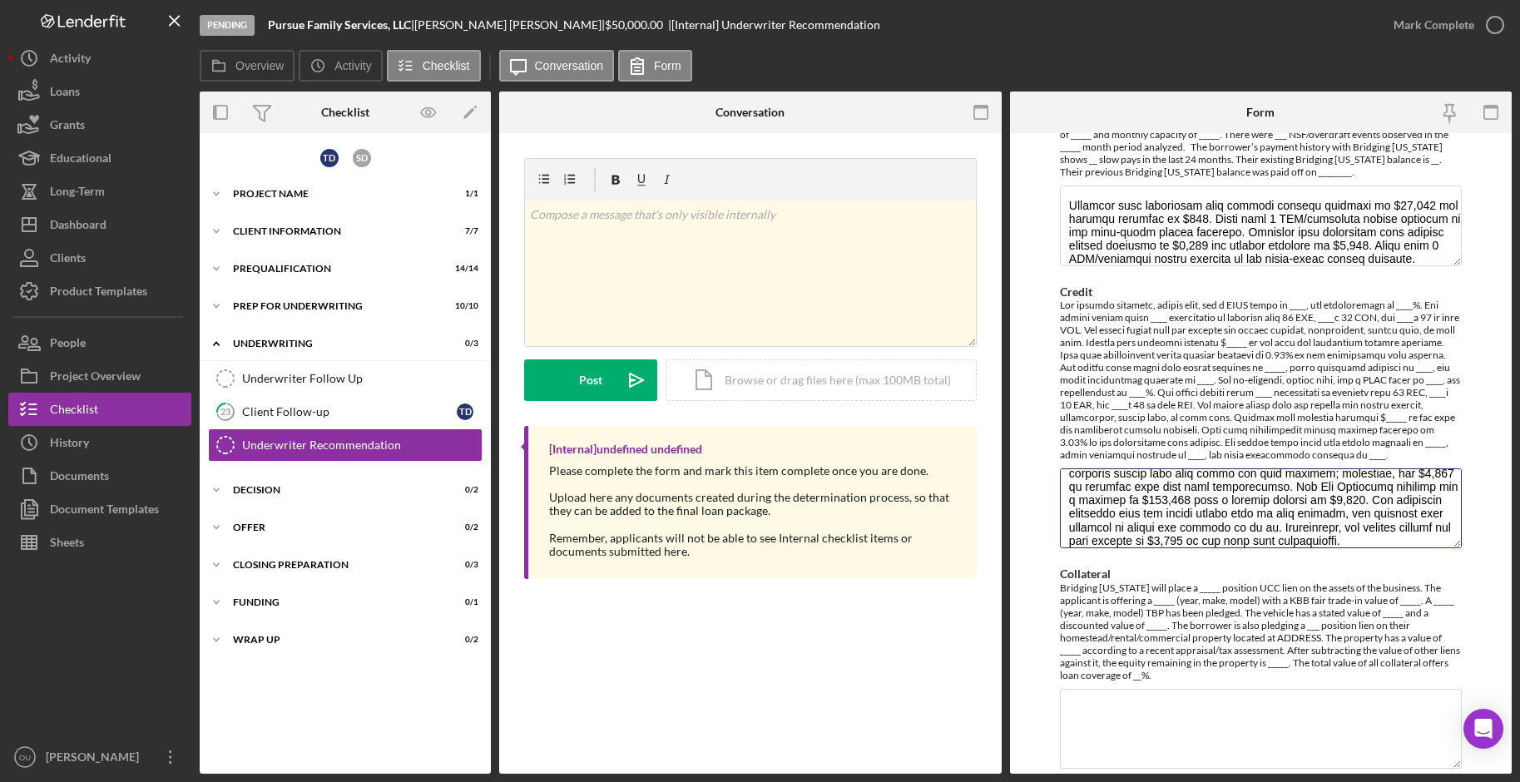
type textarea "The borrower, Trina Davis, has a FICO score of <unknown>, Vantage score of 720,…"
click at [1177, 604] on textarea "Collateral" at bounding box center [1261, 729] width 402 height 80
paste textarea "Bridging Virginia will place a 1st position UCC lien on the assets of the busin…"
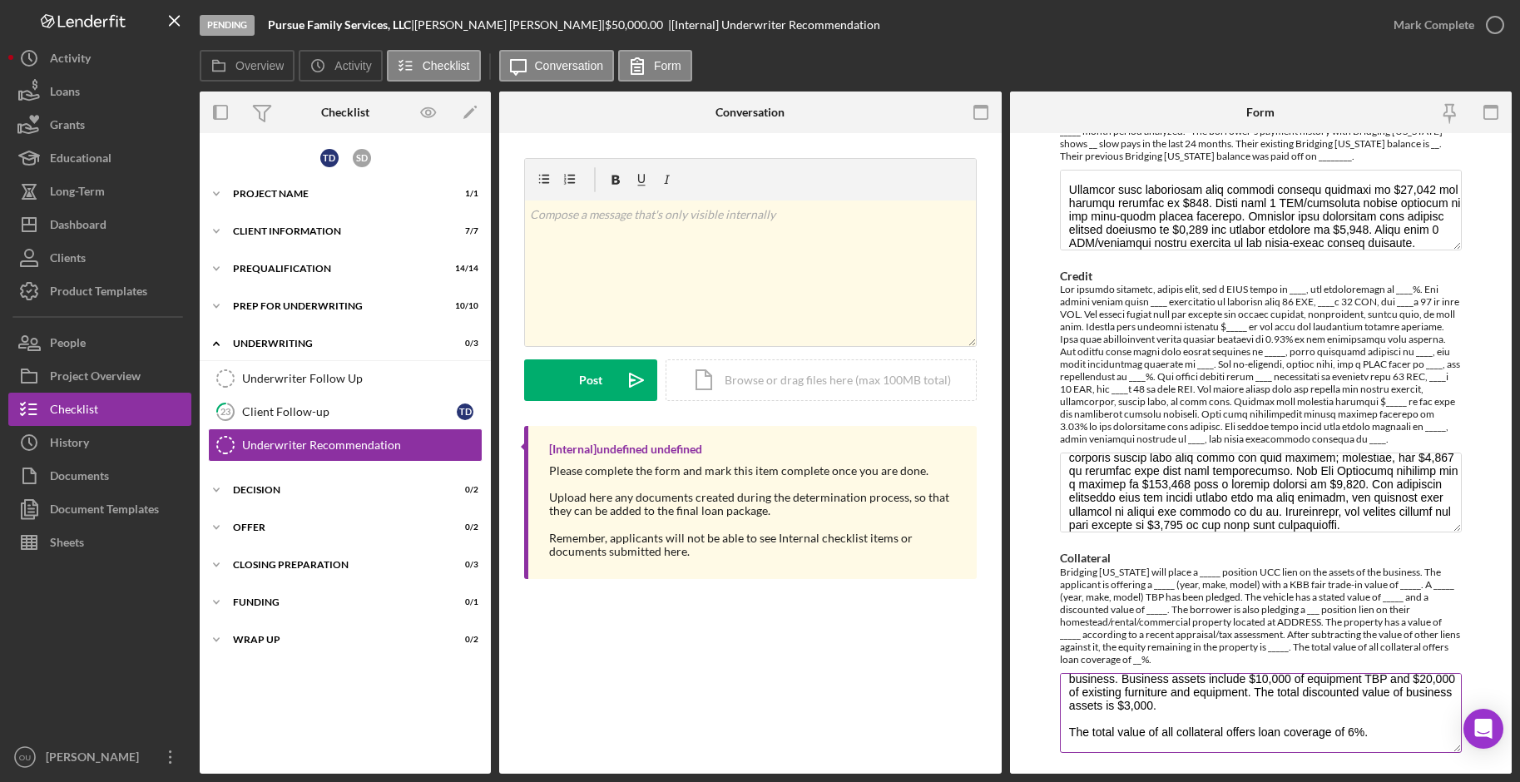
scroll to position [1089, 0]
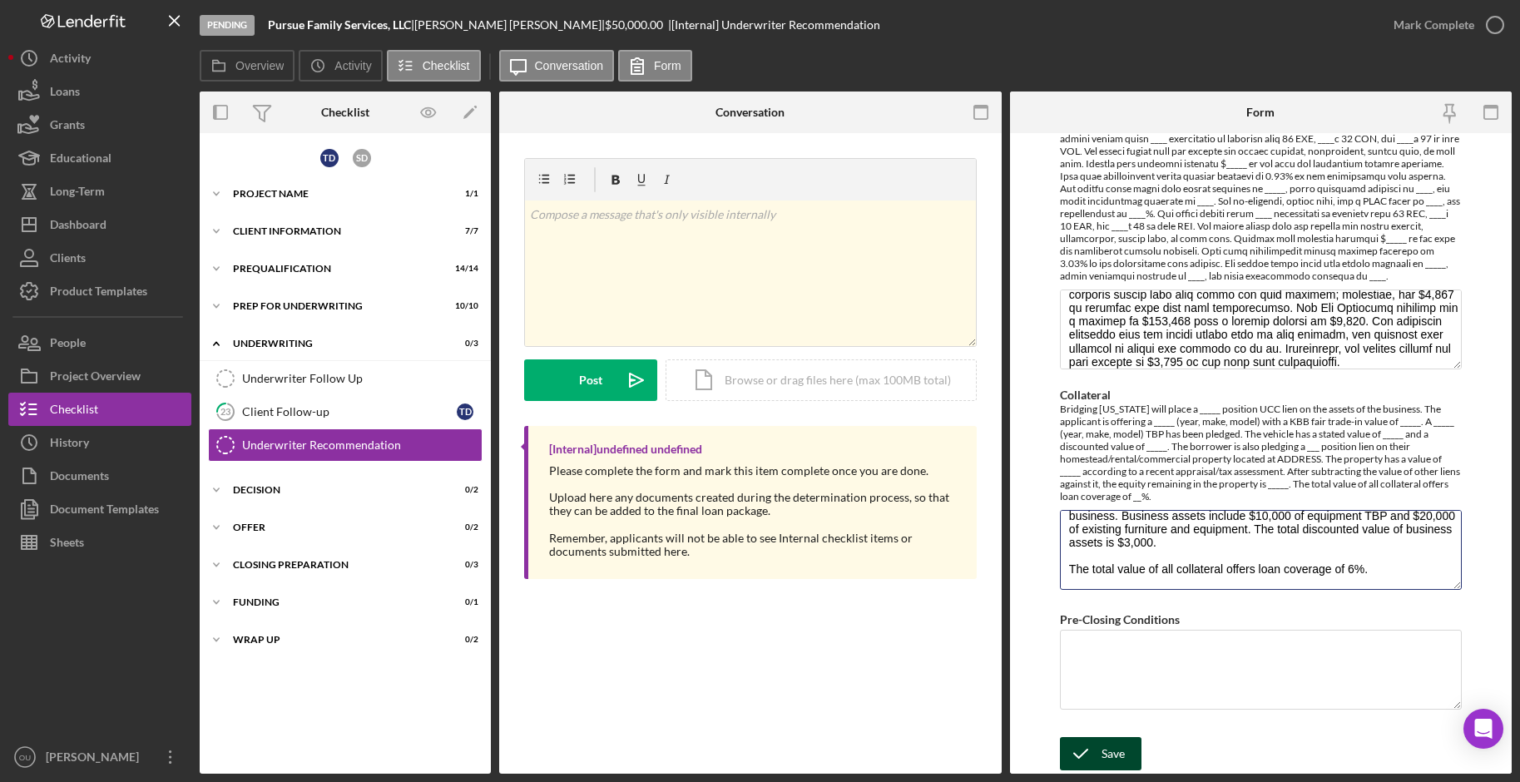
type textarea "Bridging Virginia will place a 1st position UCC lien on the assets of the busin…"
click at [1101, 604] on div "Save" at bounding box center [1112, 753] width 23 height 33
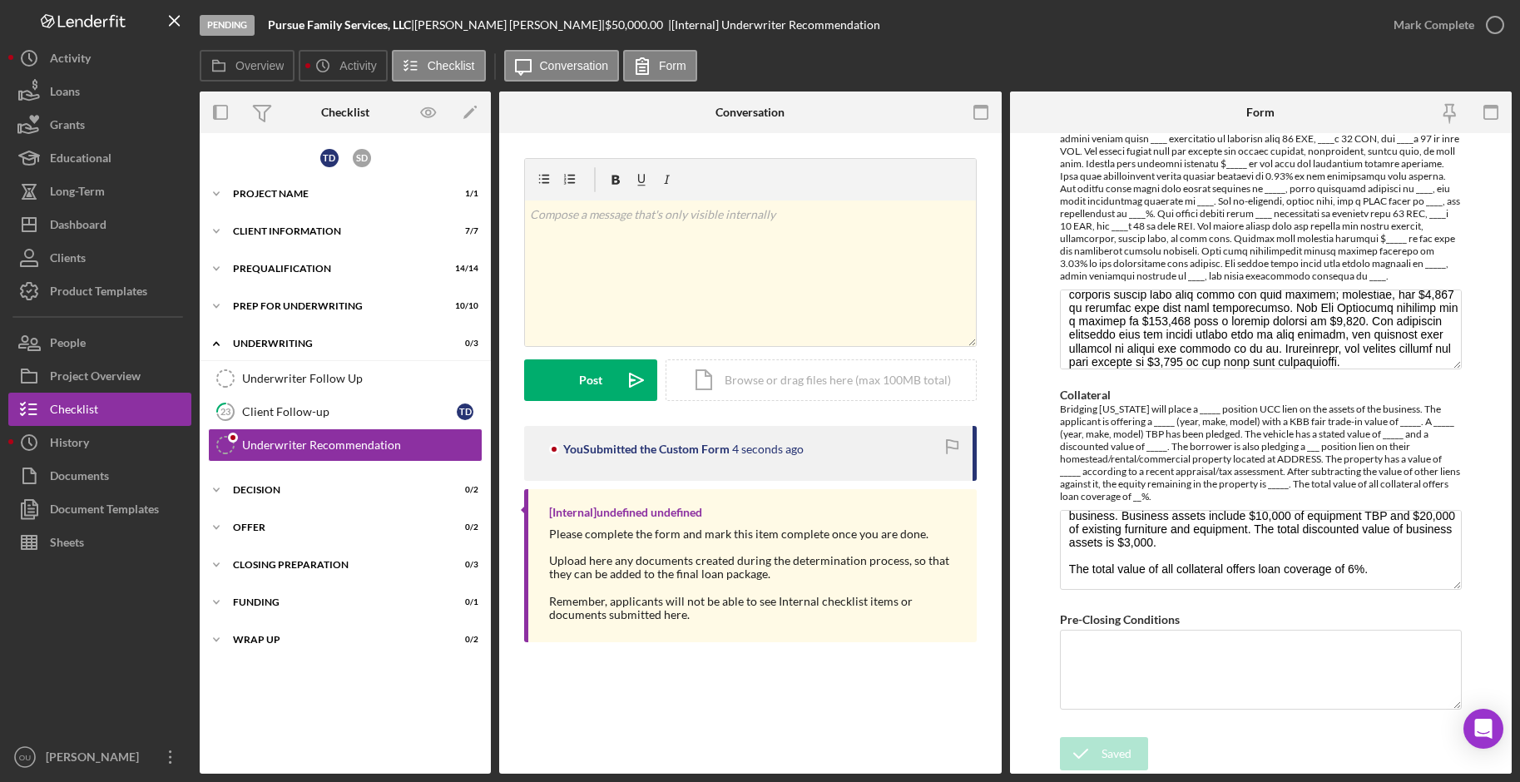
scroll to position [0, 0]
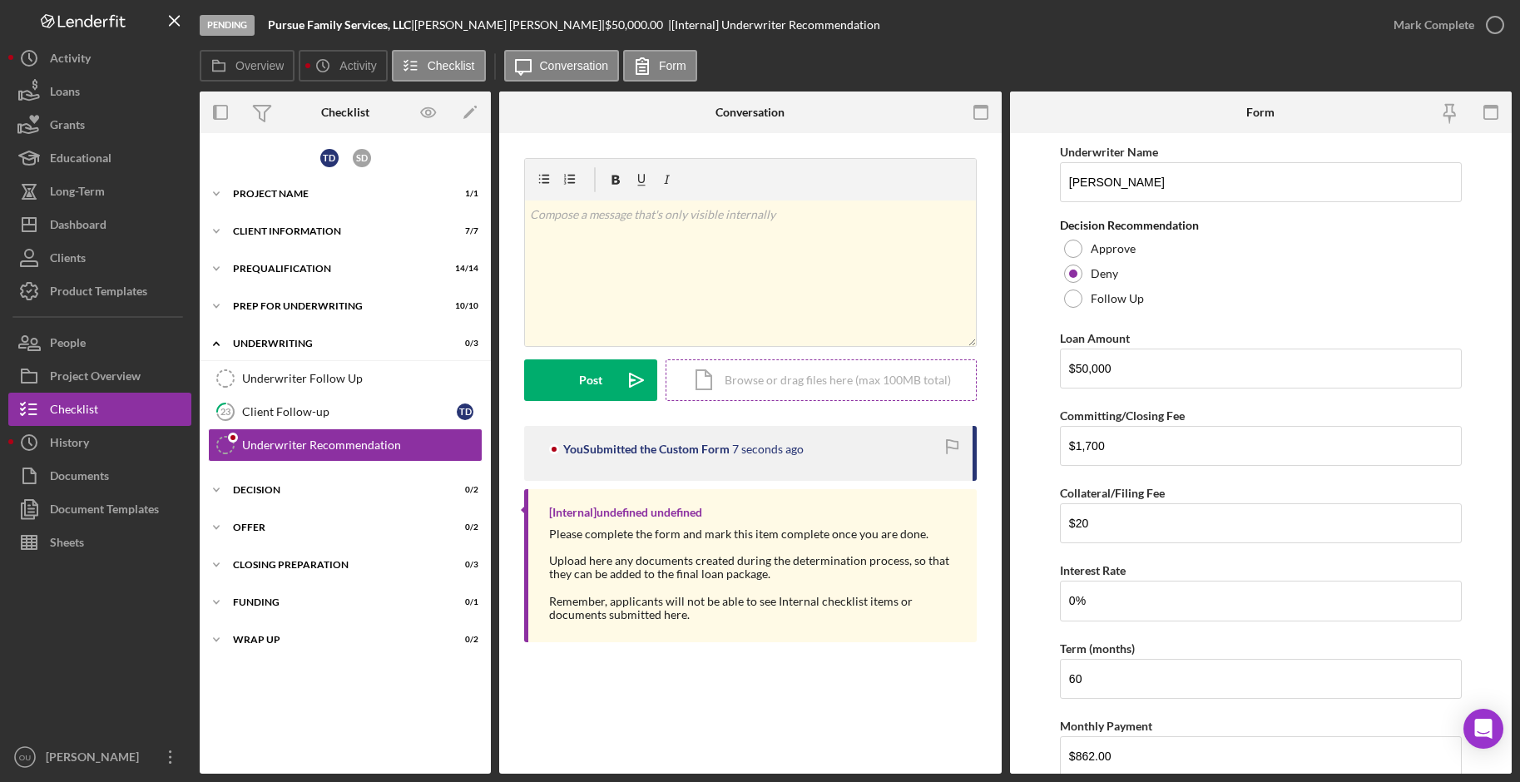
click at [759, 383] on div "Icon/Document Browse or drag files here (max 100MB total) Tap to choose files o…" at bounding box center [820, 380] width 311 height 42
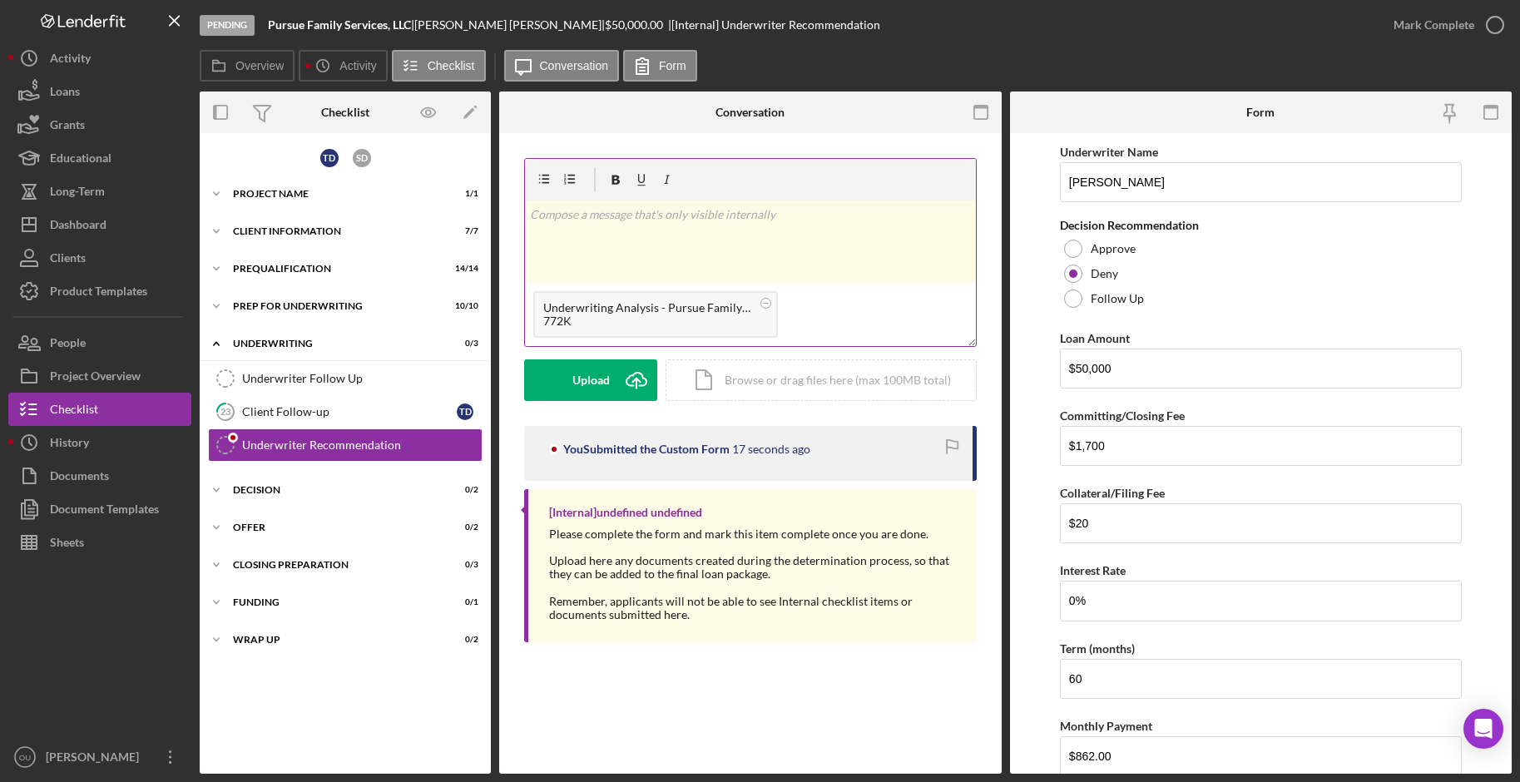
click at [732, 310] on div "Underwriting Analysis - Pursue Family Services, LLC - 08.28.25.xlsx" at bounding box center [647, 307] width 208 height 13
click at [587, 374] on div "Upload" at bounding box center [590, 380] width 37 height 42
